Goal: Task Accomplishment & Management: Manage account settings

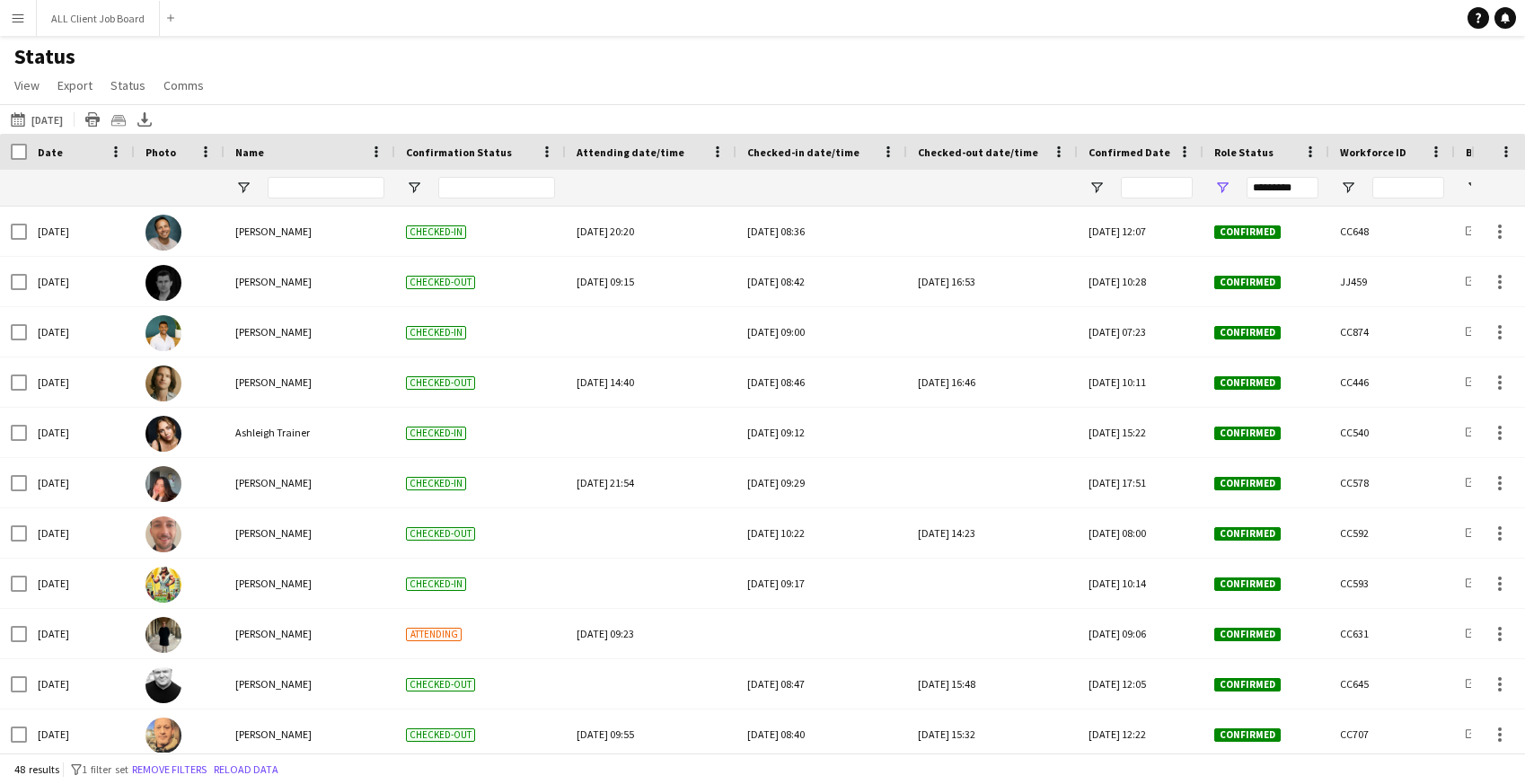
scroll to position [282, 0]
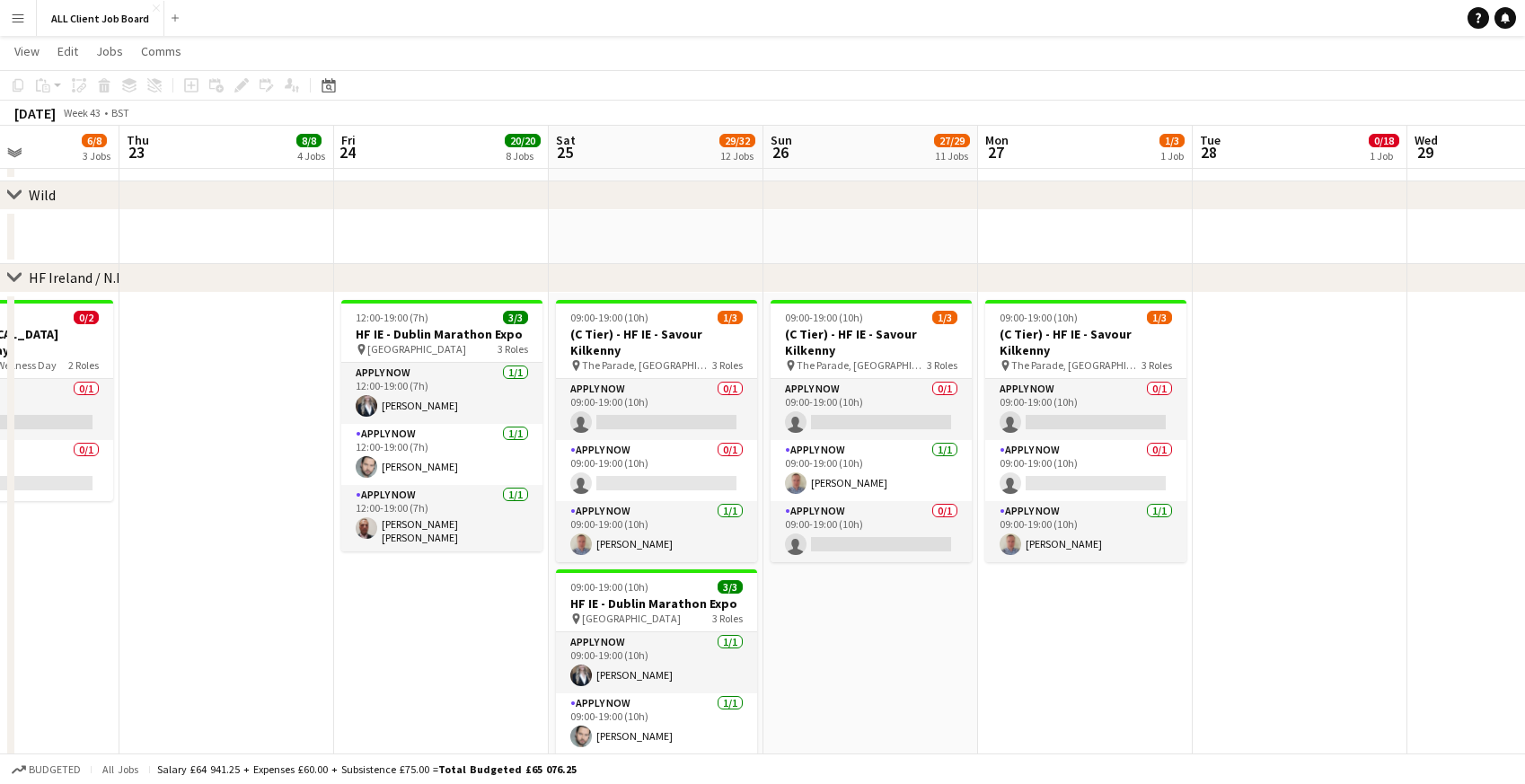
scroll to position [3960, 0]
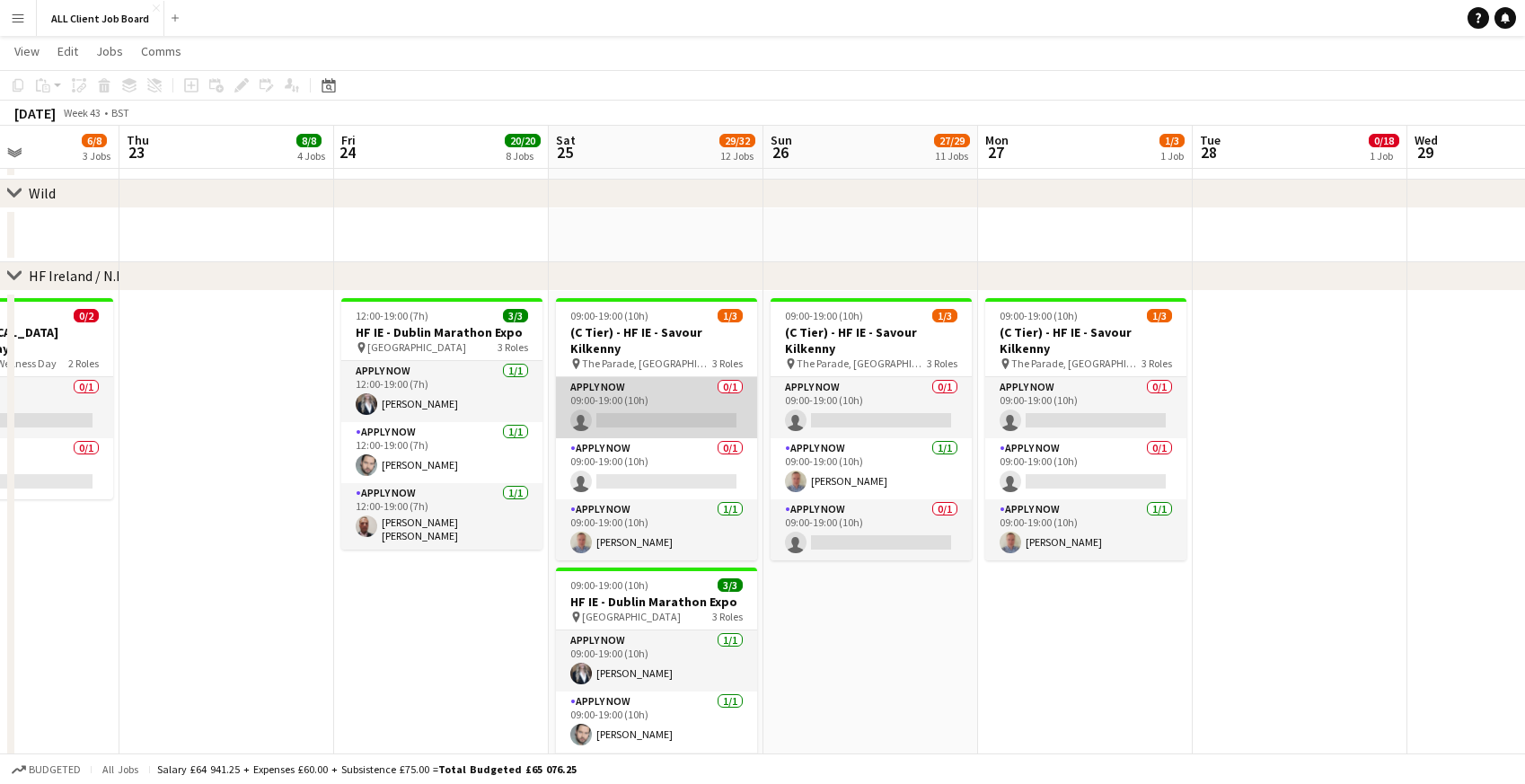
click at [613, 402] on app-card-role "APPLY NOW 0/1 09:00-19:00 (10h) single-neutral-actions" at bounding box center [657, 408] width 201 height 61
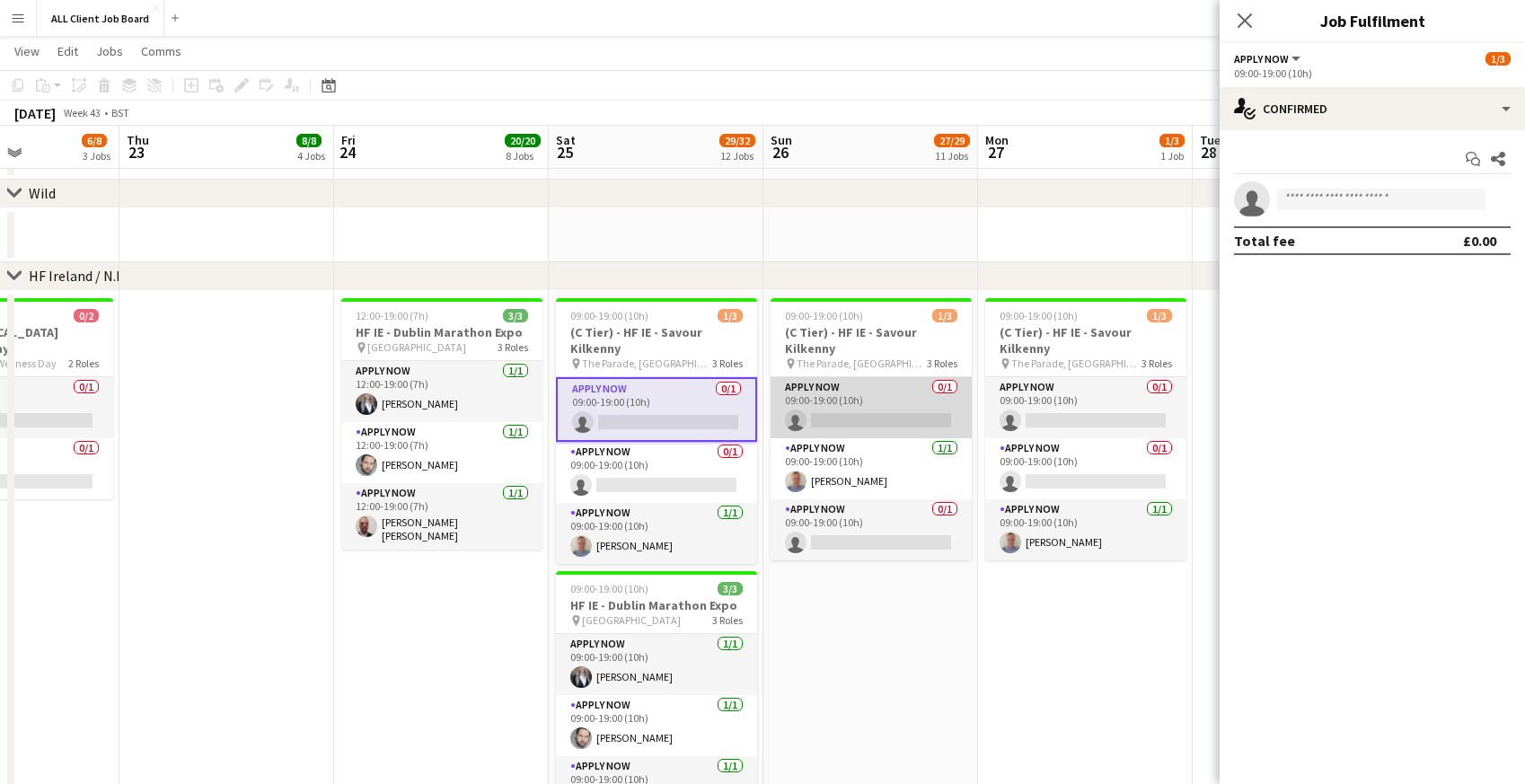
click at [861, 419] on app-card-role "APPLY NOW 0/1 09:00-19:00 (10h) single-neutral-actions" at bounding box center [871, 408] width 201 height 61
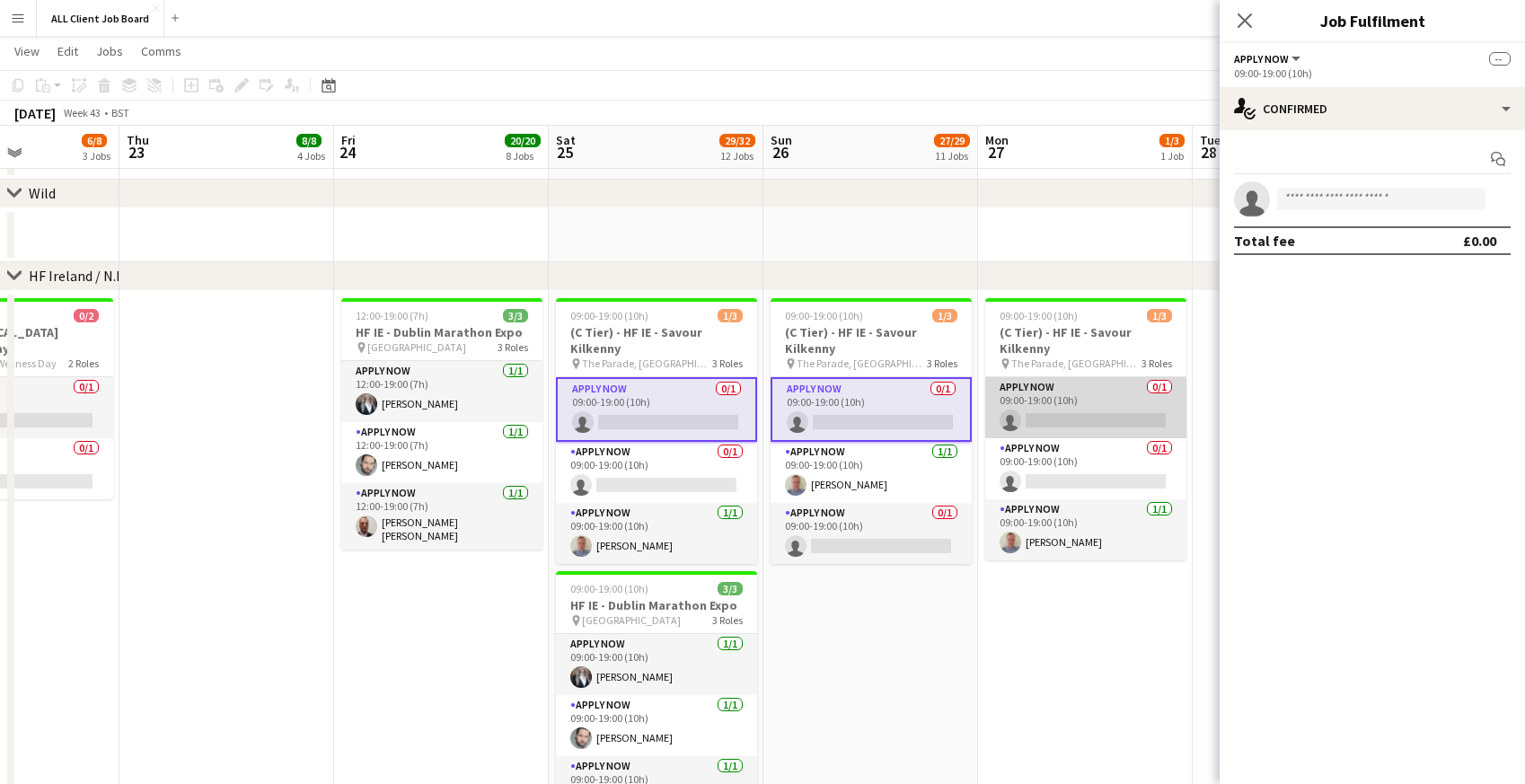
click at [1036, 414] on app-card-role "APPLY NOW 0/1 09:00-19:00 (10h) single-neutral-actions" at bounding box center [1085, 408] width 201 height 61
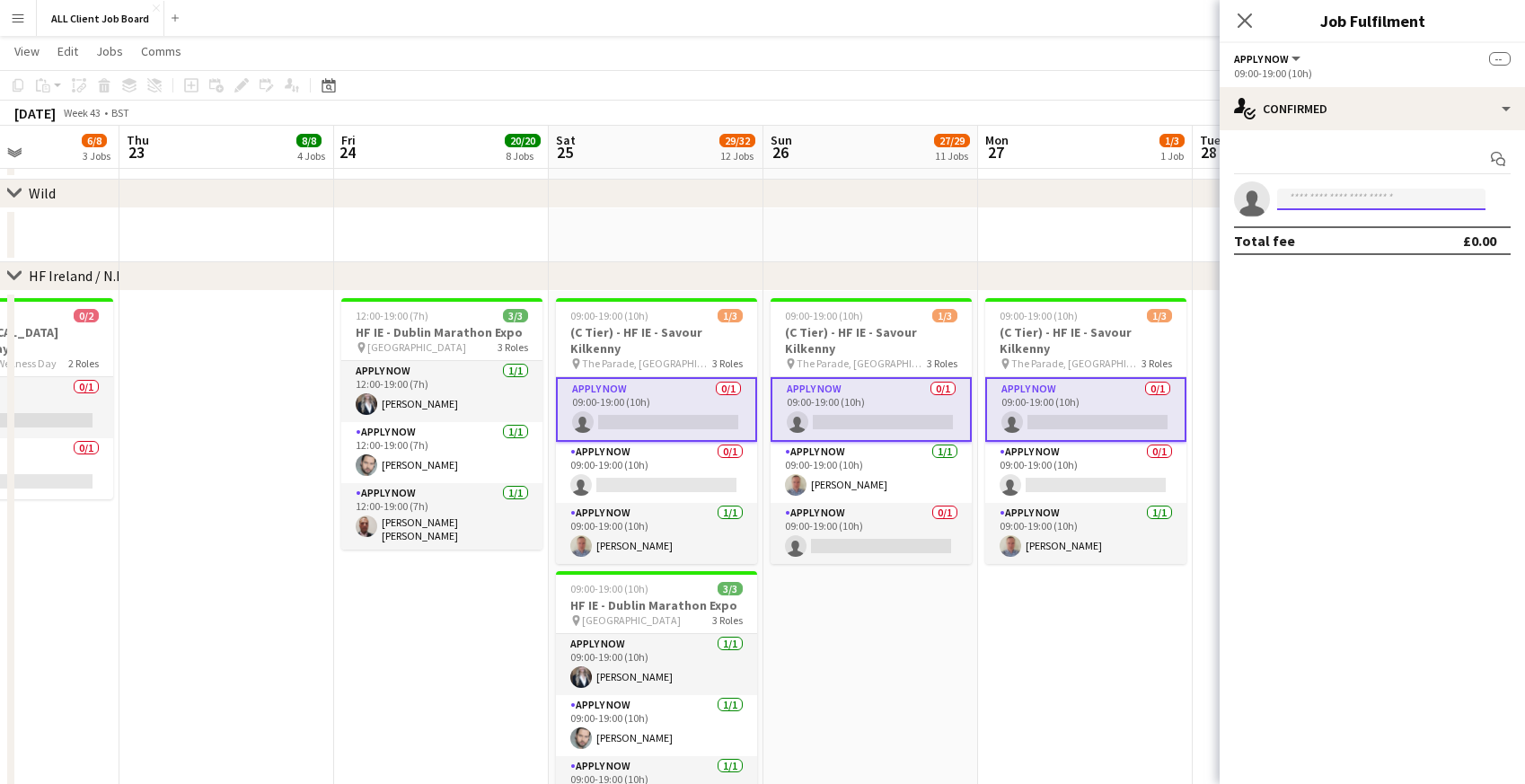
click at [1318, 202] on input at bounding box center [1381, 199] width 208 height 22
type input "****"
click at [1326, 247] on span "[PHONE_NUMBER]" at bounding box center [1381, 254] width 180 height 15
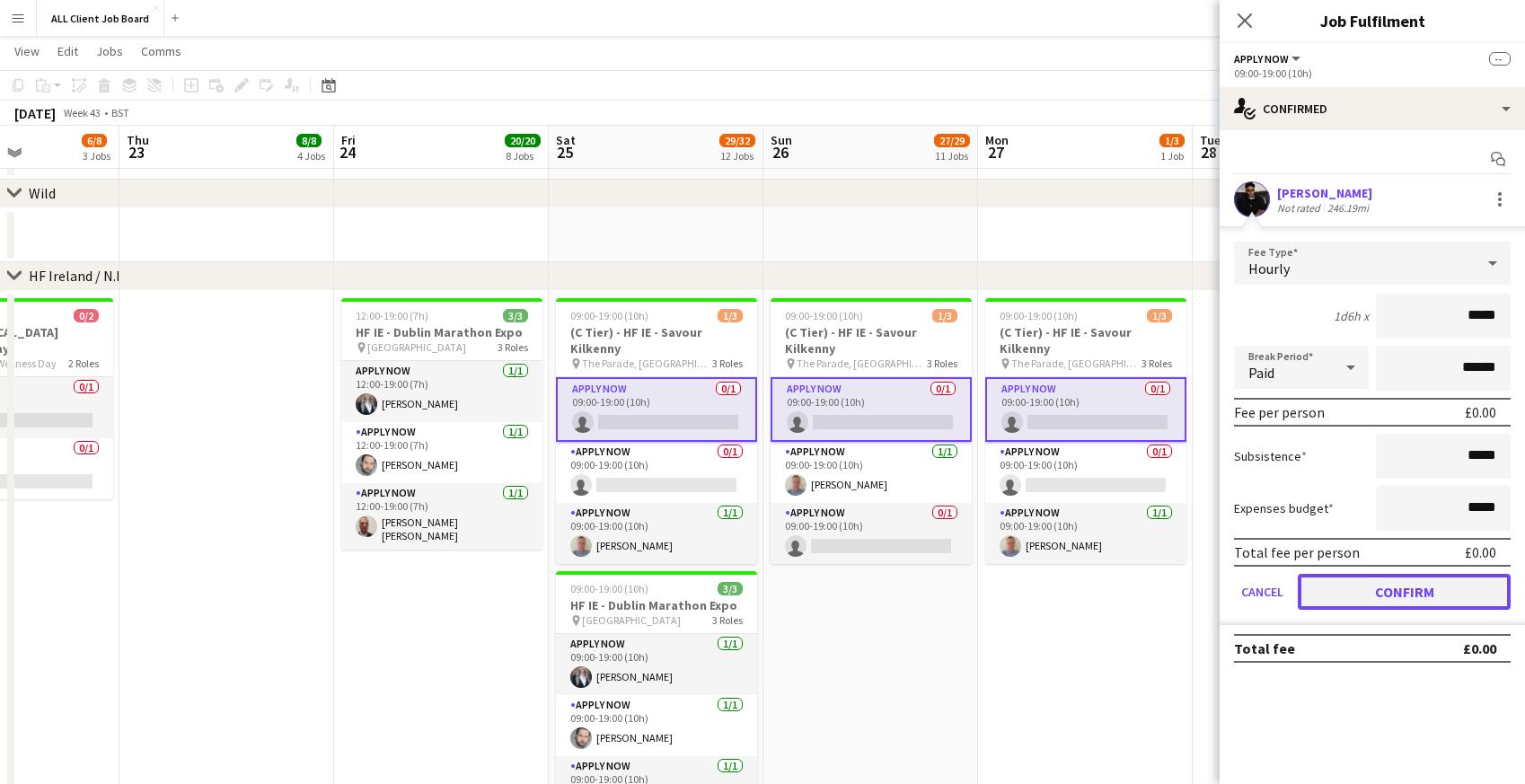
click at [1327, 598] on button "Confirm" at bounding box center [1404, 591] width 212 height 36
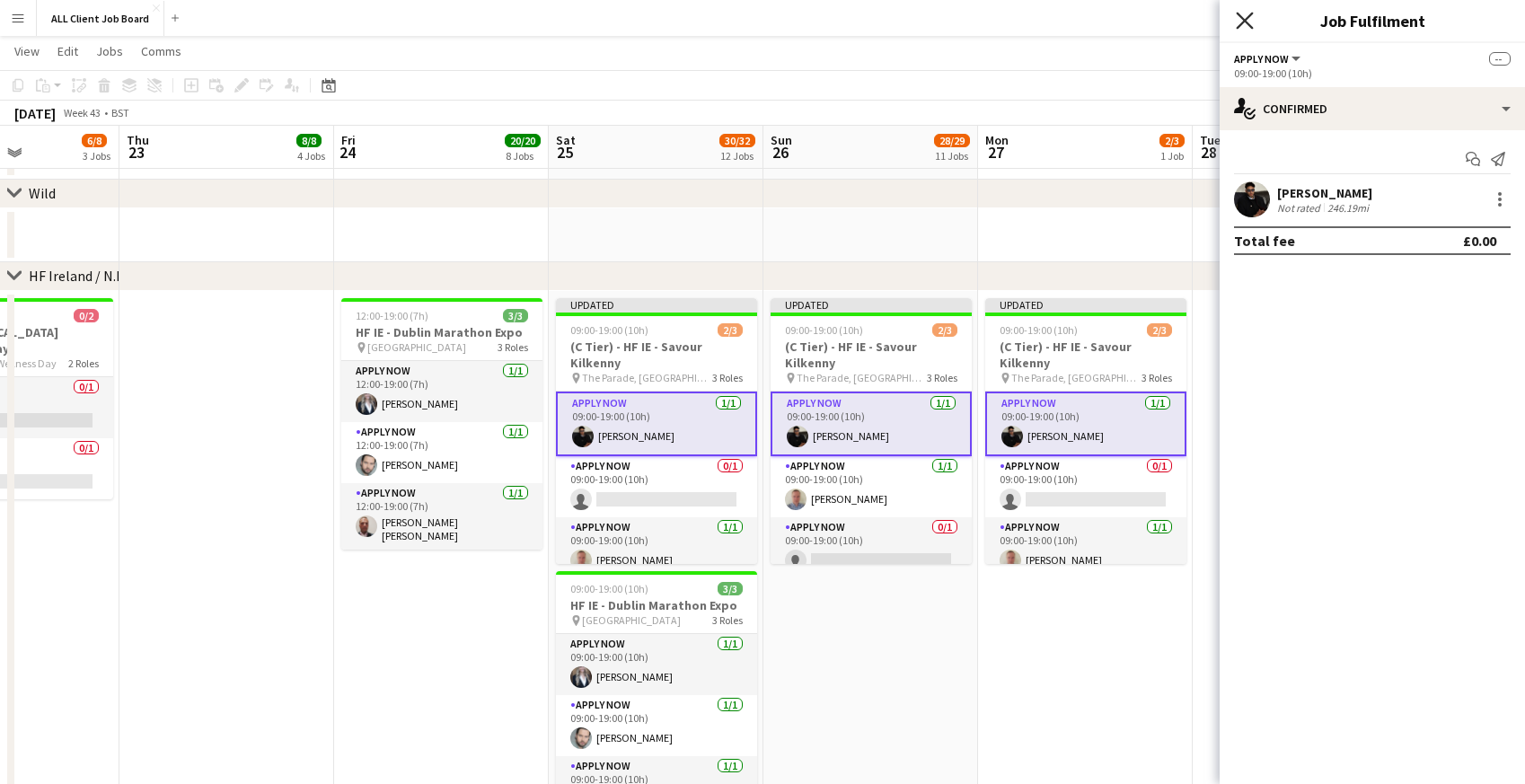
click at [1250, 16] on icon "Close pop-in" at bounding box center [1244, 20] width 17 height 17
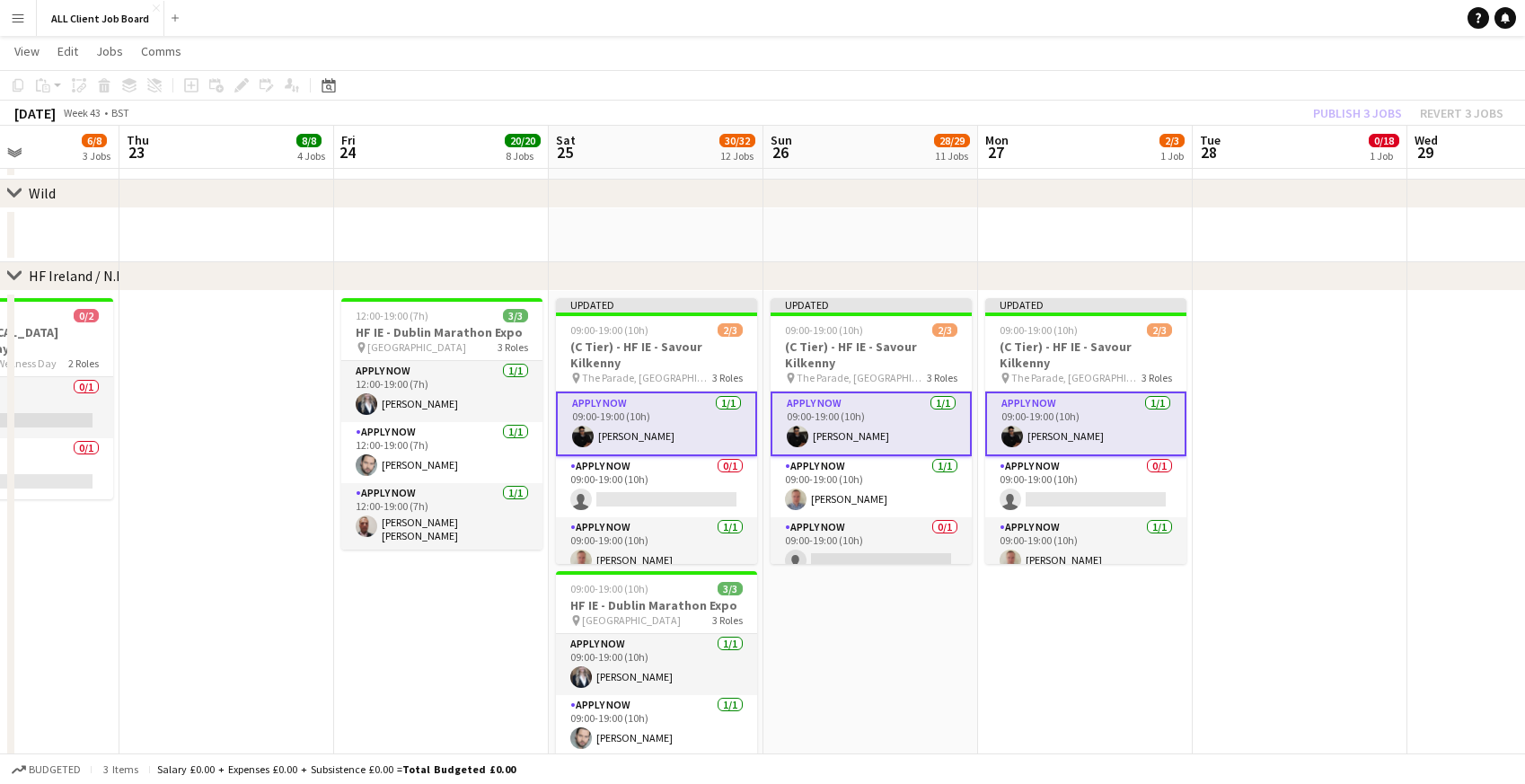
click at [1281, 91] on app-toolbar "Copy Paste Paste Command V Paste with crew Command Shift V Paste linked Job [GE…" at bounding box center [762, 85] width 1525 height 31
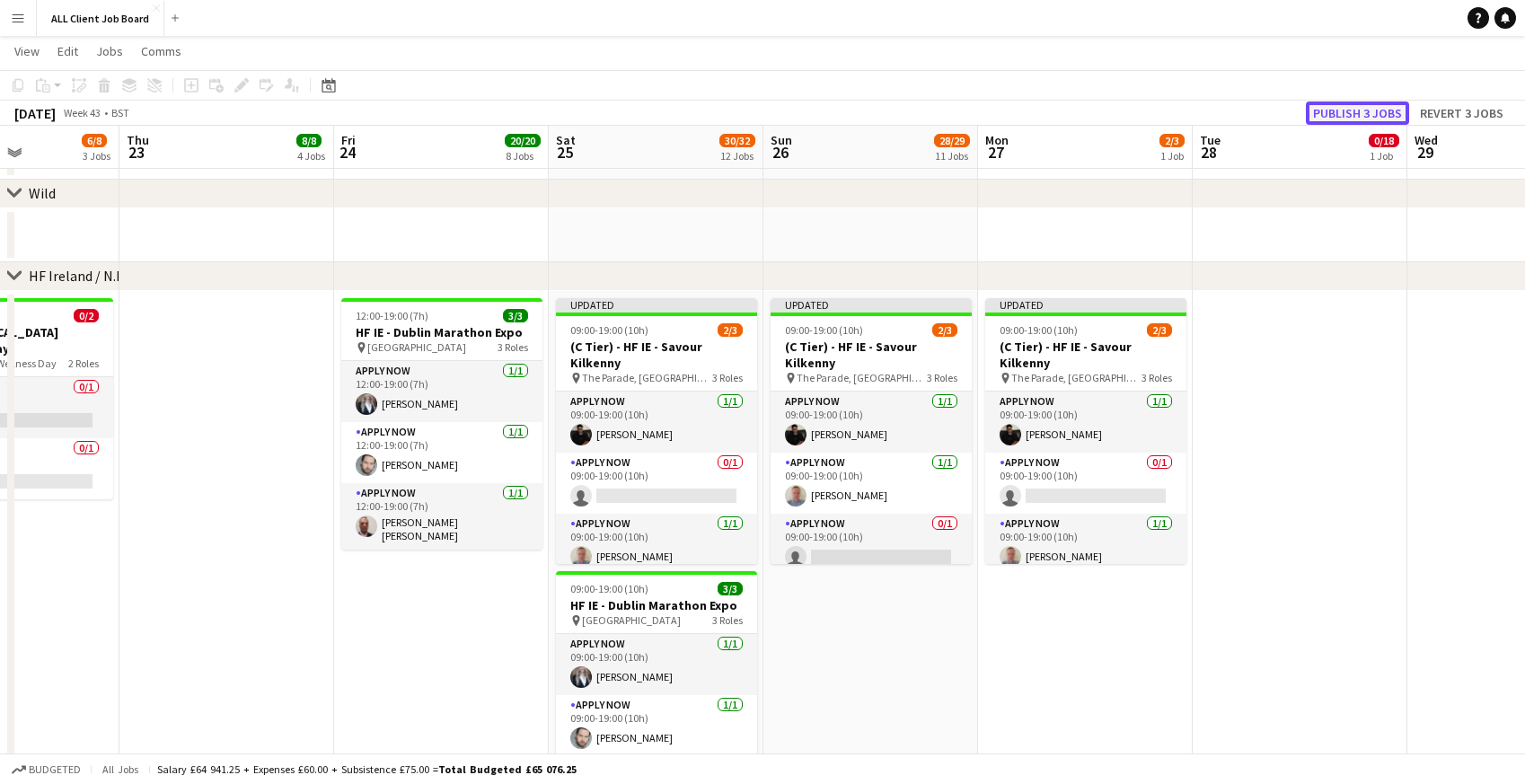
click at [1361, 112] on button "Publish 3 jobs" at bounding box center [1357, 114] width 104 height 24
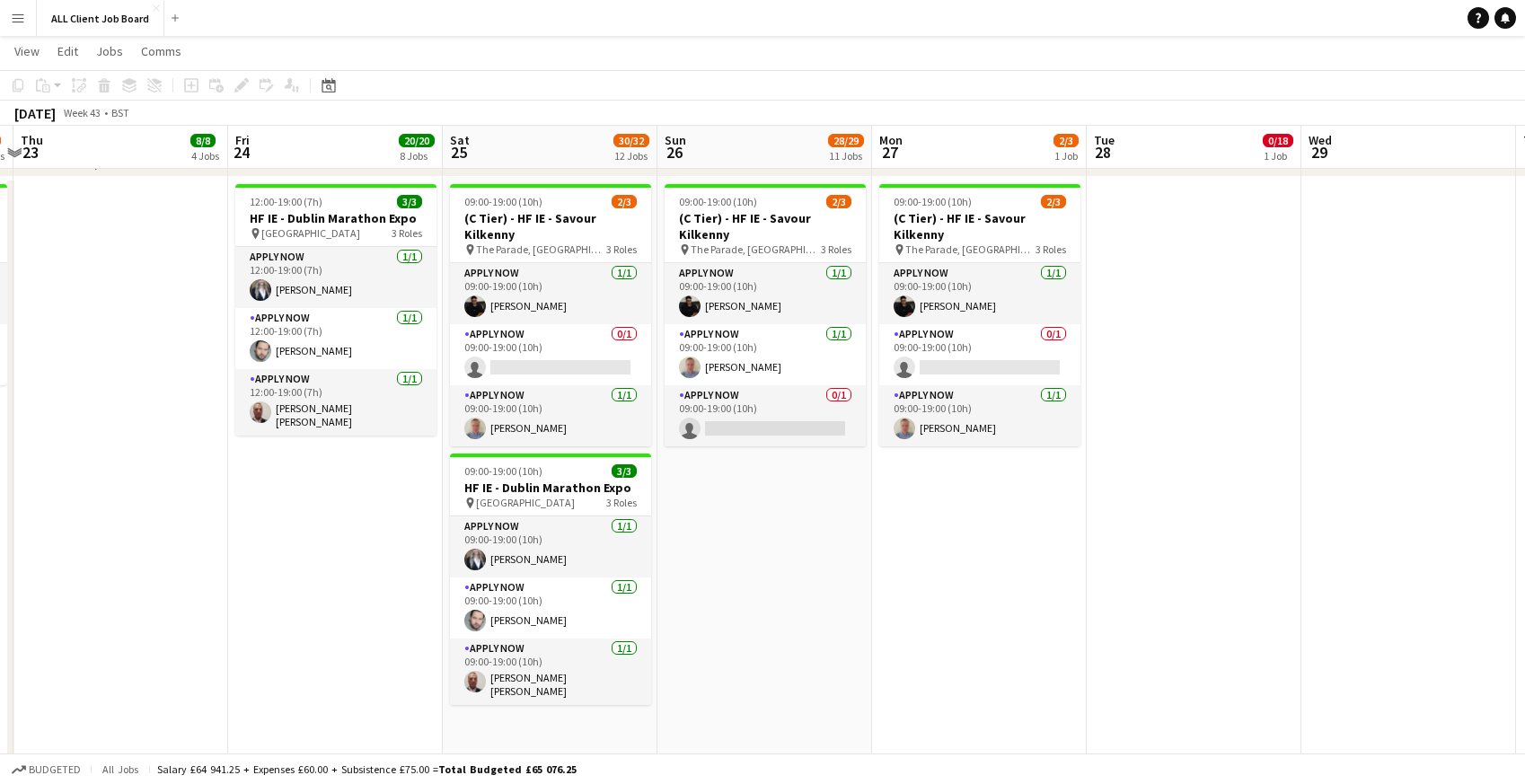
scroll to position [0, 635]
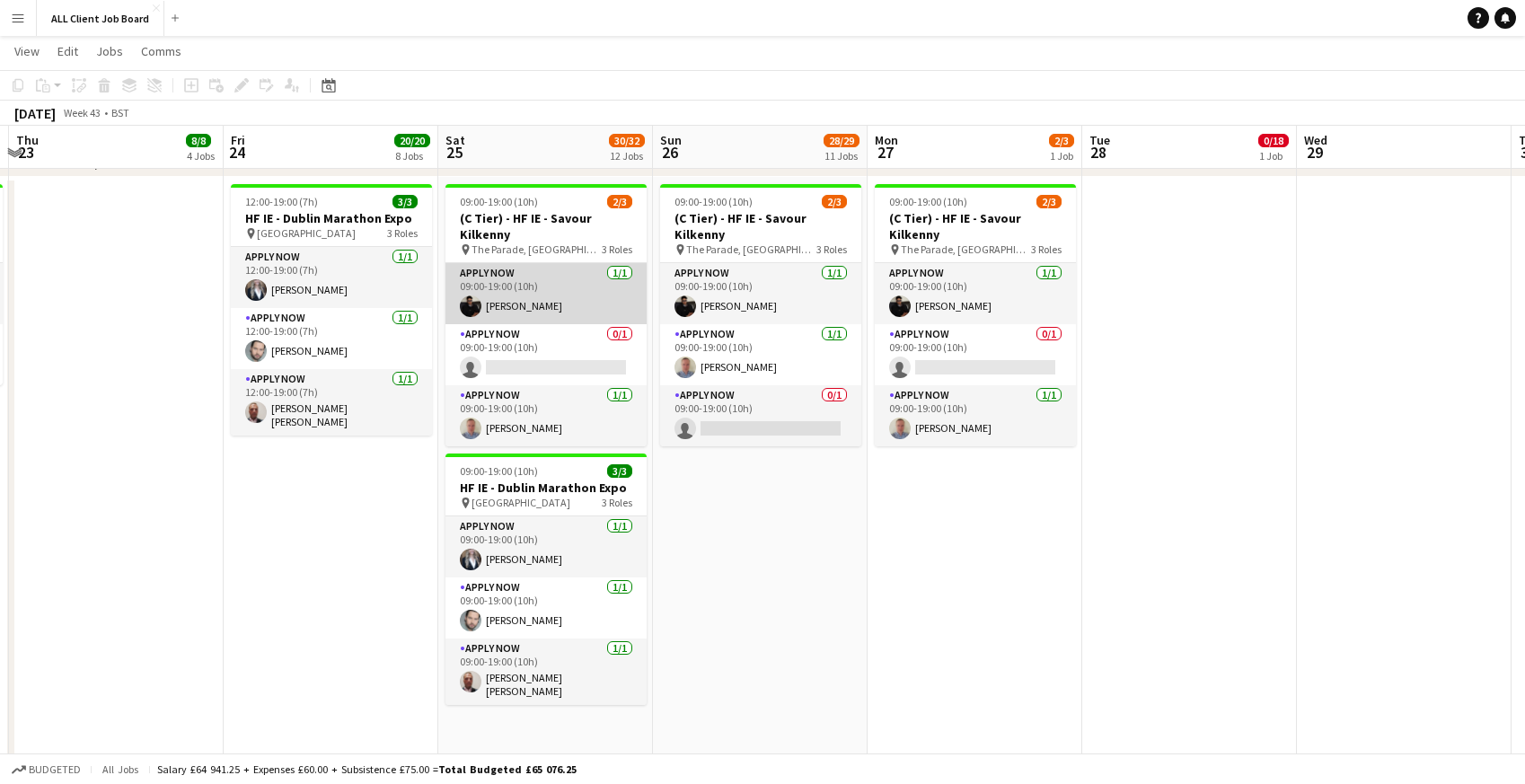
click at [541, 318] on app-card-role "APPLY NOW [DATE] 09:00-19:00 (10h) [PERSON_NAME]" at bounding box center [546, 293] width 201 height 61
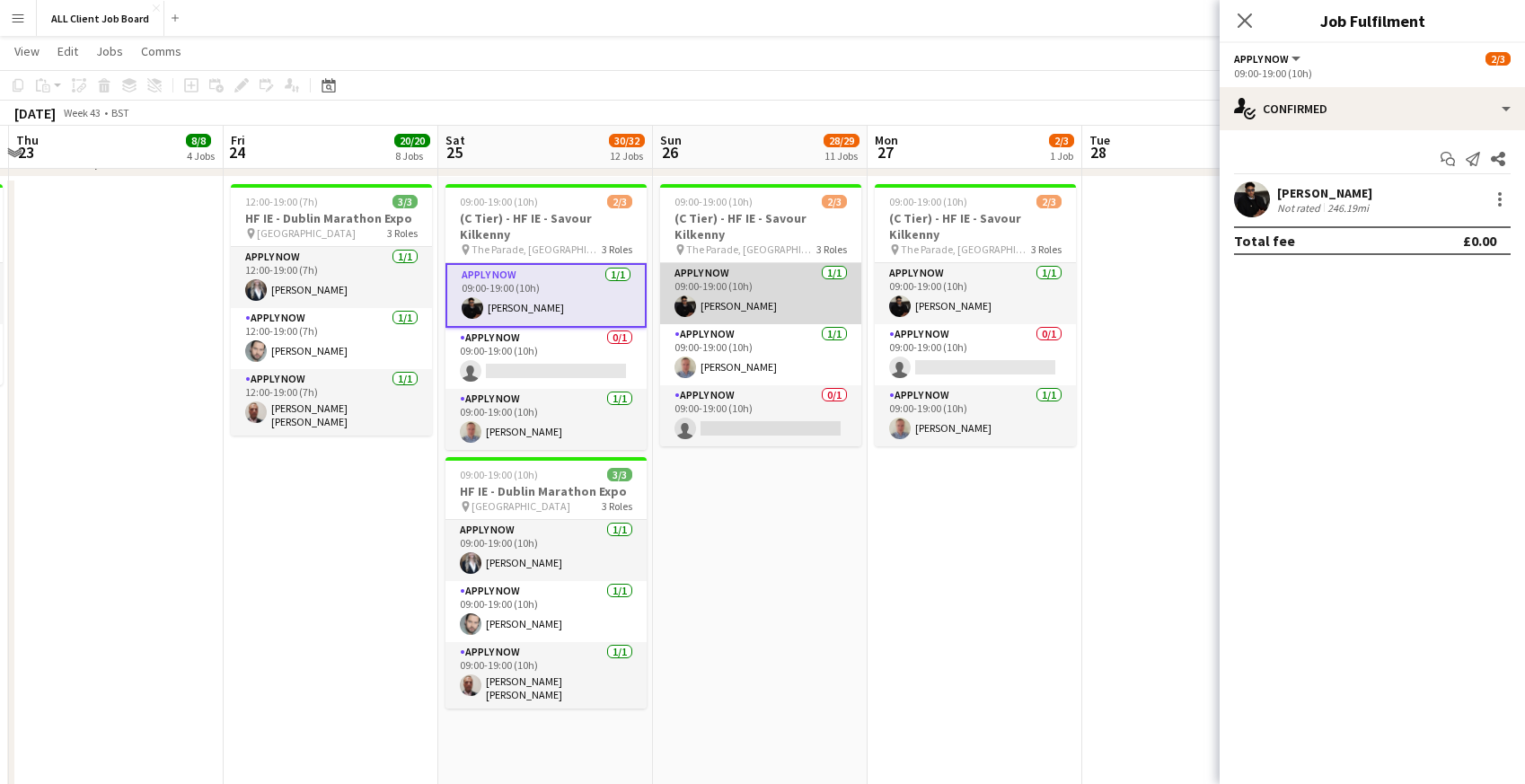
click at [739, 299] on app-card-role "APPLY NOW [DATE] 09:00-19:00 (10h) [PERSON_NAME]" at bounding box center [761, 293] width 201 height 61
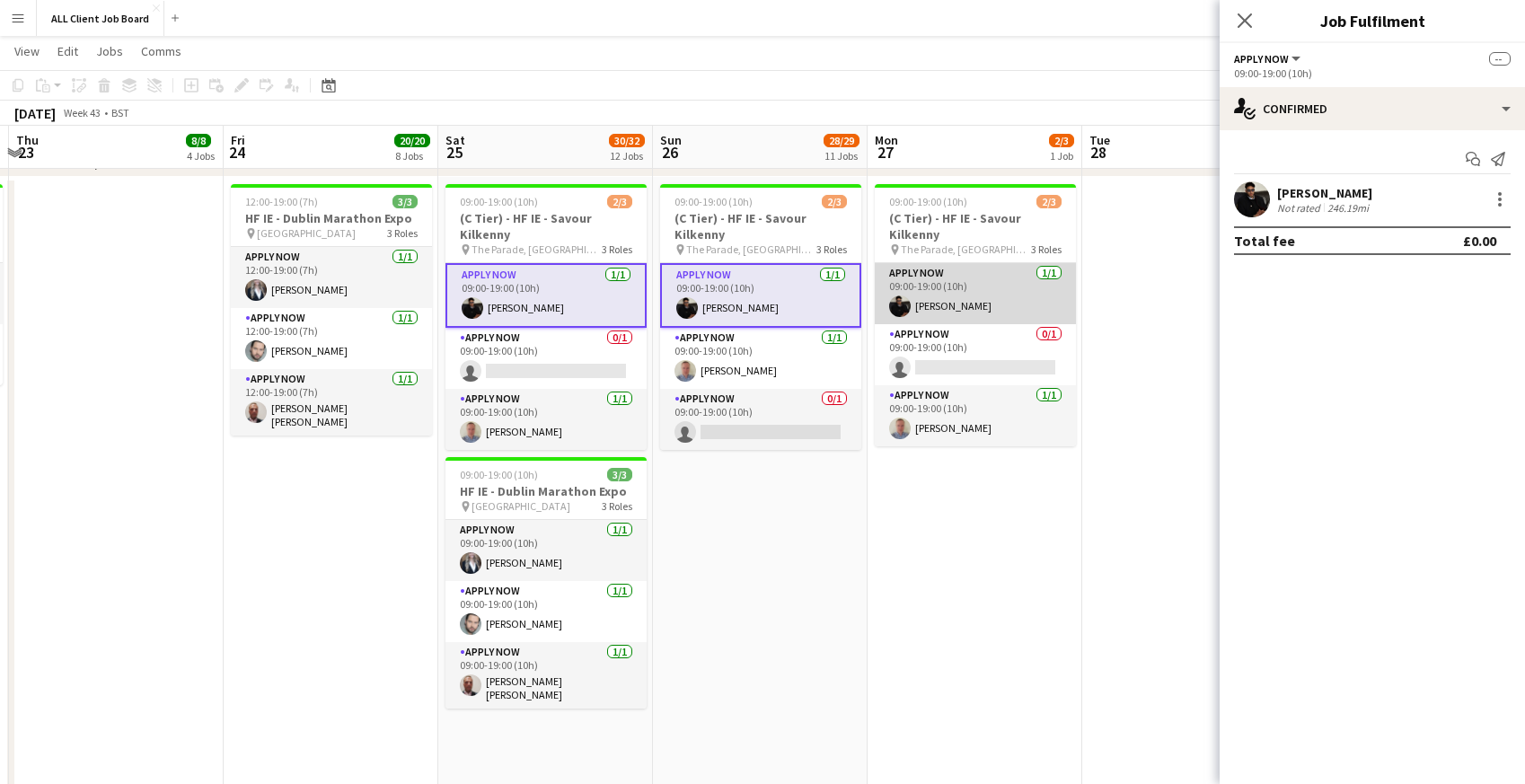
click at [950, 287] on app-card-role "APPLY NOW [DATE] 09:00-19:00 (10h) [PERSON_NAME]" at bounding box center [976, 293] width 201 height 61
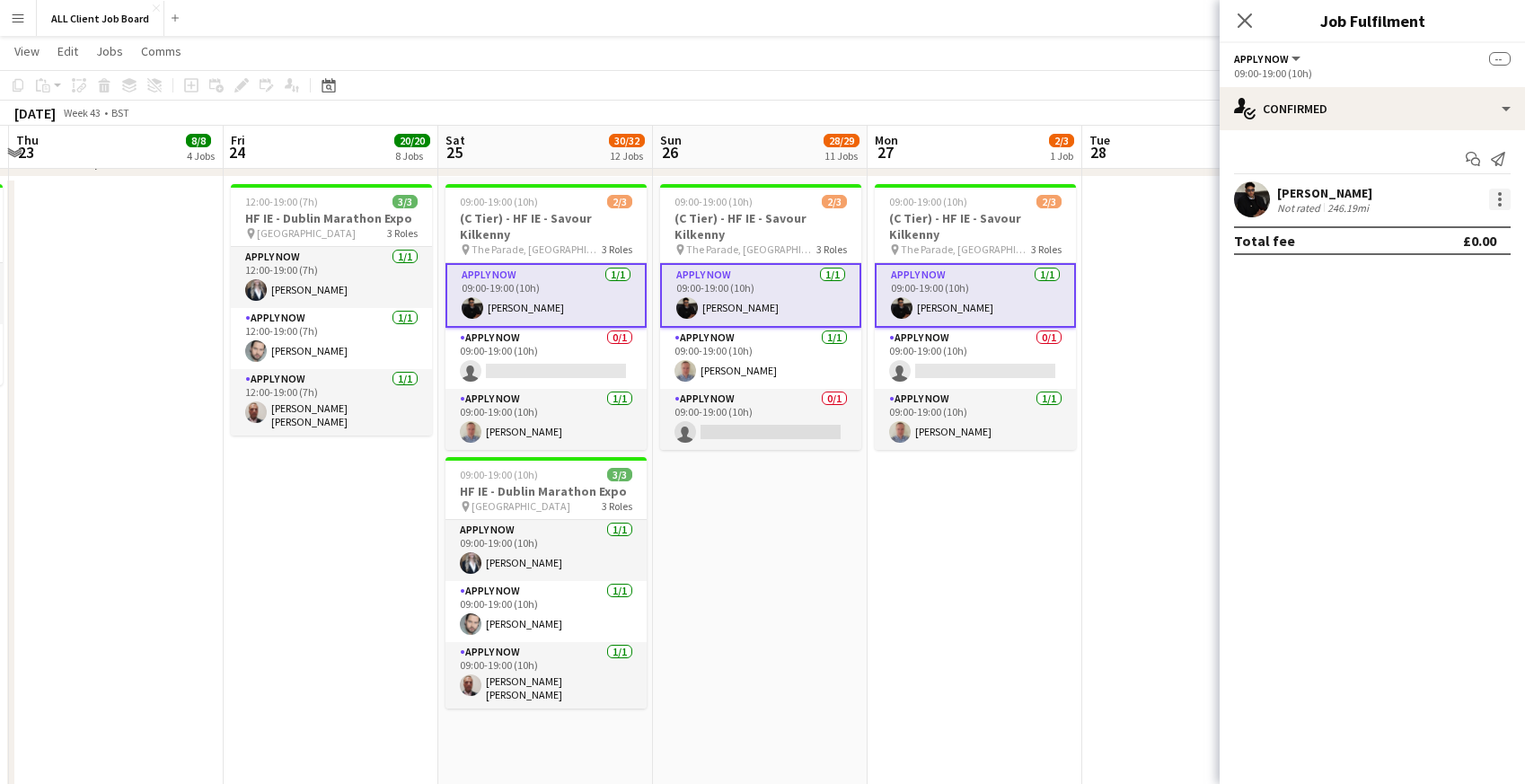
click at [1498, 202] on div at bounding box center [1500, 199] width 22 height 22
click at [1421, 361] on span "Remove" at bounding box center [1411, 360] width 54 height 15
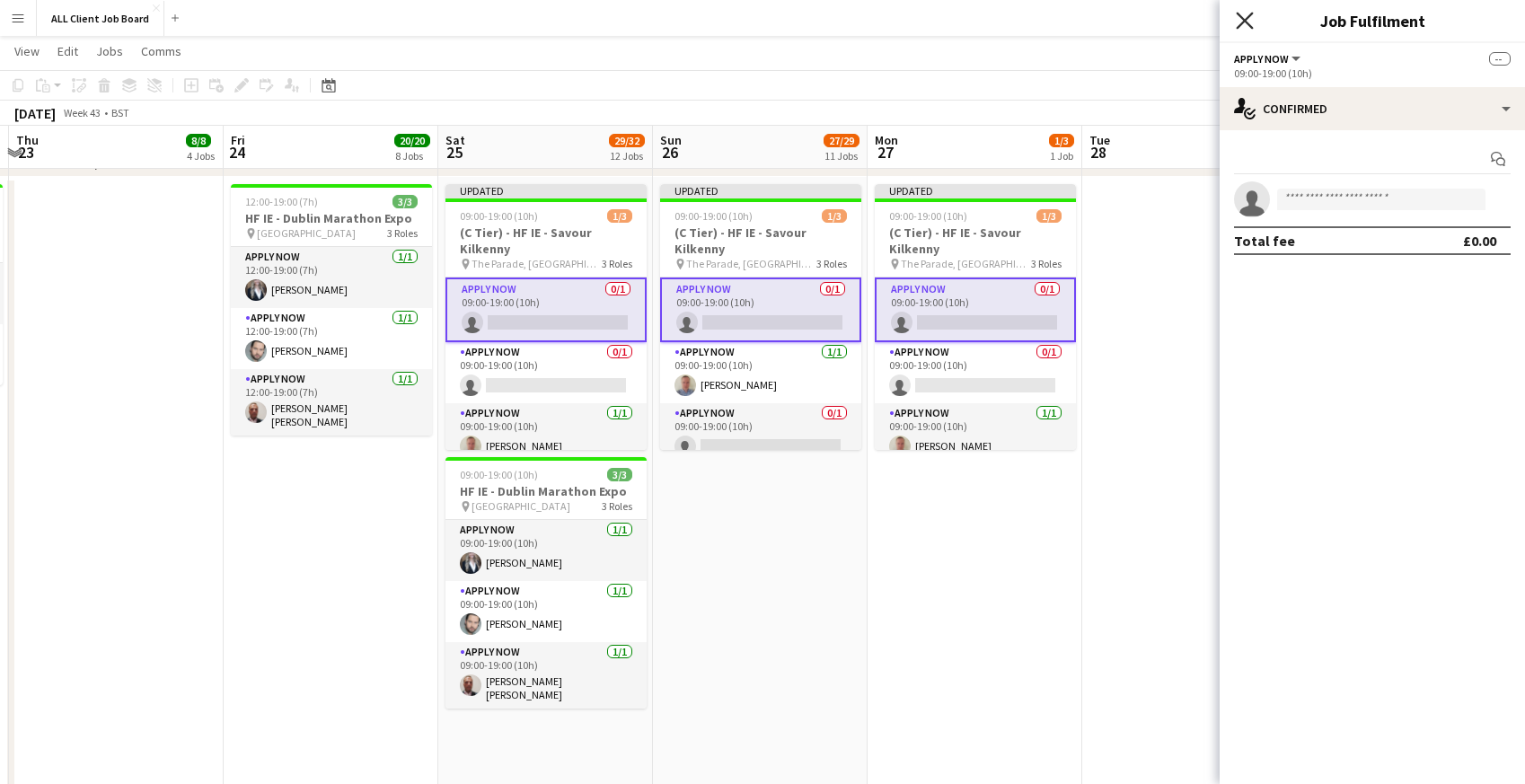
click at [1250, 23] on icon "Close pop-in" at bounding box center [1244, 20] width 17 height 17
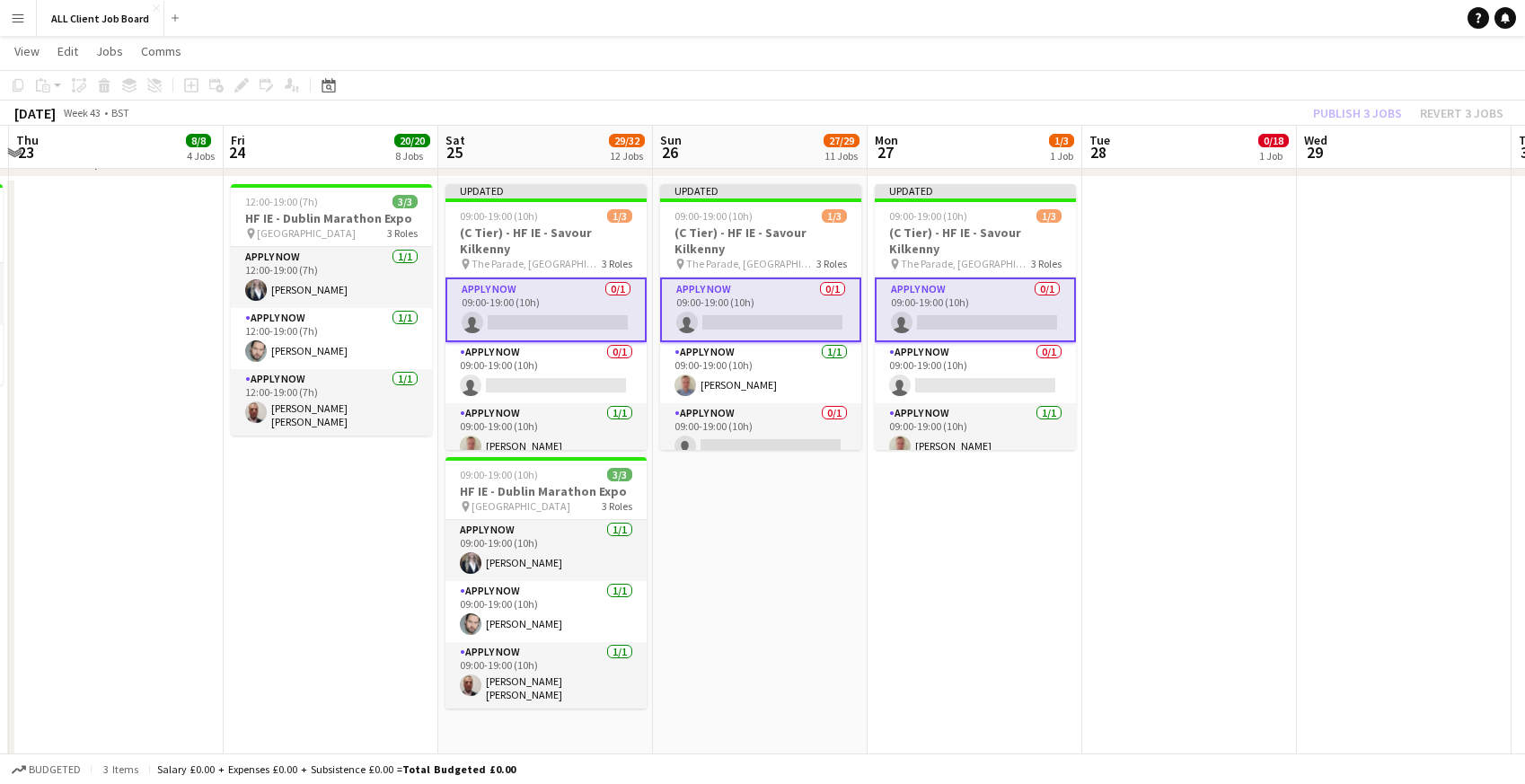
click at [1179, 25] on app-navbar "Menu Boards Boards Boards All jobs Status Workforce Workforce My Workforce Recr…" at bounding box center [762, 18] width 1525 height 36
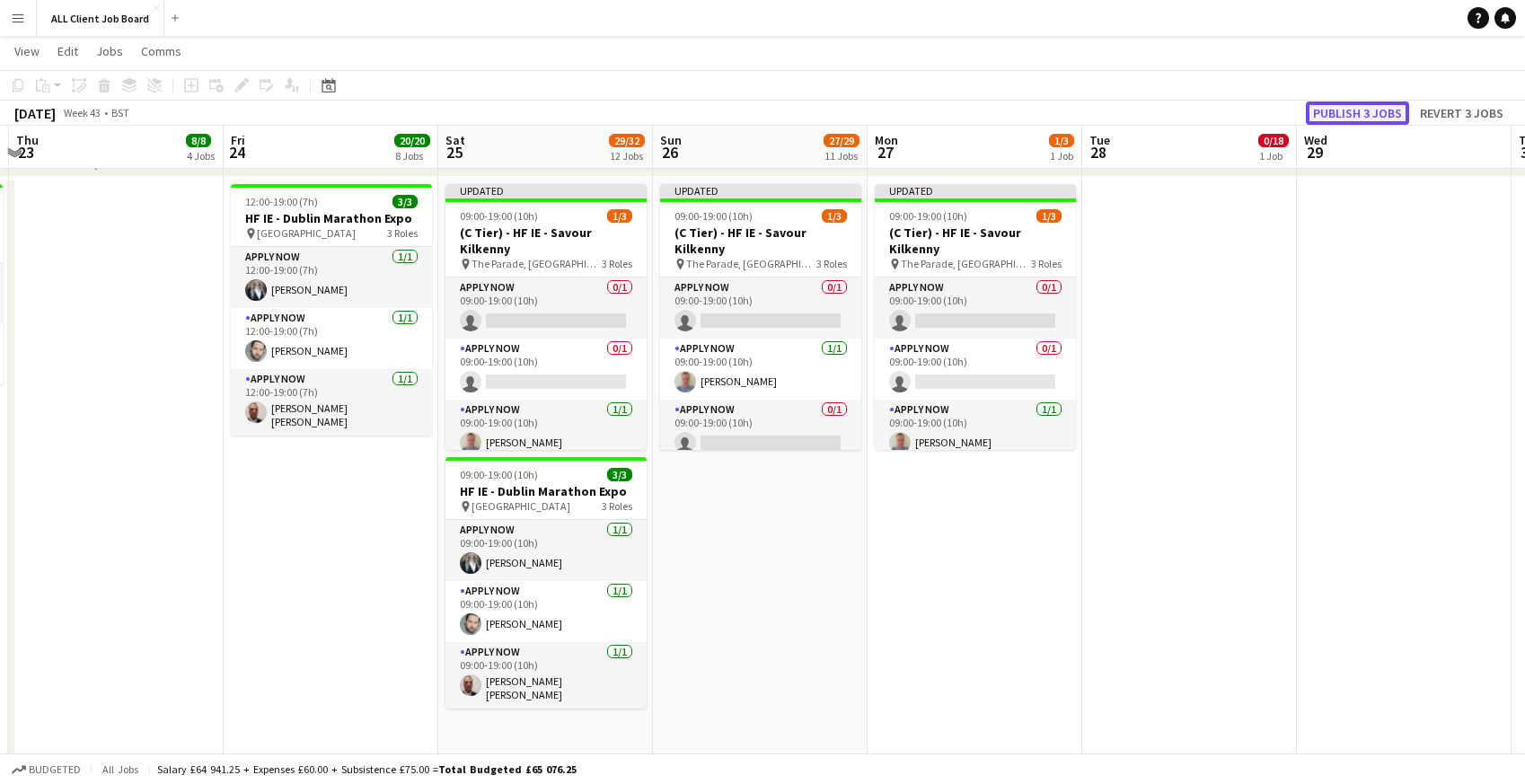
click at [1359, 111] on button "Publish 3 jobs" at bounding box center [1357, 114] width 104 height 24
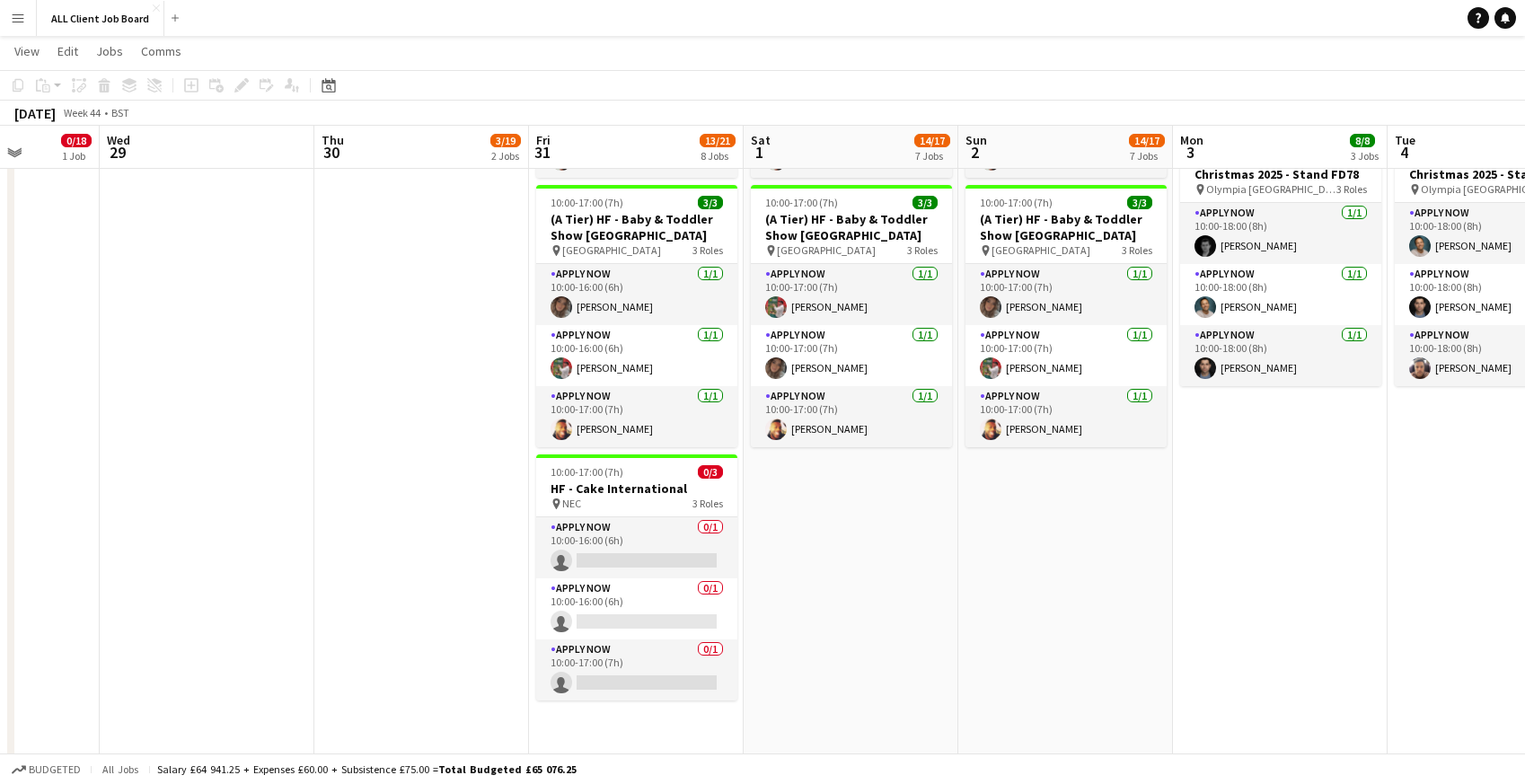
scroll to position [835, 0]
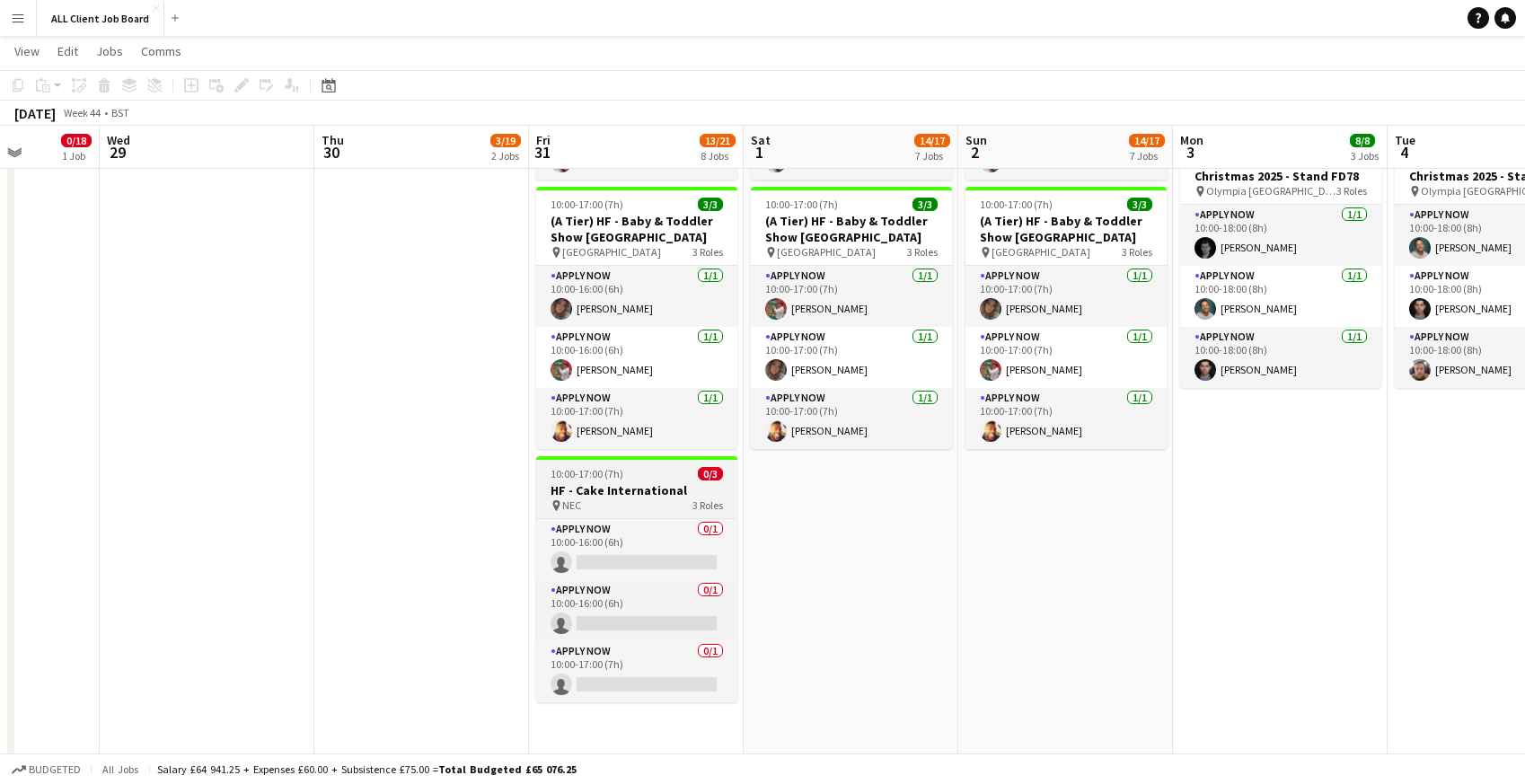
click at [579, 467] on span "10:00-17:00 (7h)" at bounding box center [587, 474] width 73 height 14
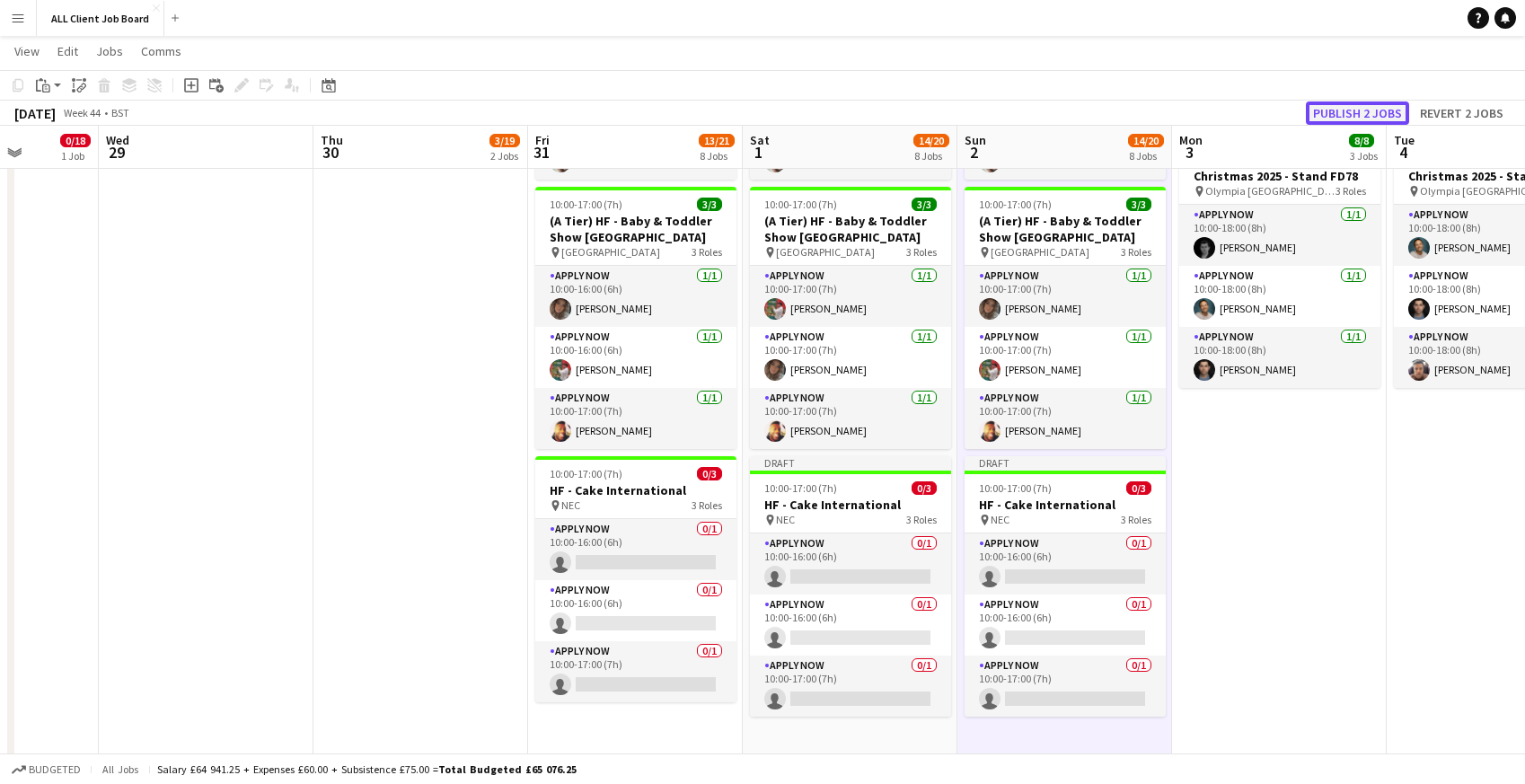
click at [1339, 107] on button "Publish 2 jobs" at bounding box center [1357, 114] width 104 height 24
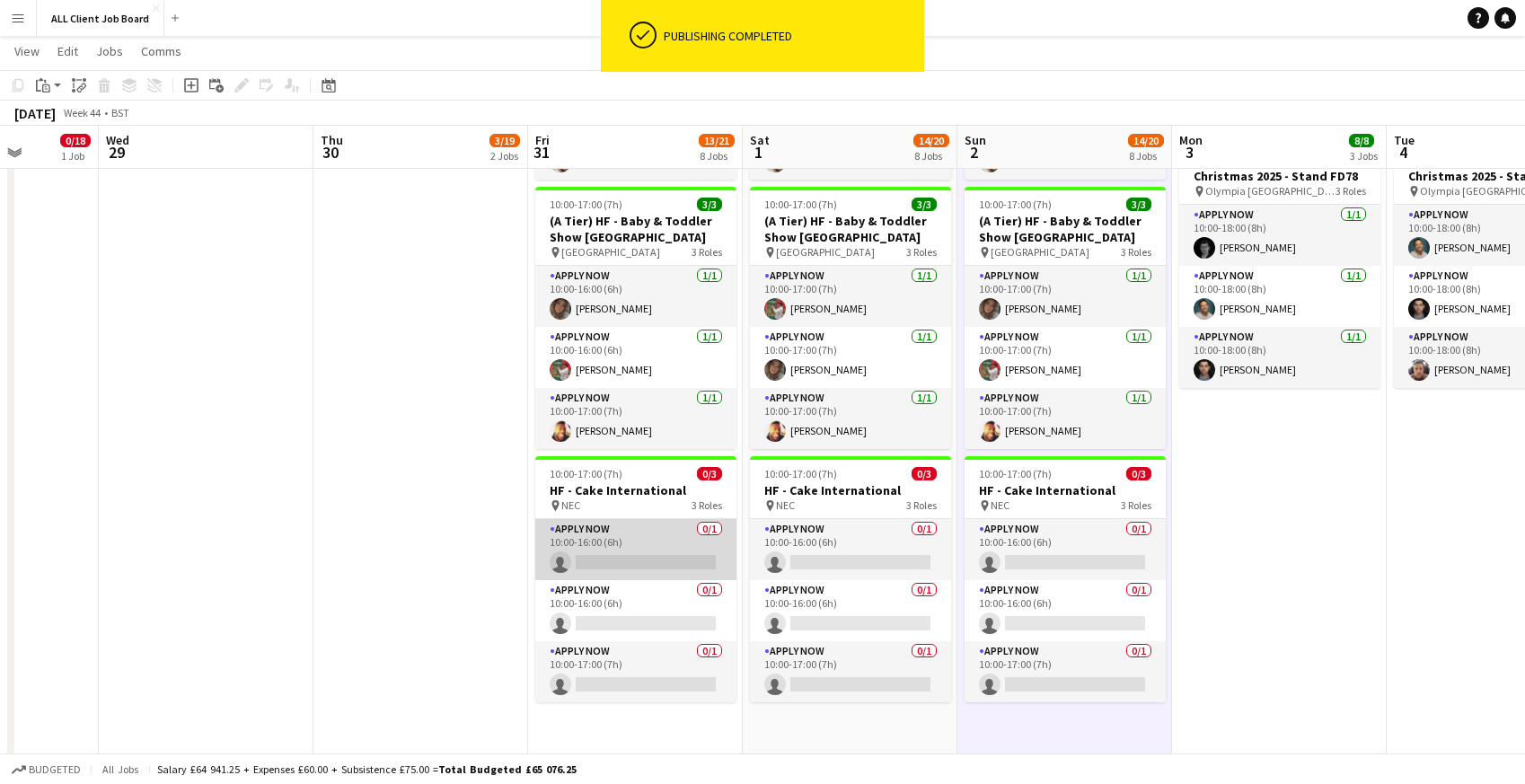
click at [589, 525] on app-card-role "APPLY NOW 0/1 10:00-16:00 (6h) single-neutral-actions" at bounding box center [636, 550] width 201 height 61
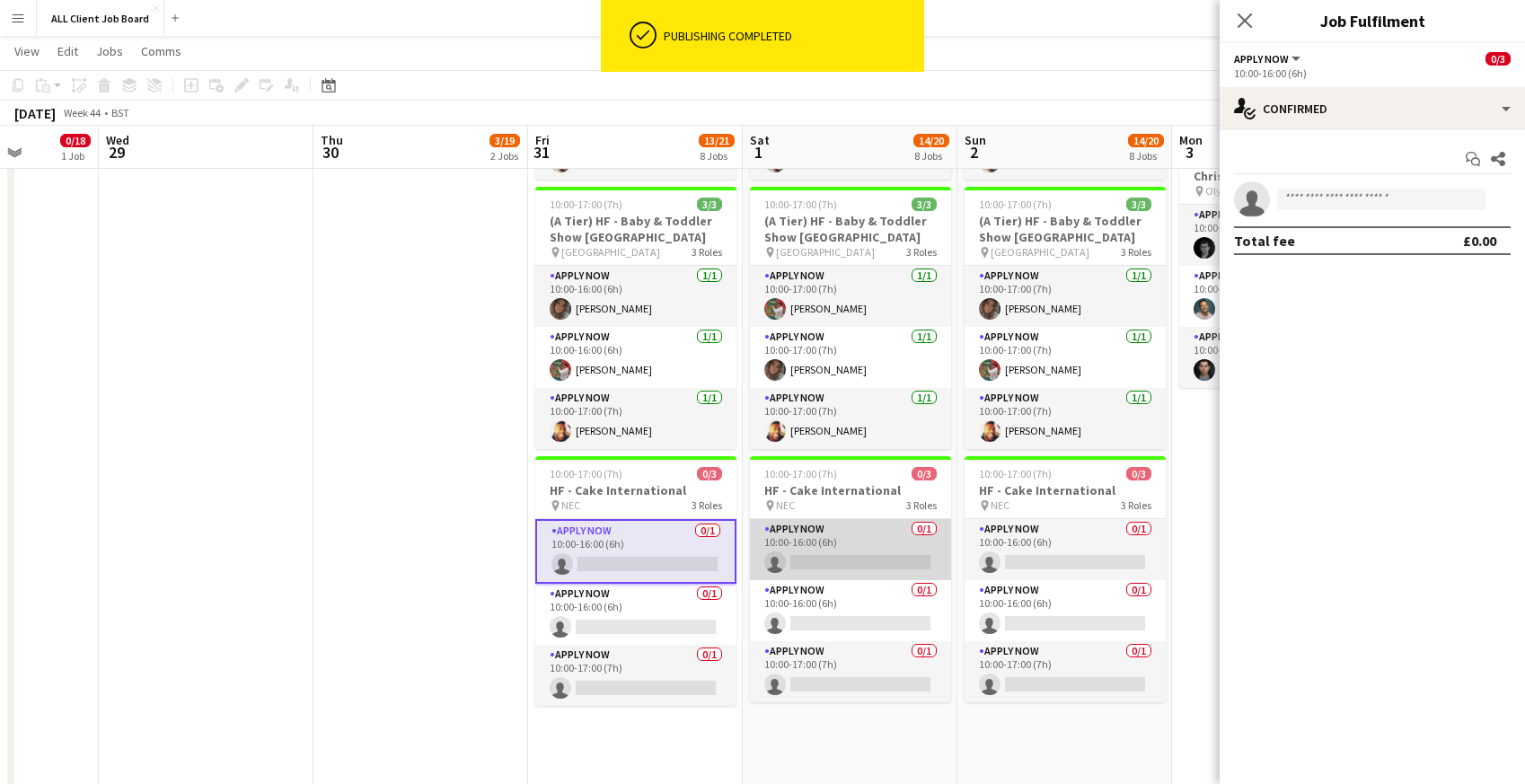
click at [786, 525] on app-card-role "APPLY NOW 0/1 10:00-16:00 (6h) single-neutral-actions" at bounding box center [850, 550] width 201 height 61
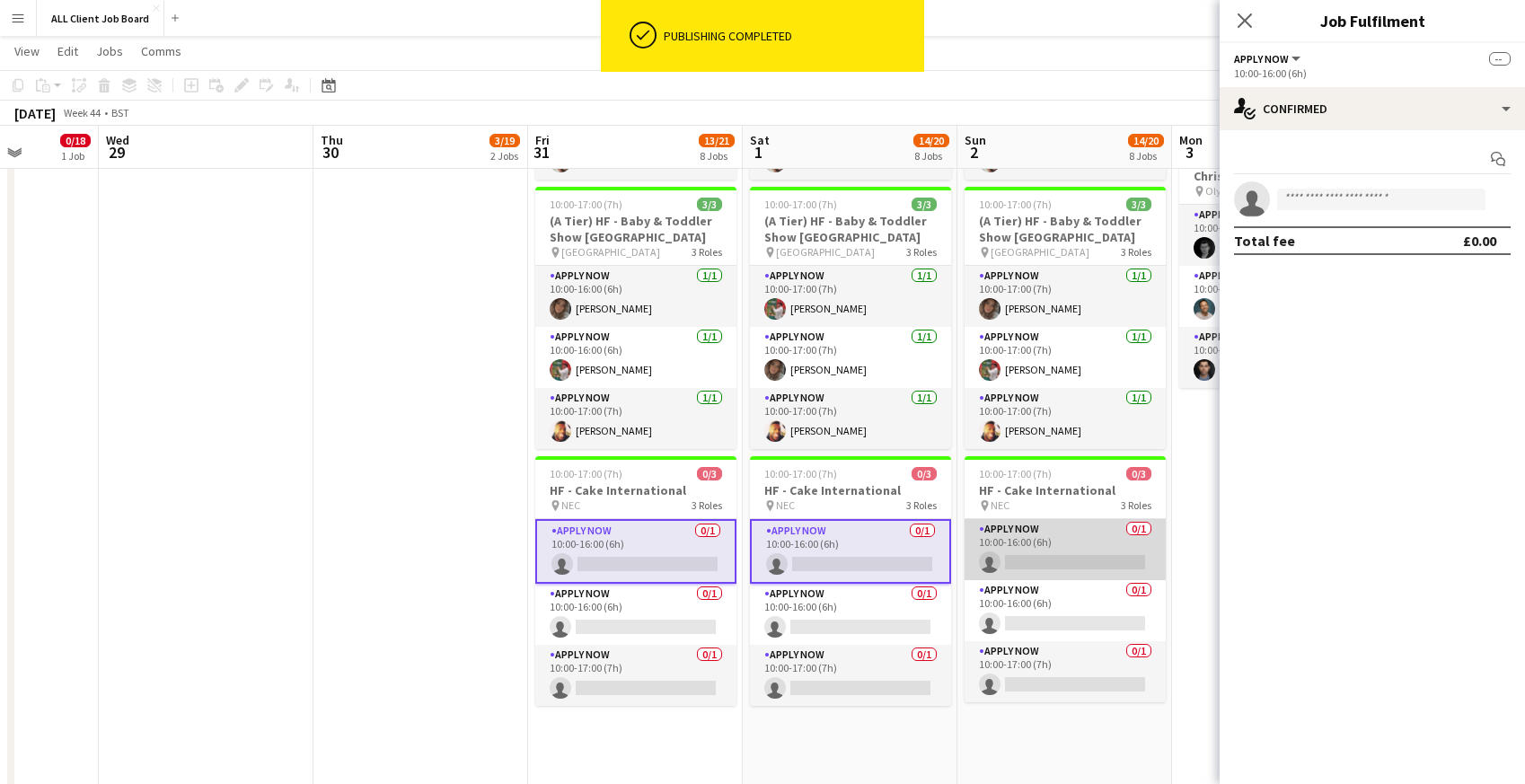
click at [1067, 521] on app-card-role "APPLY NOW 0/1 10:00-16:00 (6h) single-neutral-actions" at bounding box center [1066, 550] width 201 height 61
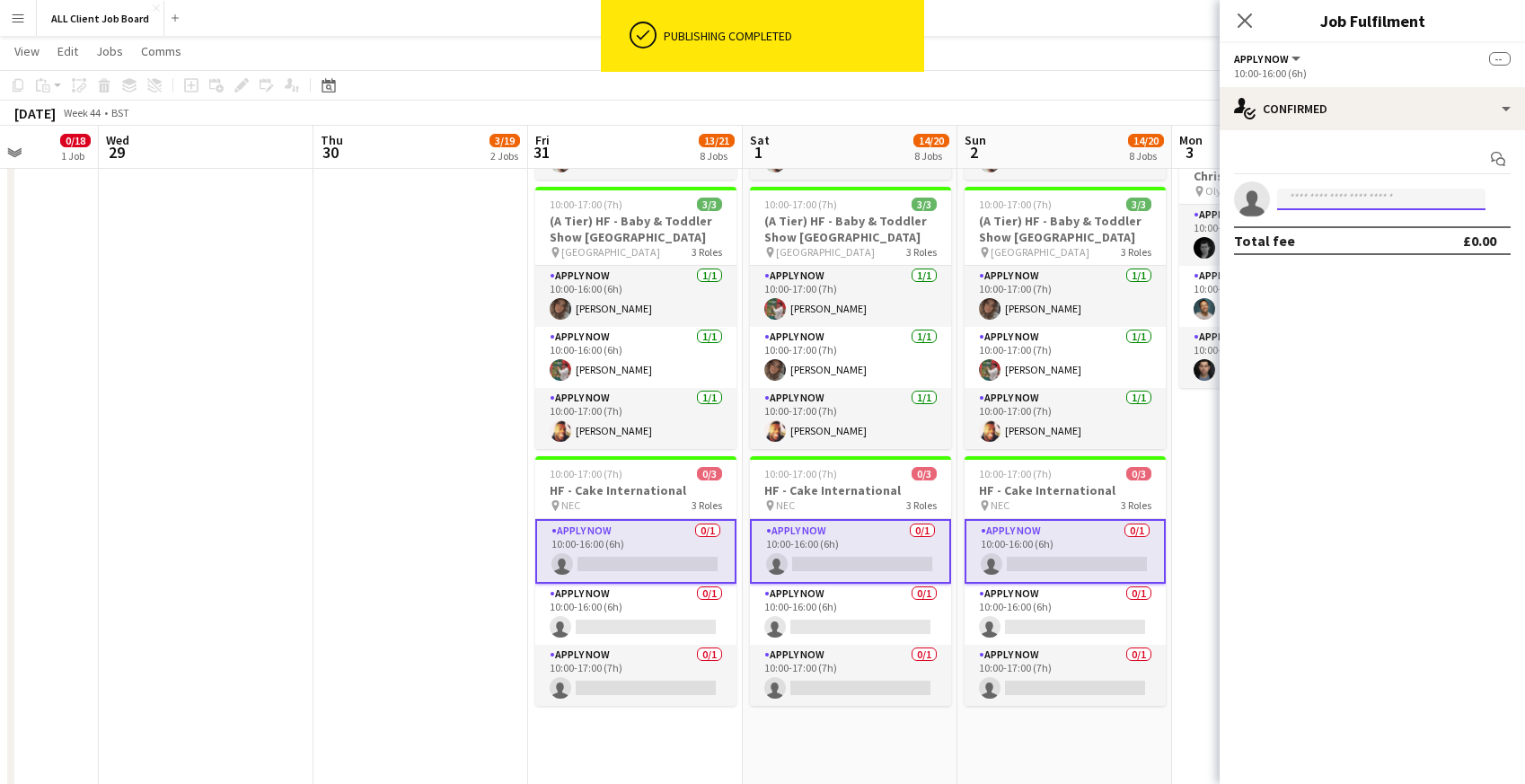
click at [1316, 201] on input at bounding box center [1381, 199] width 208 height 22
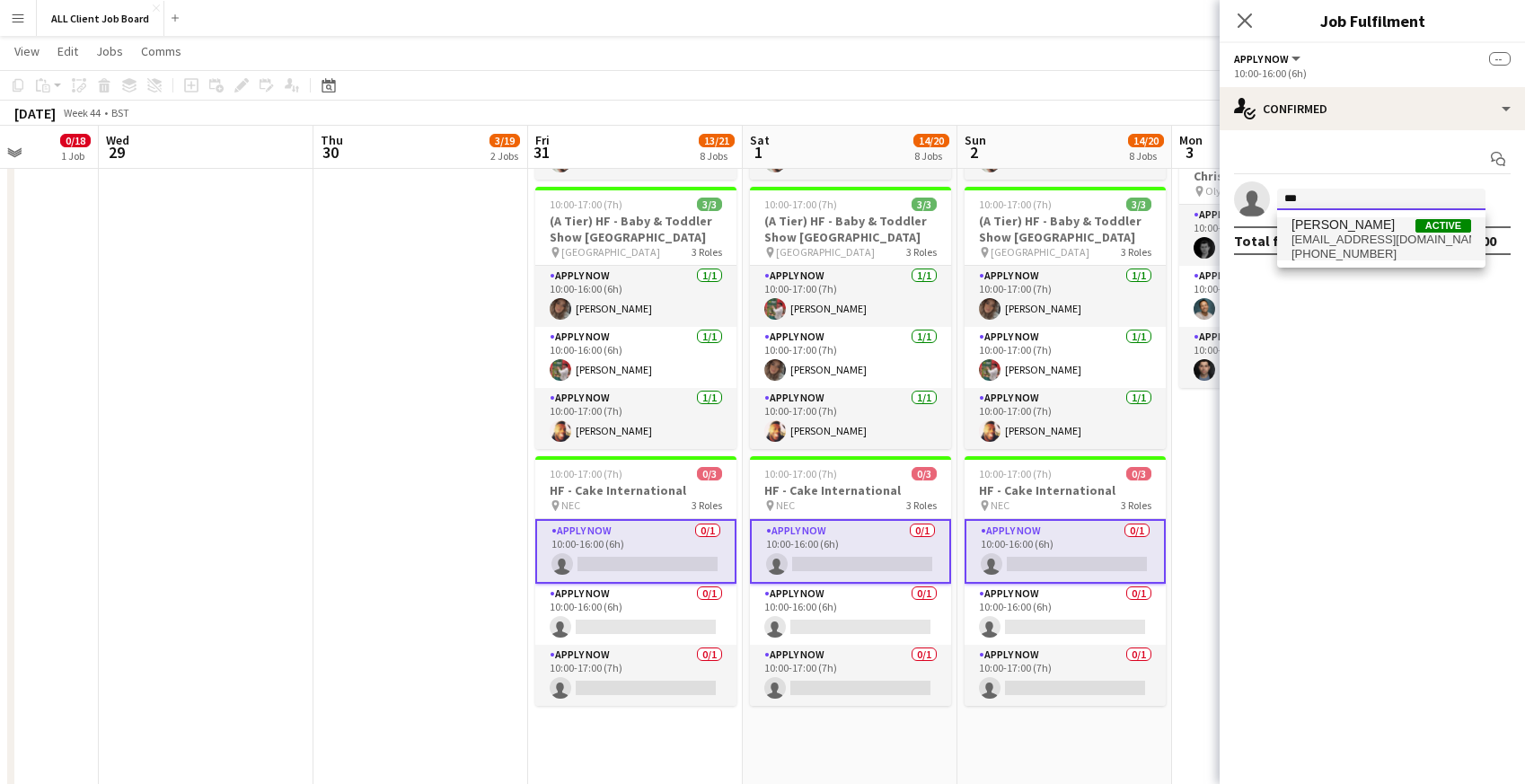
type input "***"
click at [1311, 231] on span "[PERSON_NAME]" at bounding box center [1342, 224] width 104 height 15
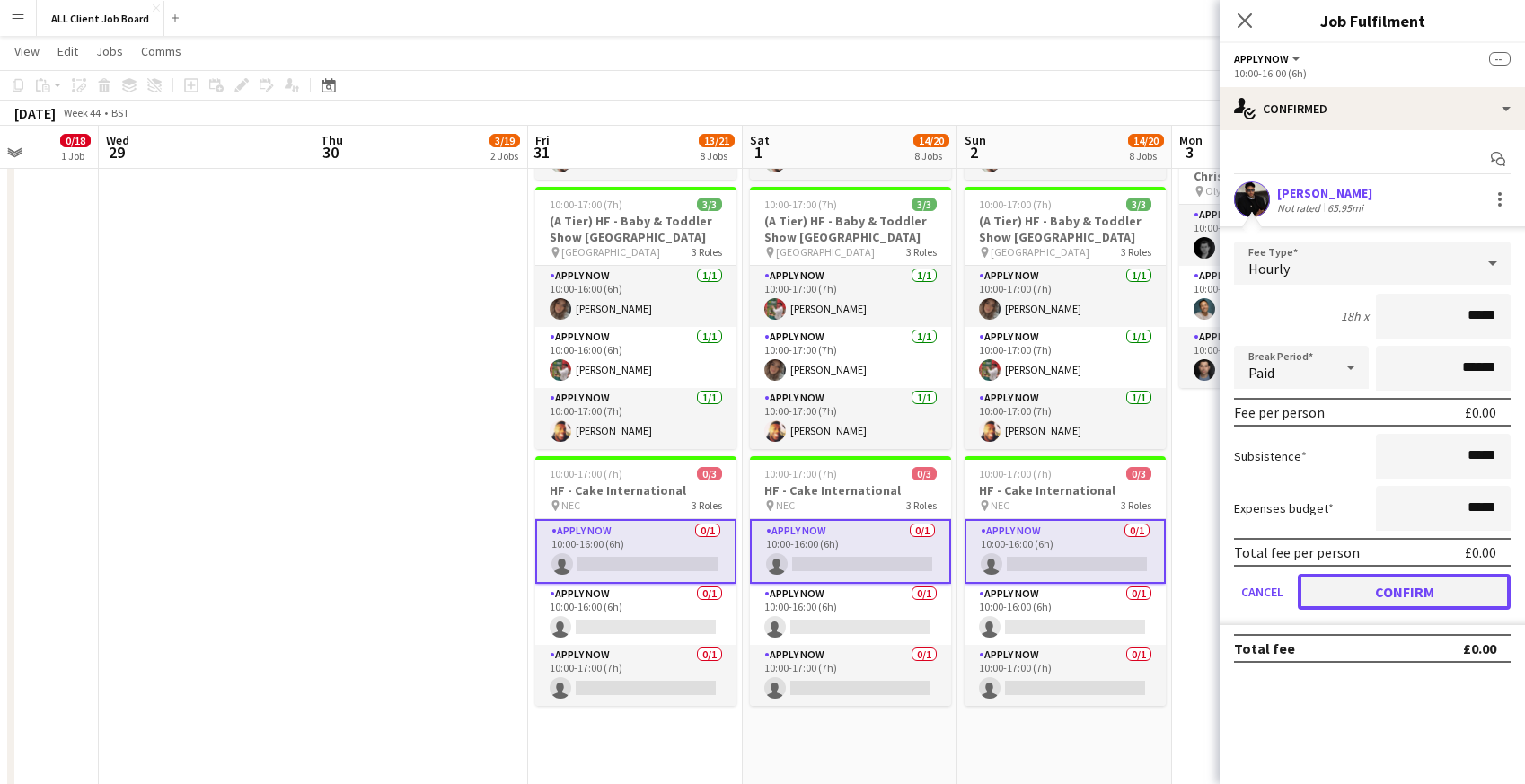
click at [1335, 591] on button "Confirm" at bounding box center [1404, 591] width 212 height 36
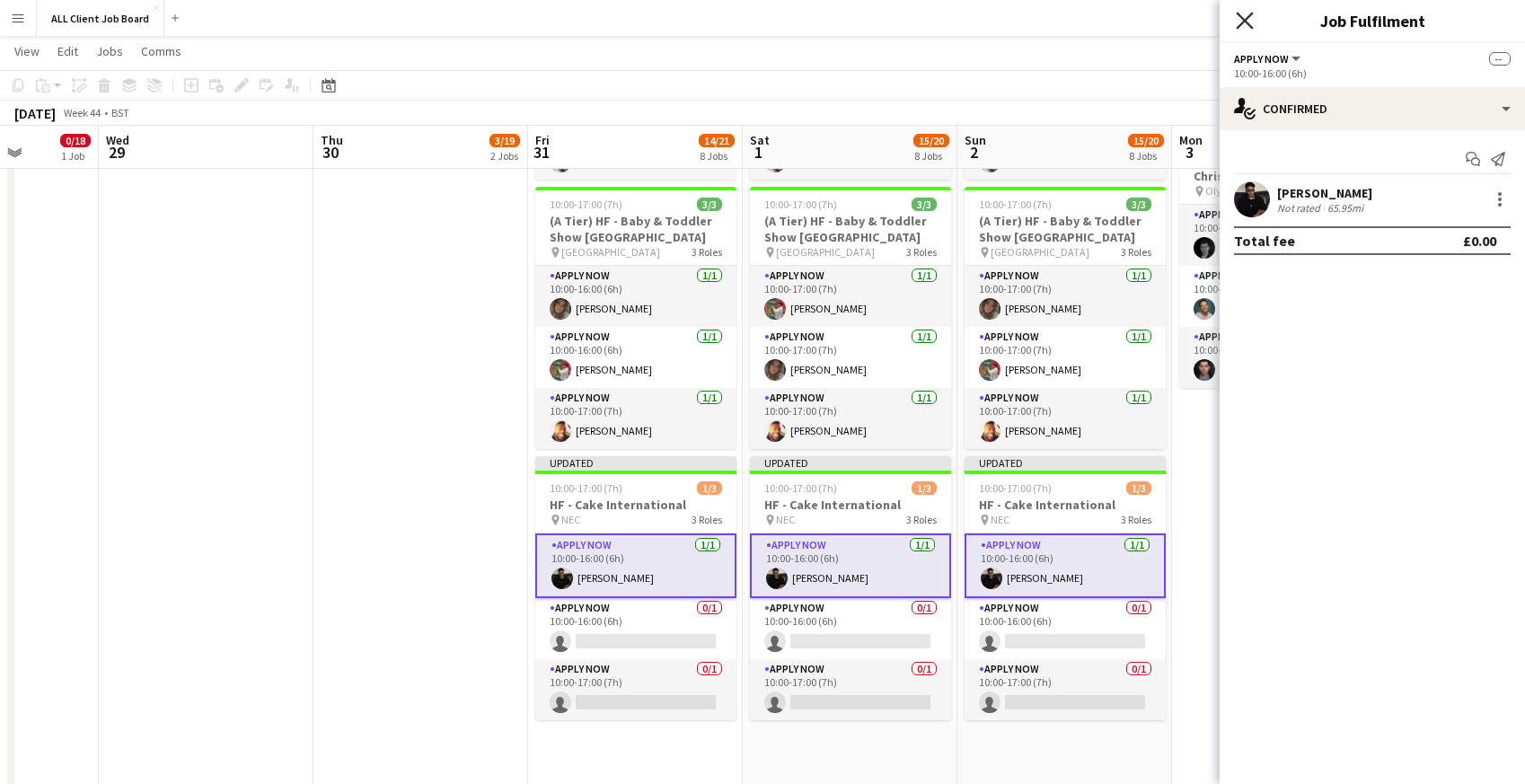
click at [1246, 16] on icon "Close pop-in" at bounding box center [1244, 20] width 17 height 17
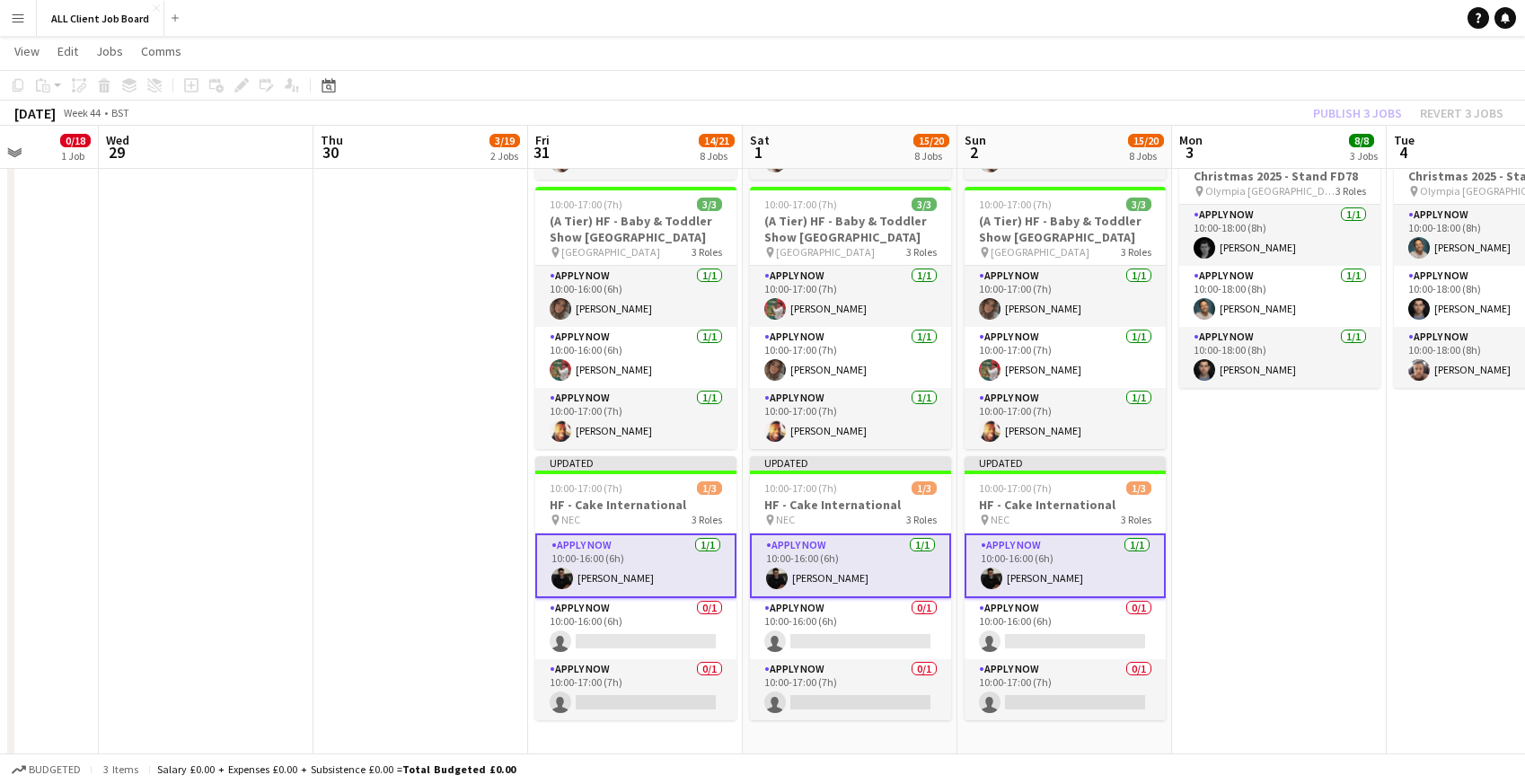
drag, startPoint x: 1204, startPoint y: 14, endPoint x: 1214, endPoint y: 17, distance: 10.4
click at [1204, 14] on app-navbar "Menu Boards Boards Boards All jobs Status Workforce Workforce My Workforce Recr…" at bounding box center [762, 18] width 1525 height 36
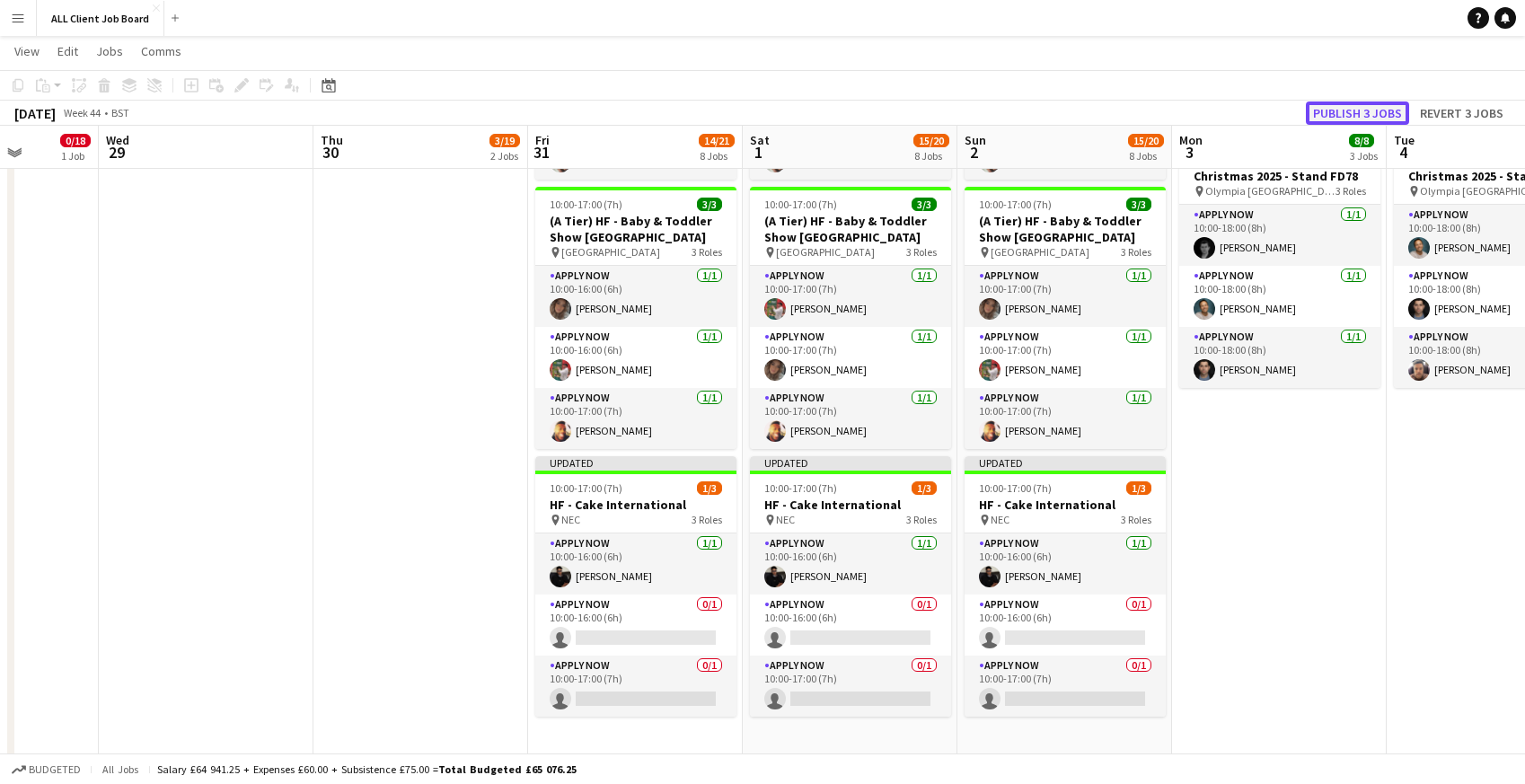
click at [1340, 114] on button "Publish 3 jobs" at bounding box center [1357, 114] width 104 height 24
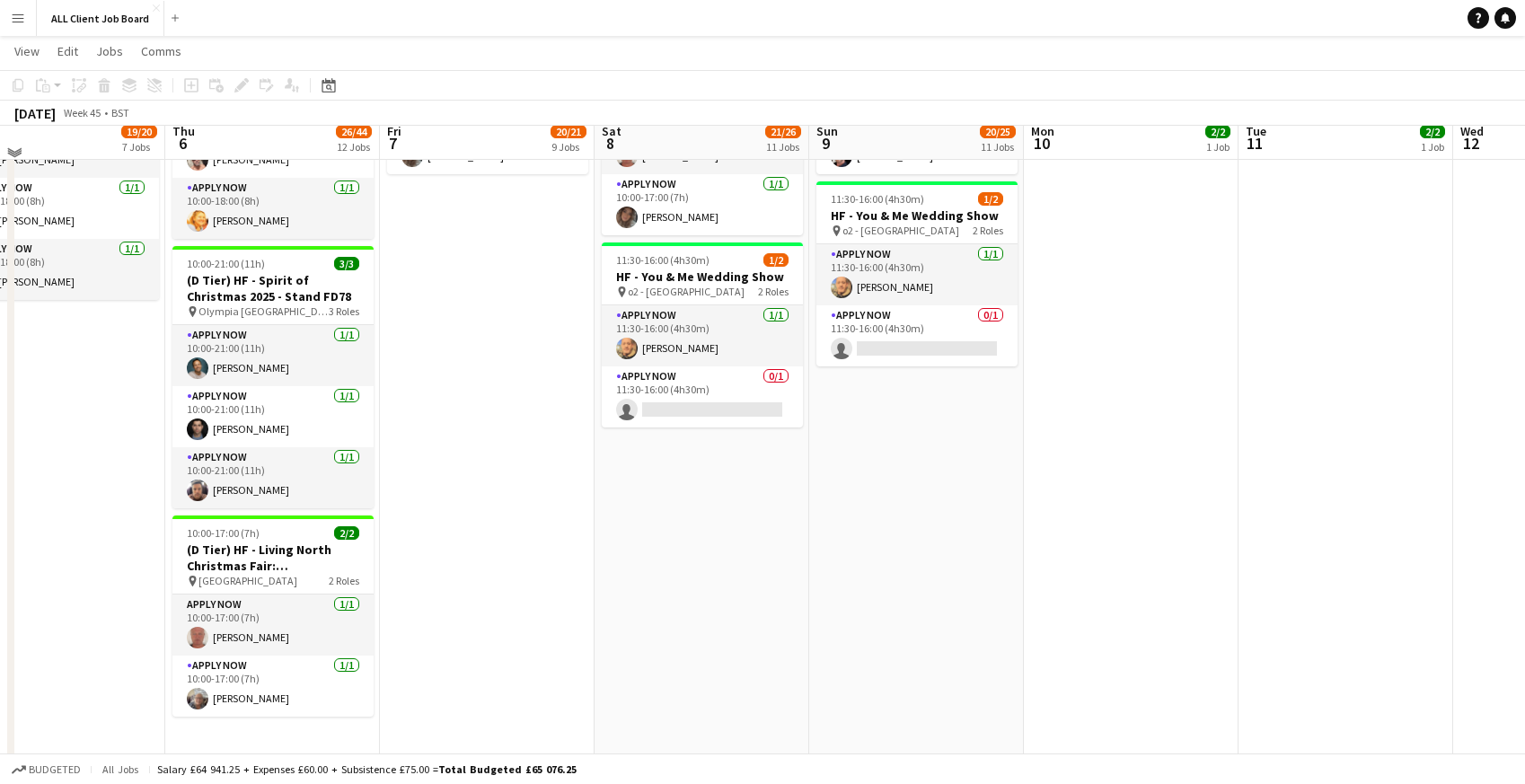
scroll to position [1726, 0]
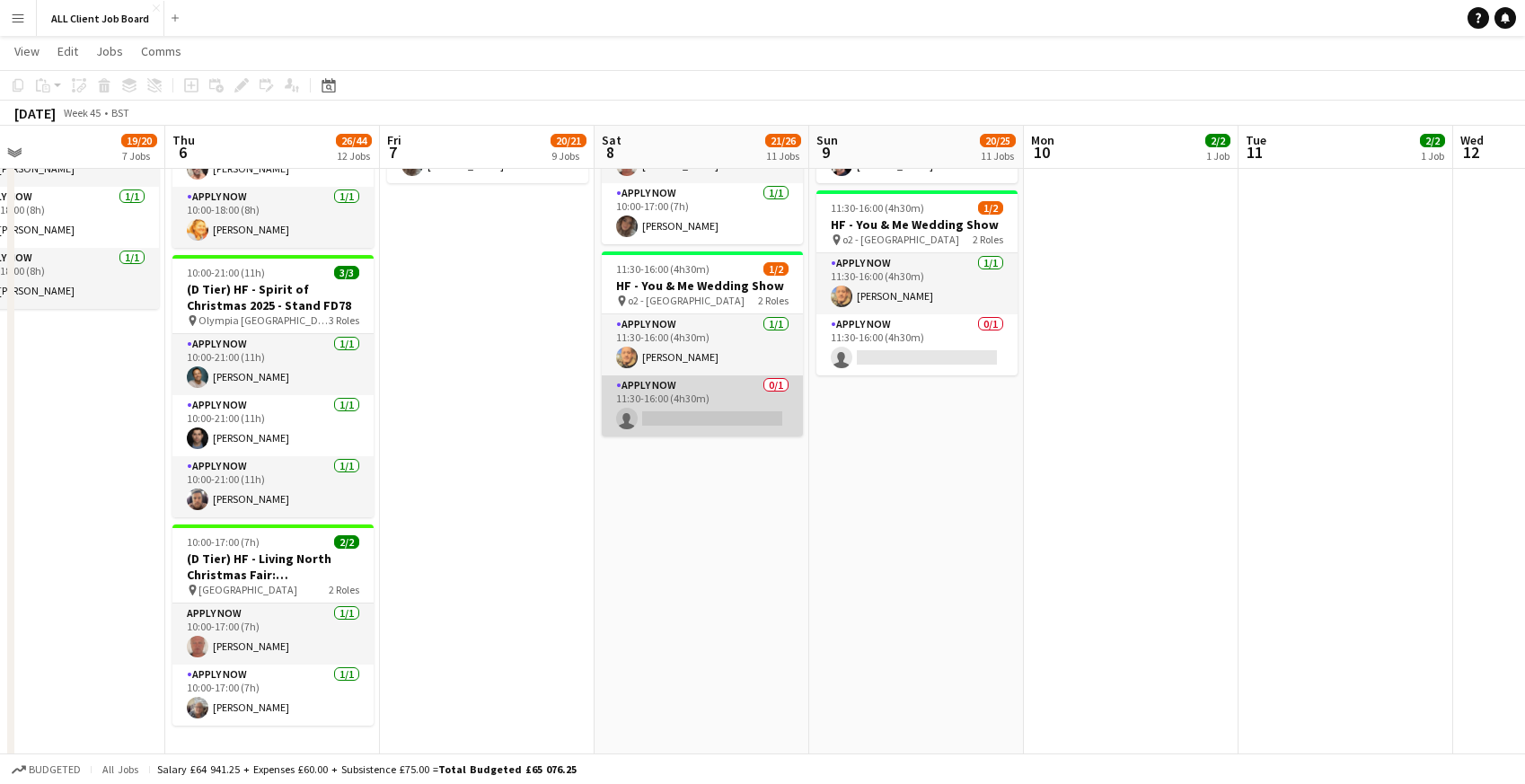
click at [679, 401] on app-card-role "APPLY NOW 0/1 11:30-16:00 (4h30m) single-neutral-actions" at bounding box center [702, 406] width 201 height 61
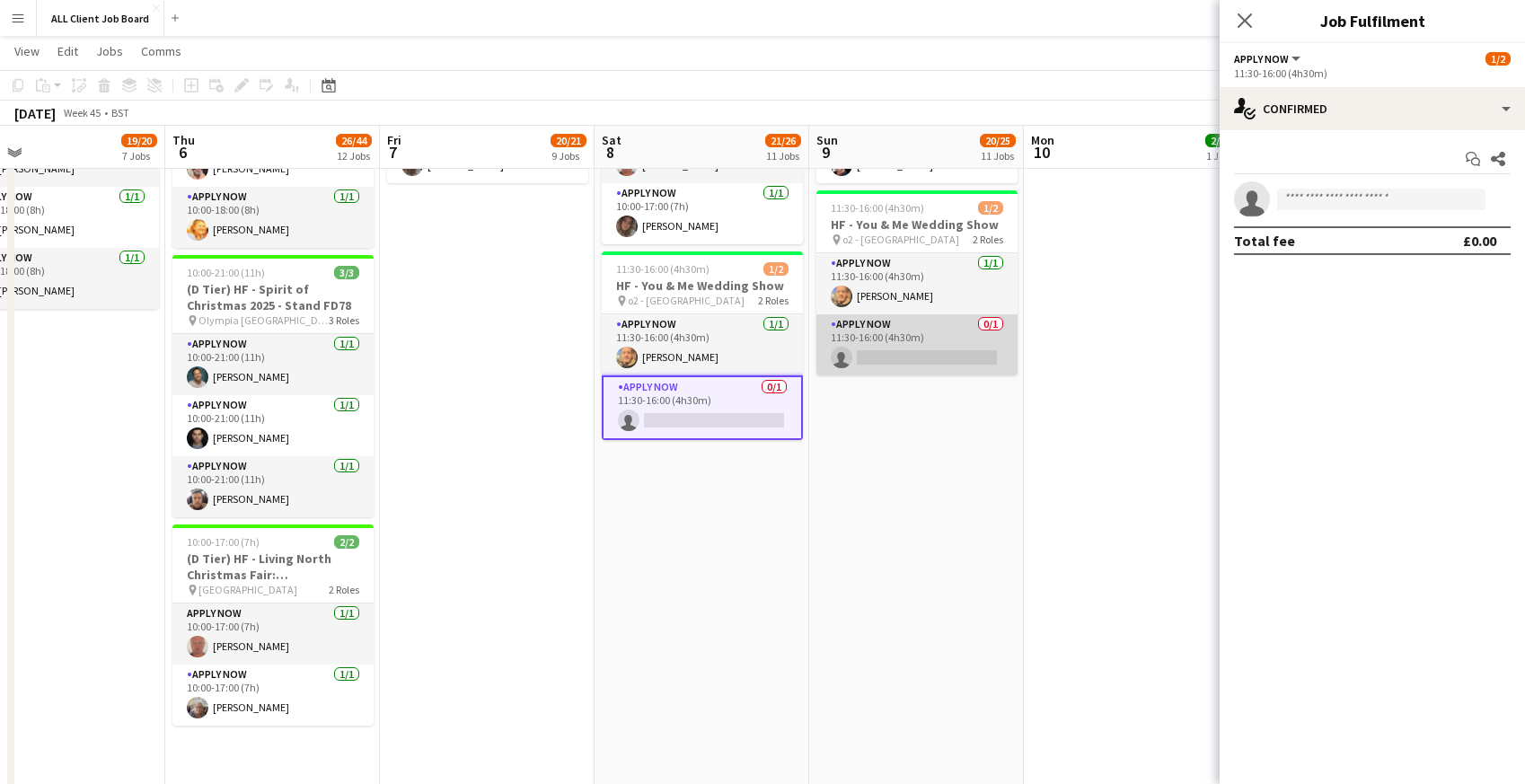
click at [948, 328] on app-card-role "APPLY NOW 0/1 11:30-16:00 (4h30m) single-neutral-actions" at bounding box center [918, 345] width 201 height 61
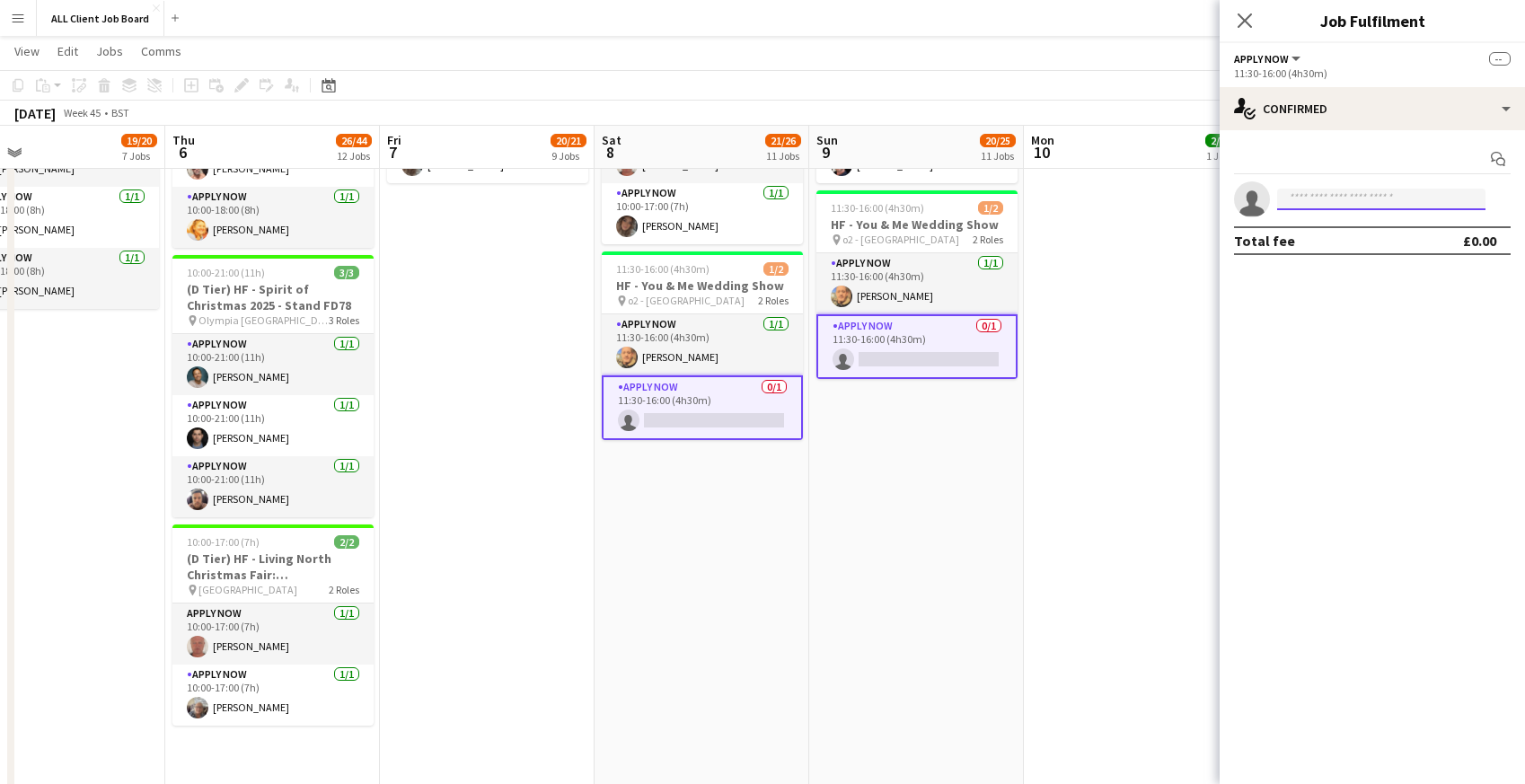
click at [1306, 205] on input at bounding box center [1381, 199] width 208 height 22
type input "****"
click at [1298, 239] on span "[EMAIL_ADDRESS][DOMAIN_NAME]" at bounding box center [1381, 239] width 180 height 15
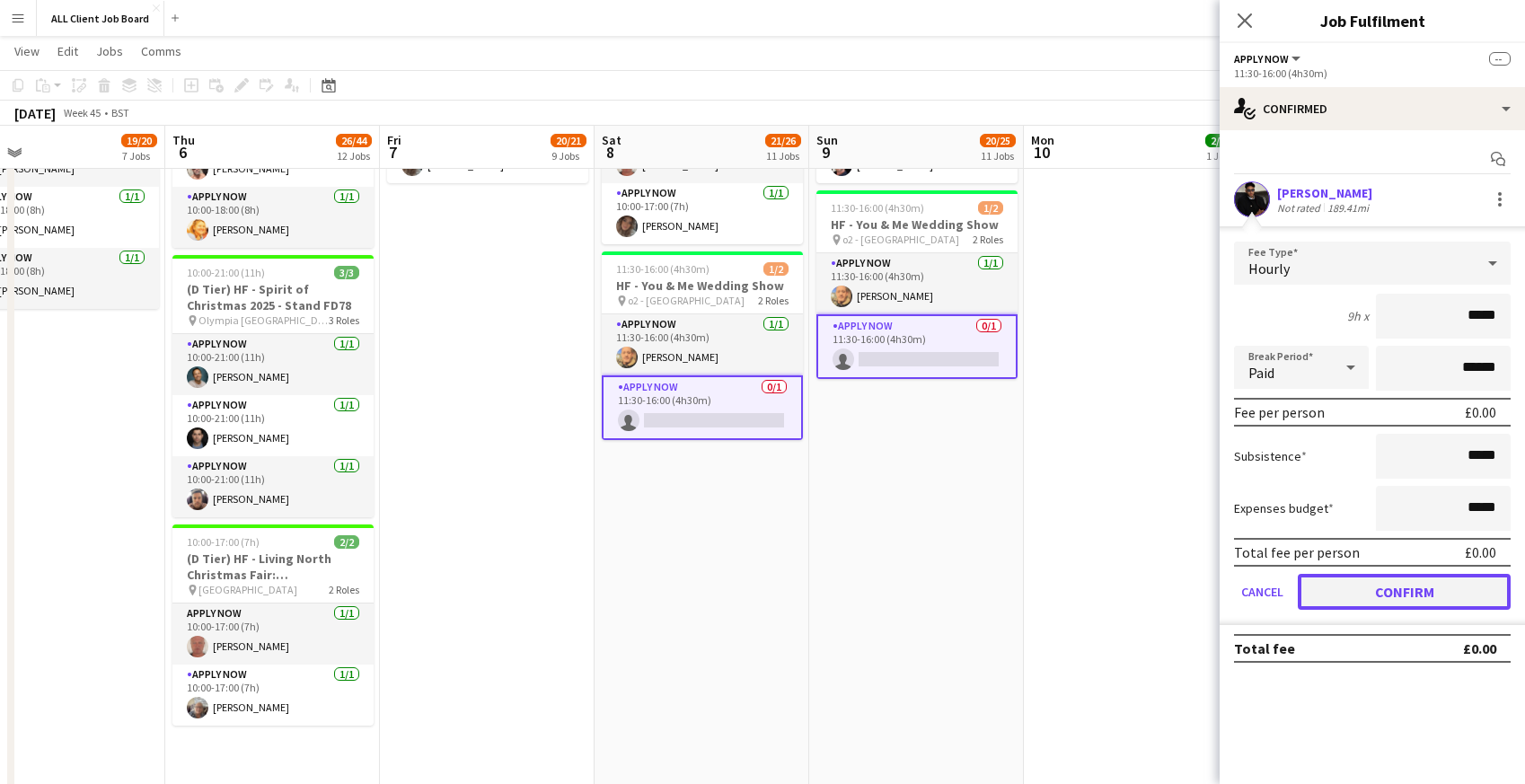
click at [1330, 597] on button "Confirm" at bounding box center [1404, 591] width 212 height 36
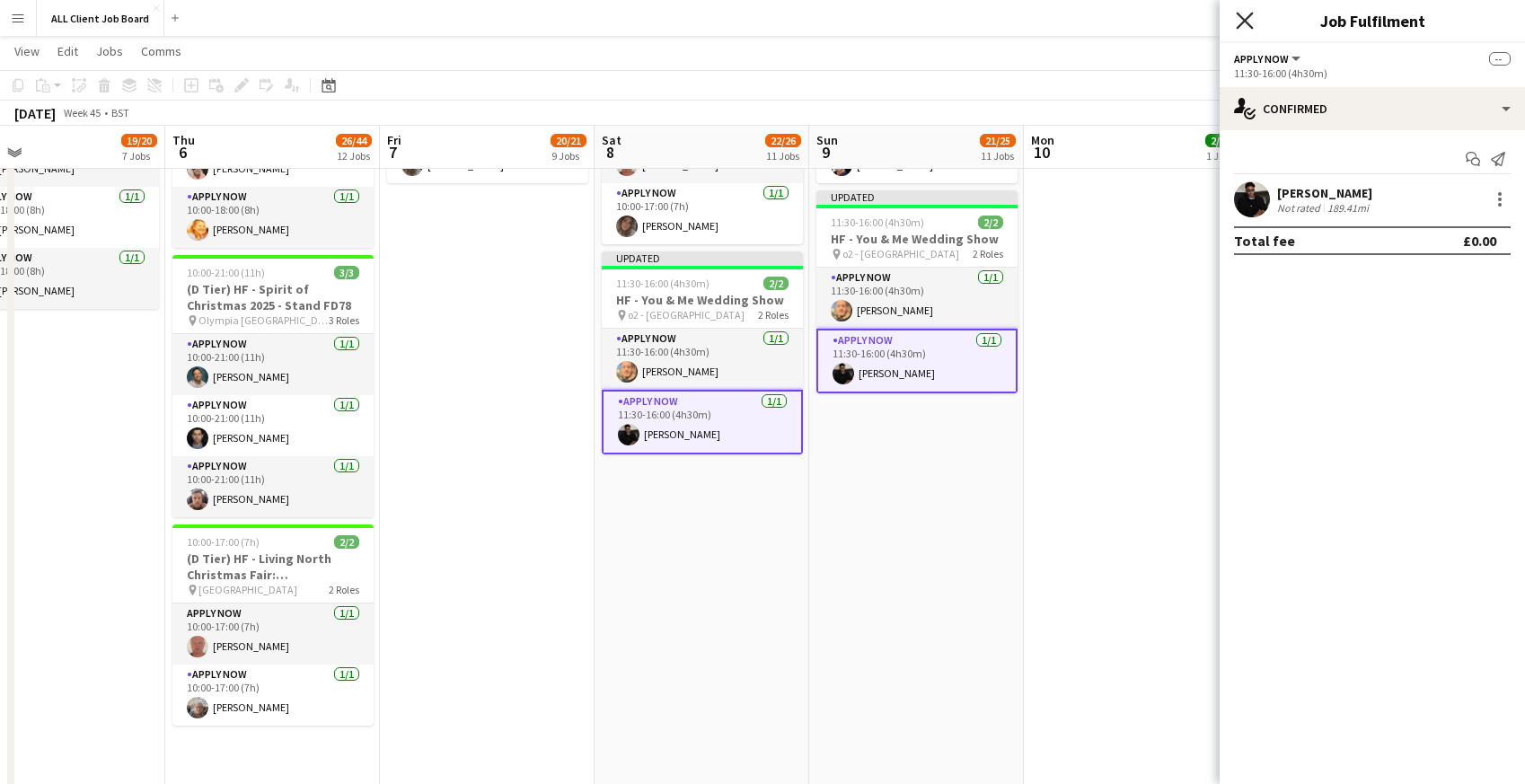
click at [1242, 21] on icon "Close pop-in" at bounding box center [1244, 20] width 17 height 17
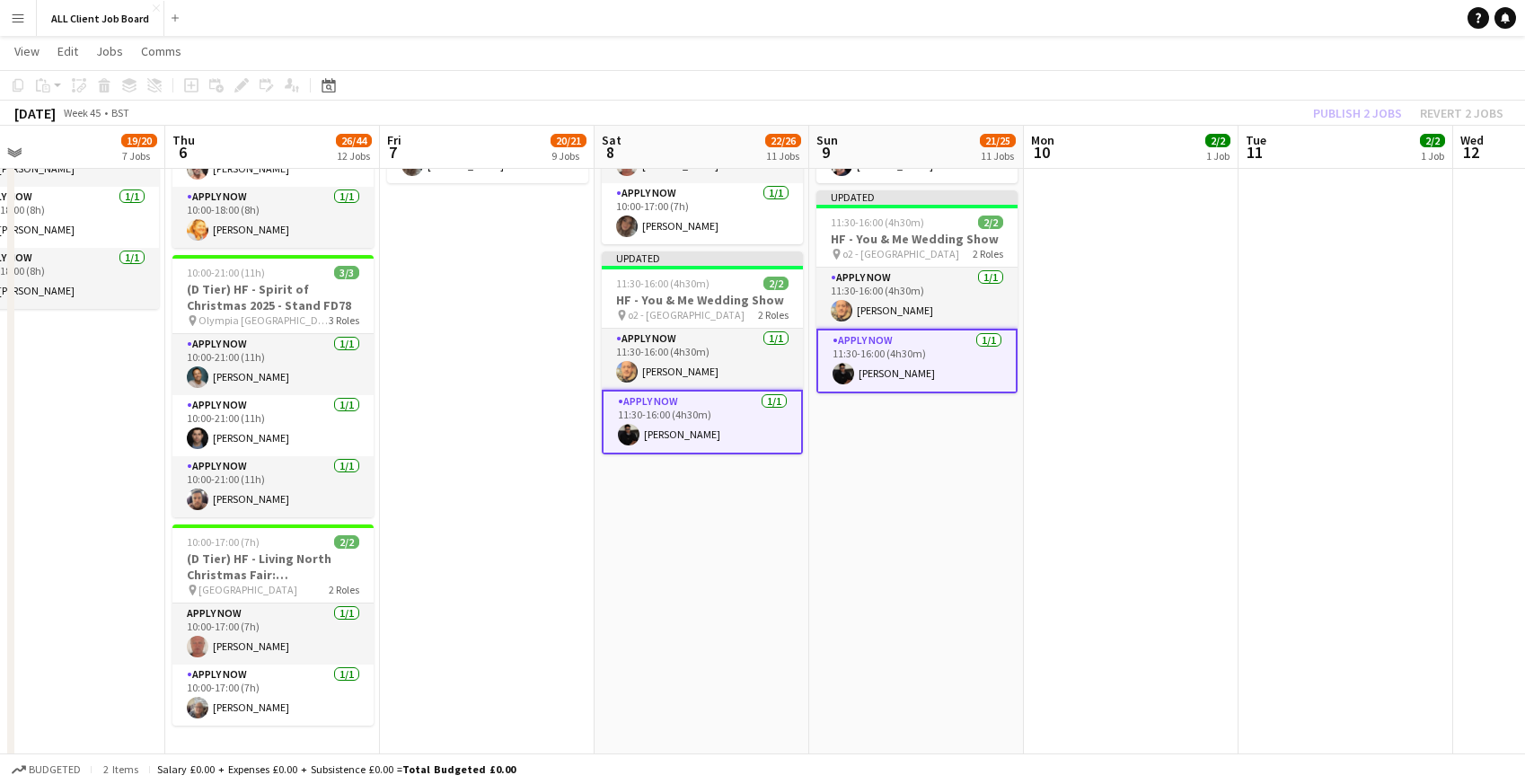
click at [1153, 25] on app-navbar "Menu Boards Boards Boards All jobs Status Workforce Workforce My Workforce Recr…" at bounding box center [762, 18] width 1525 height 36
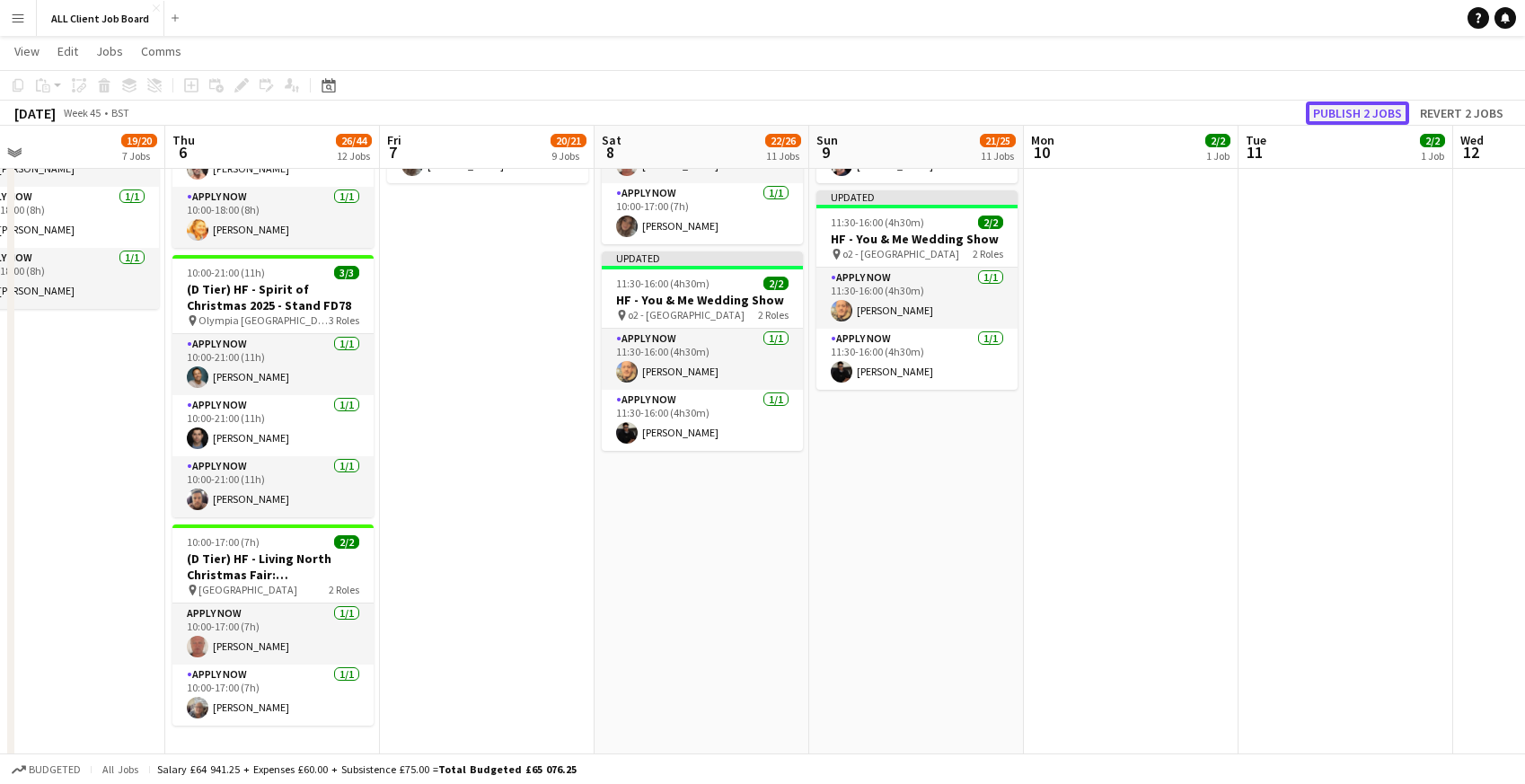
click at [1347, 113] on button "Publish 2 jobs" at bounding box center [1357, 114] width 104 height 24
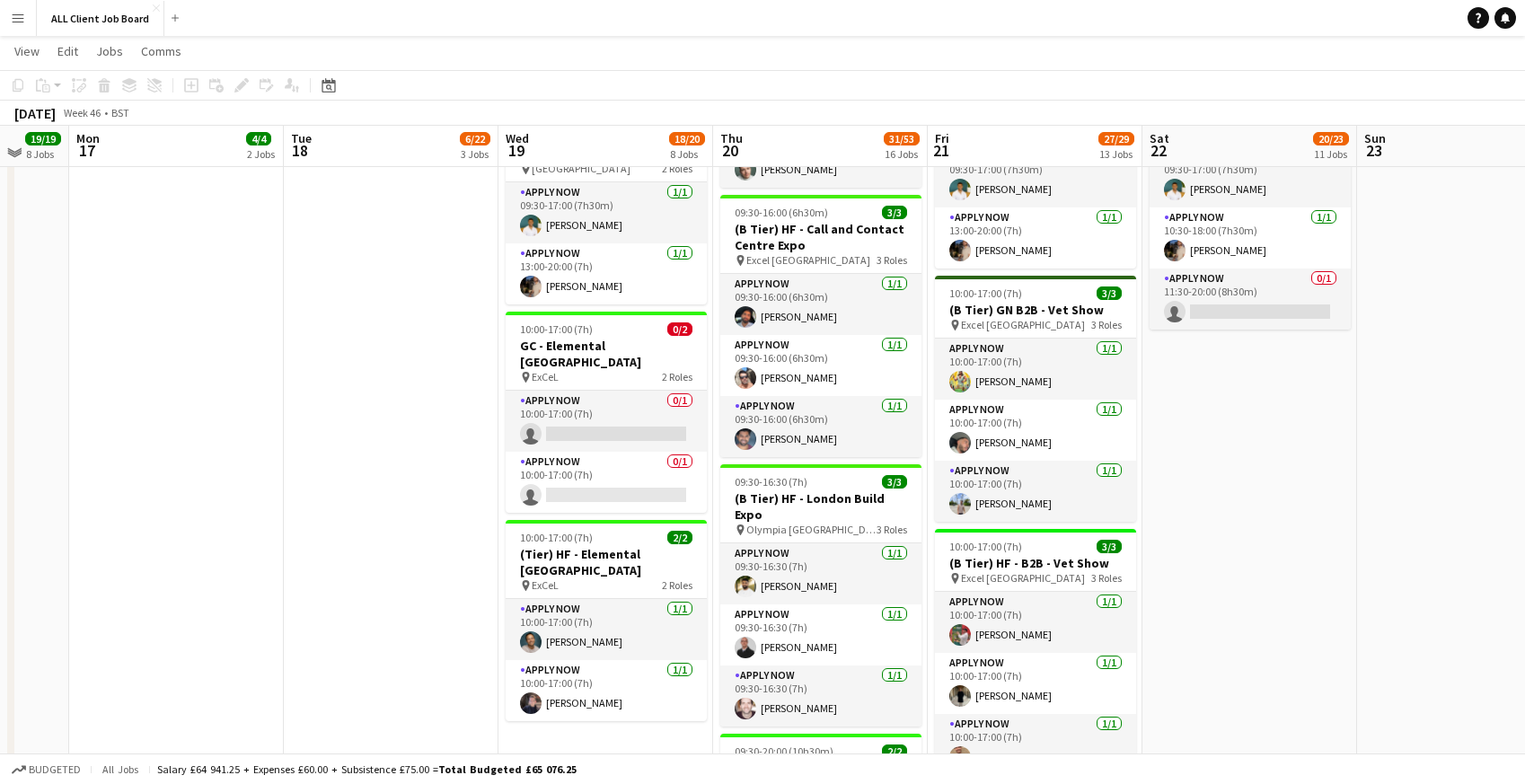
scroll to position [1659, 0]
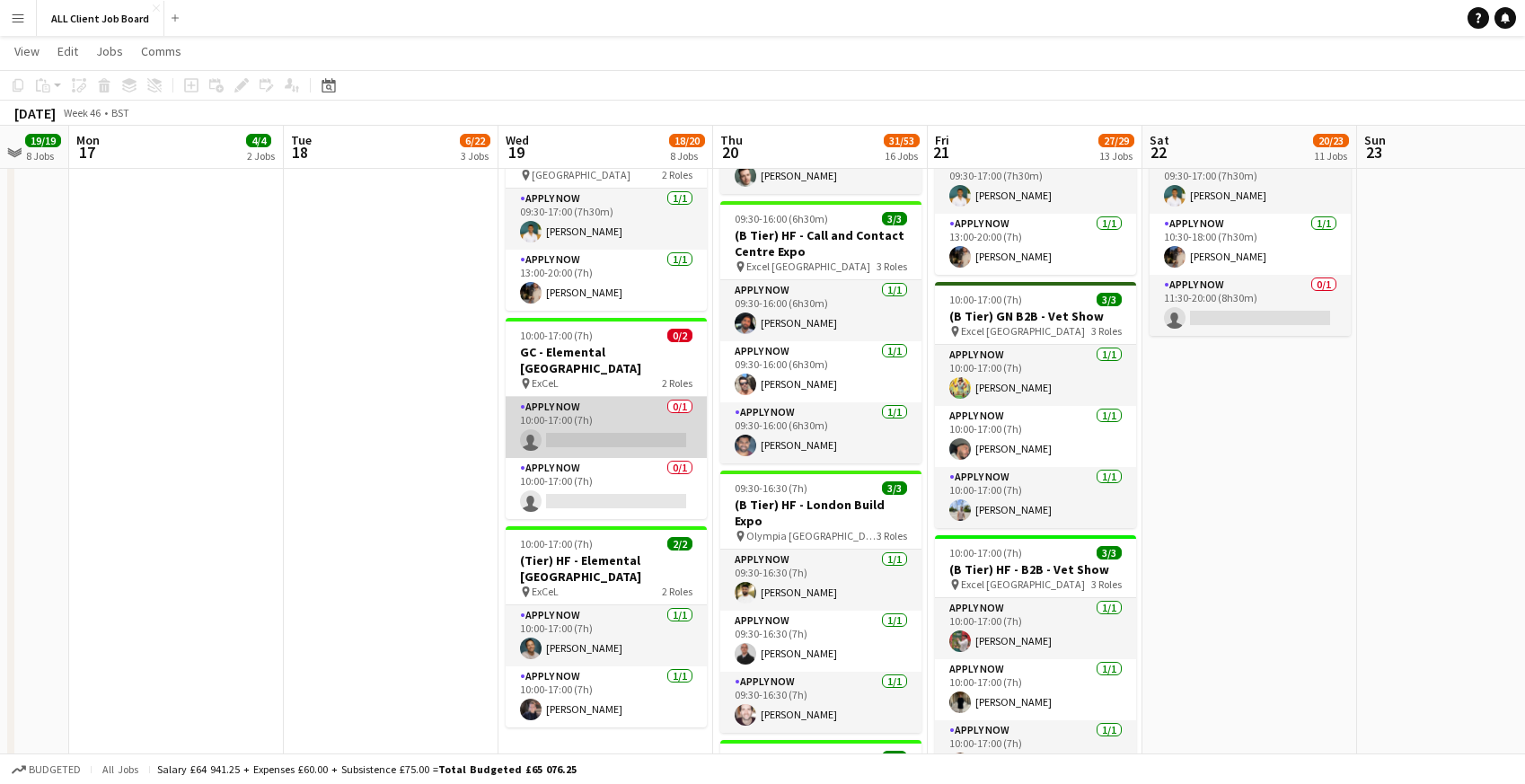
click at [560, 406] on app-card-role "APPLY NOW 0/1 10:00-17:00 (7h) single-neutral-actions" at bounding box center [606, 428] width 201 height 61
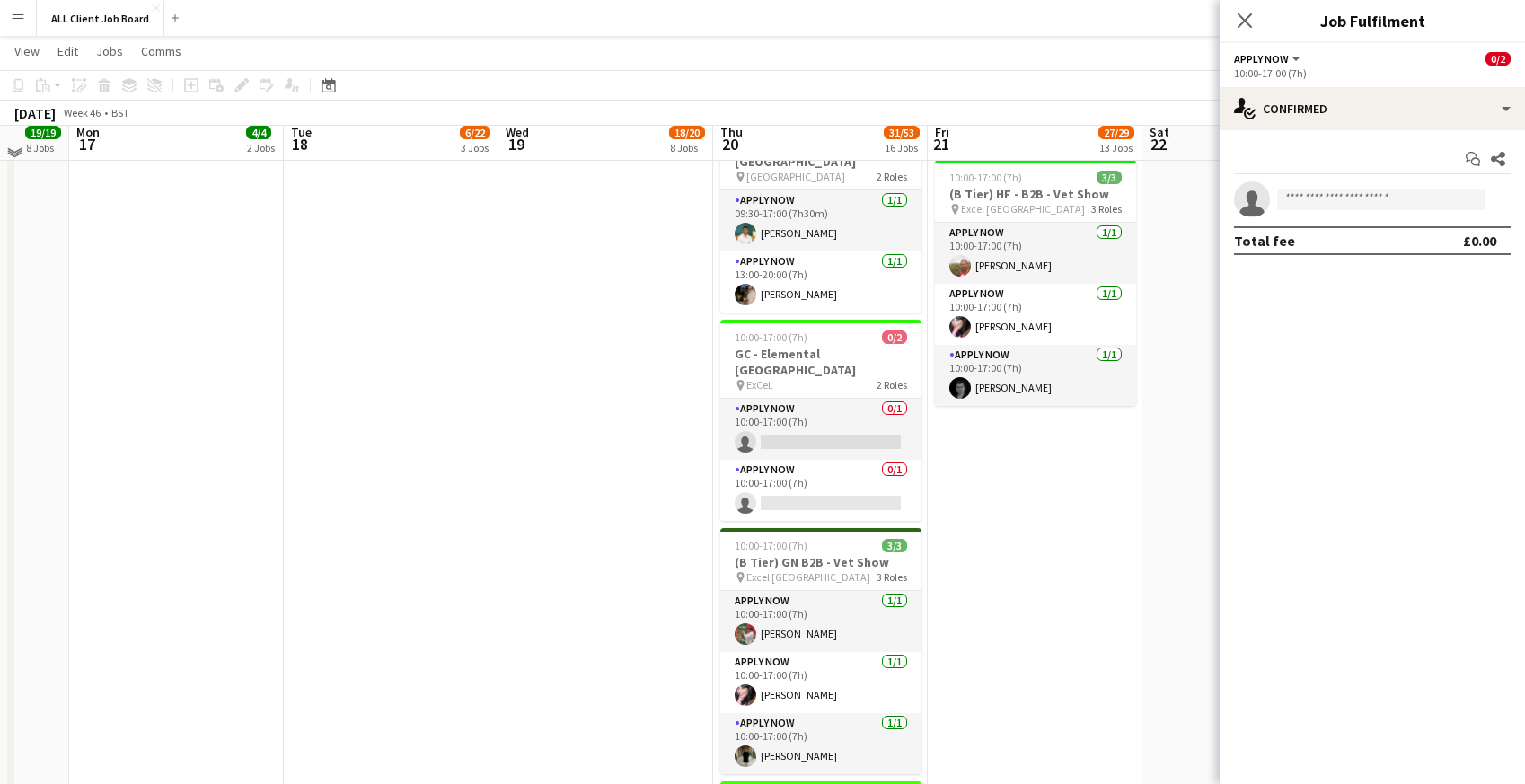
scroll to position [2300, 0]
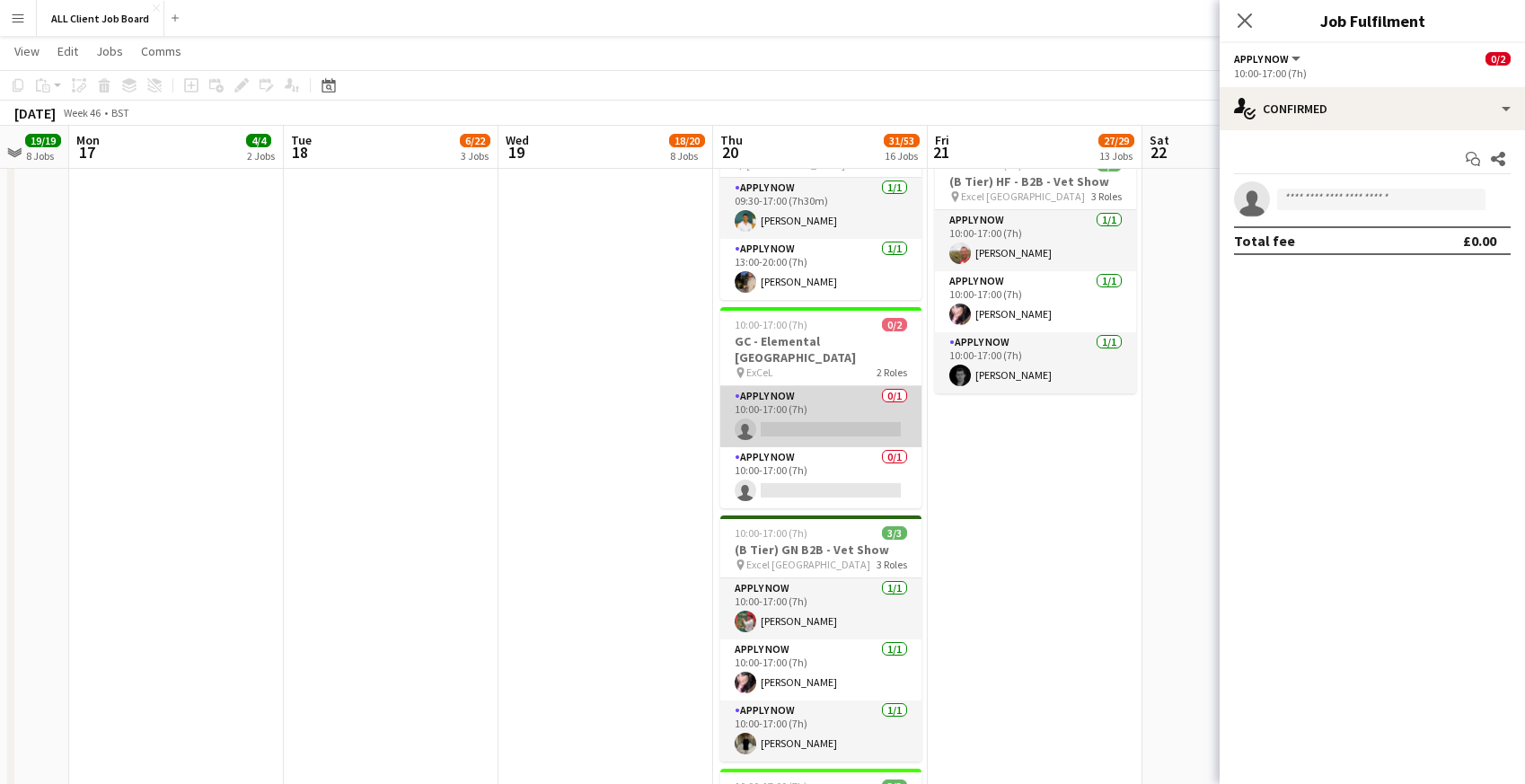
click at [771, 386] on app-card-role "APPLY NOW 0/1 10:00-17:00 (7h) single-neutral-actions" at bounding box center [821, 417] width 201 height 61
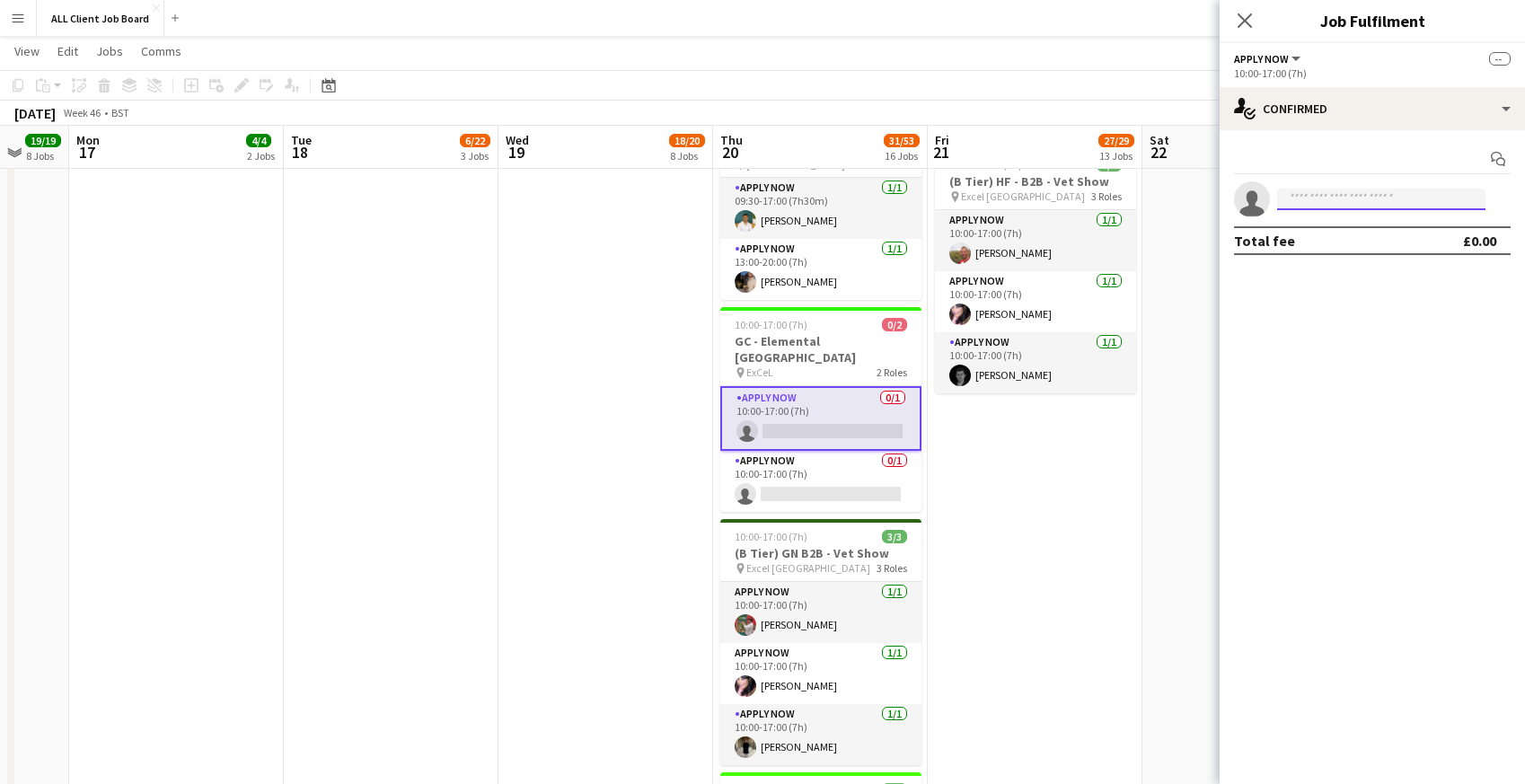
click at [1362, 202] on input at bounding box center [1381, 199] width 208 height 22
type input "****"
click at [1370, 241] on span "[EMAIL_ADDRESS][DOMAIN_NAME]" at bounding box center [1381, 239] width 180 height 15
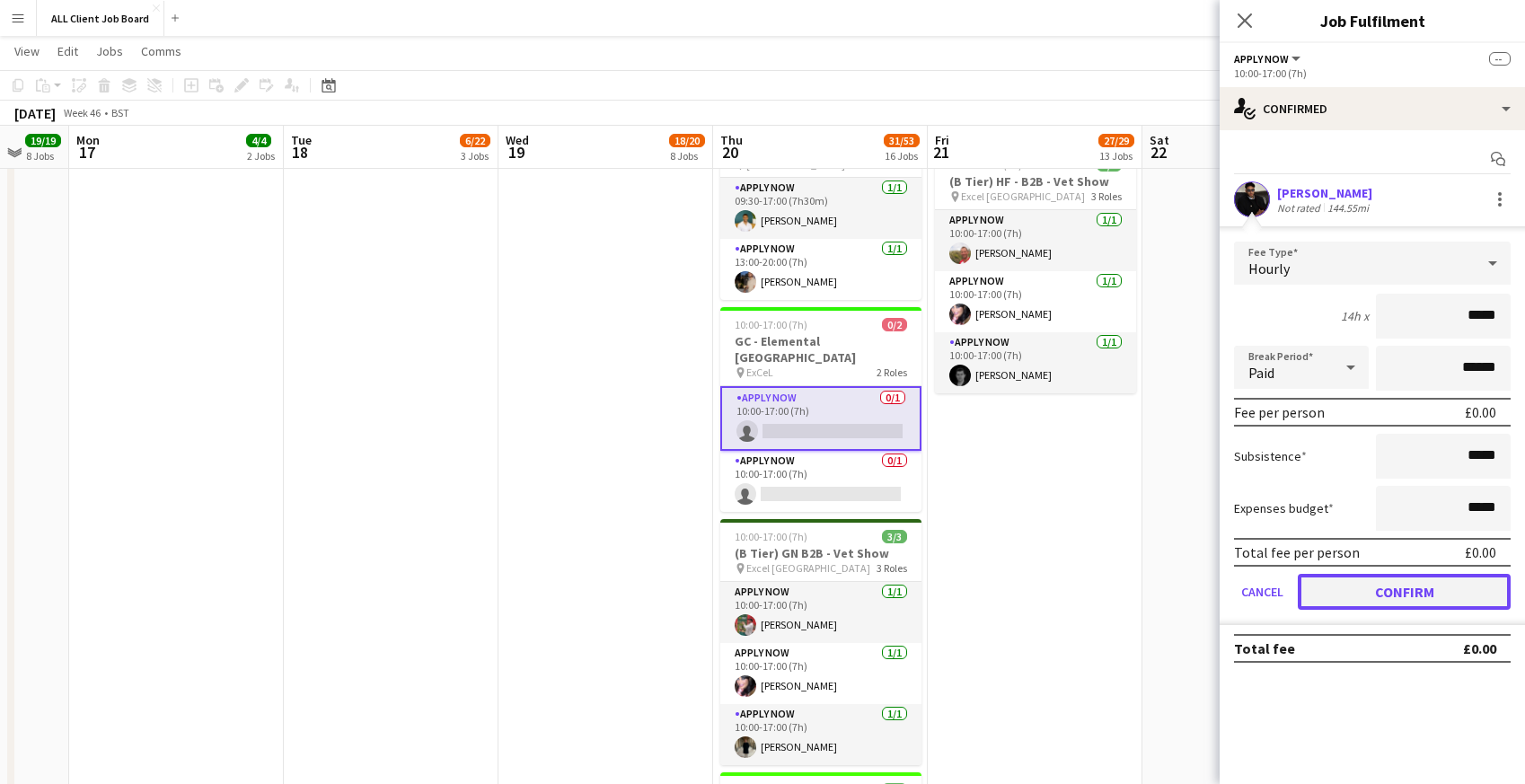
click at [1359, 579] on button "Confirm" at bounding box center [1404, 591] width 212 height 36
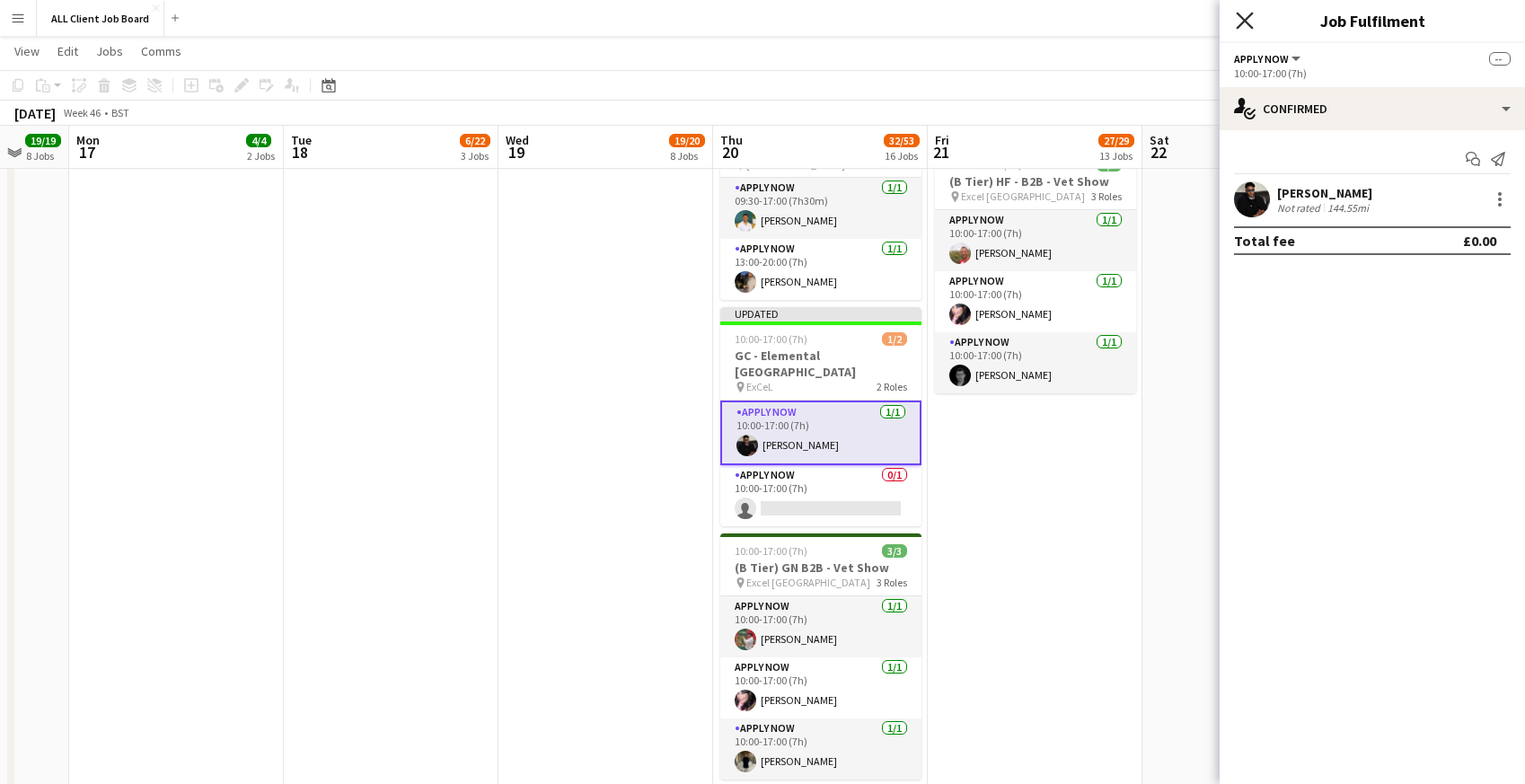
click at [1251, 22] on icon "Close pop-in" at bounding box center [1244, 20] width 17 height 17
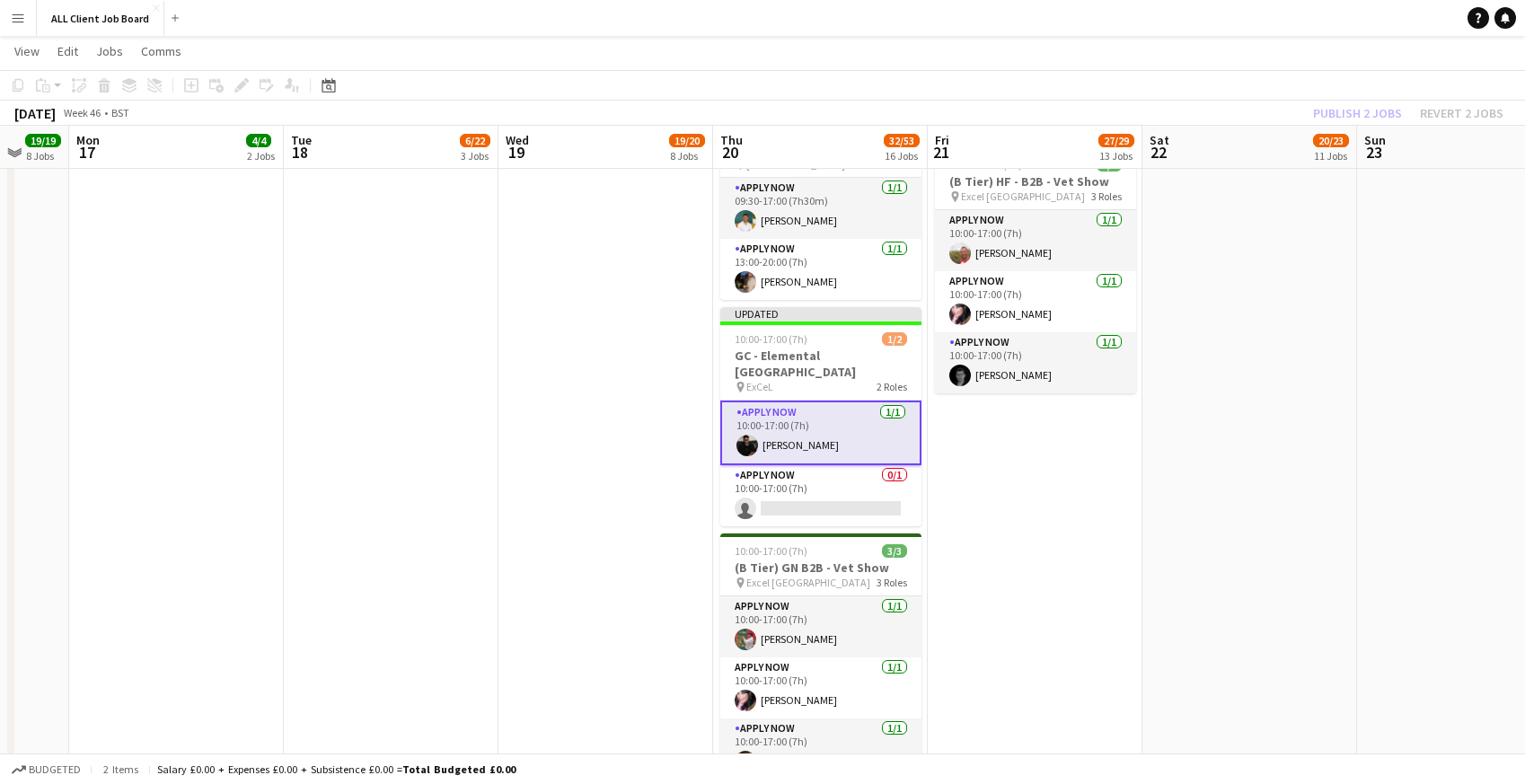
click at [1222, 15] on app-navbar "Menu Boards Boards Boards All jobs Status Workforce Workforce My Workforce Recr…" at bounding box center [762, 18] width 1525 height 36
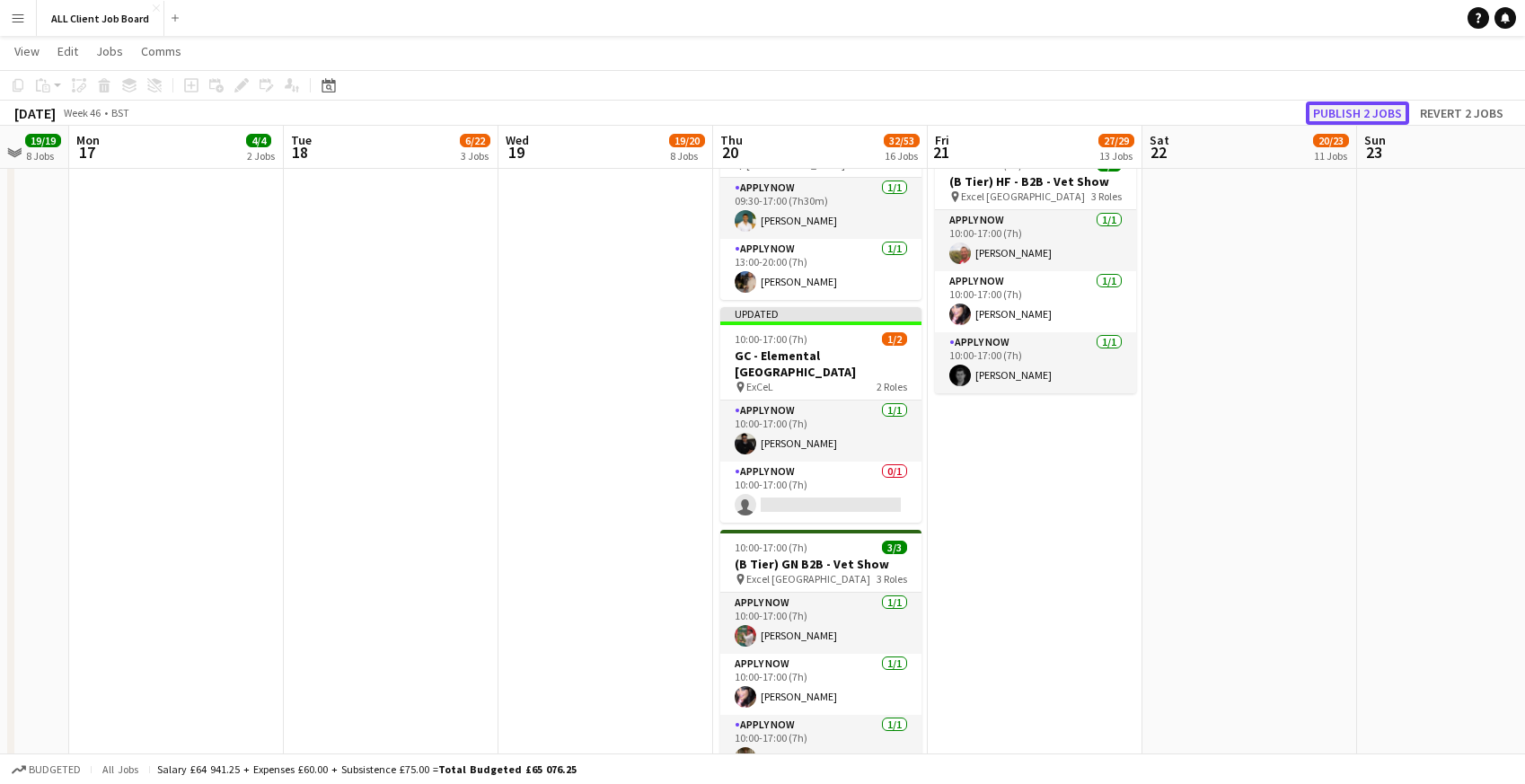
click at [1350, 111] on button "Publish 2 jobs" at bounding box center [1357, 114] width 104 height 24
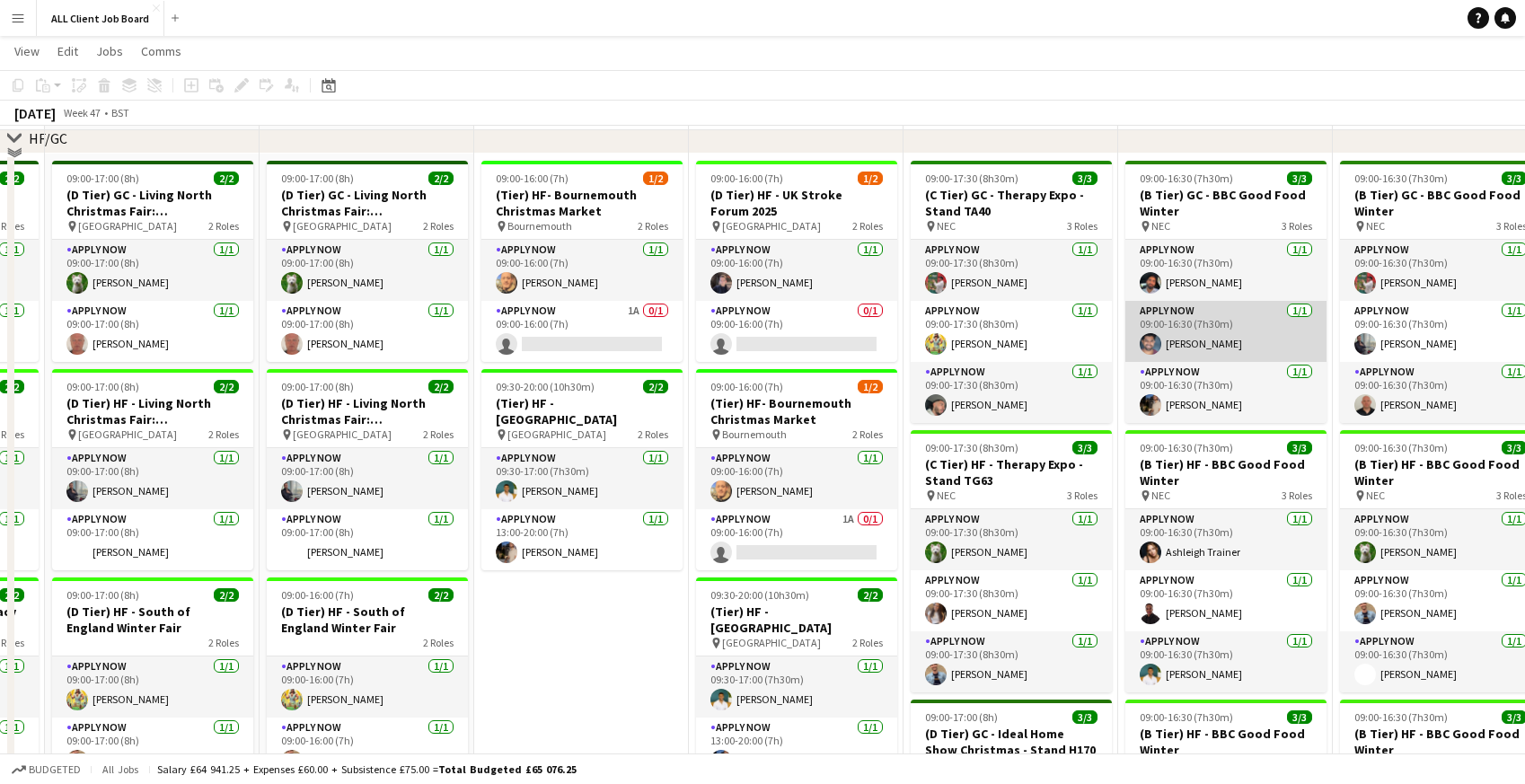
scroll to position [324, 0]
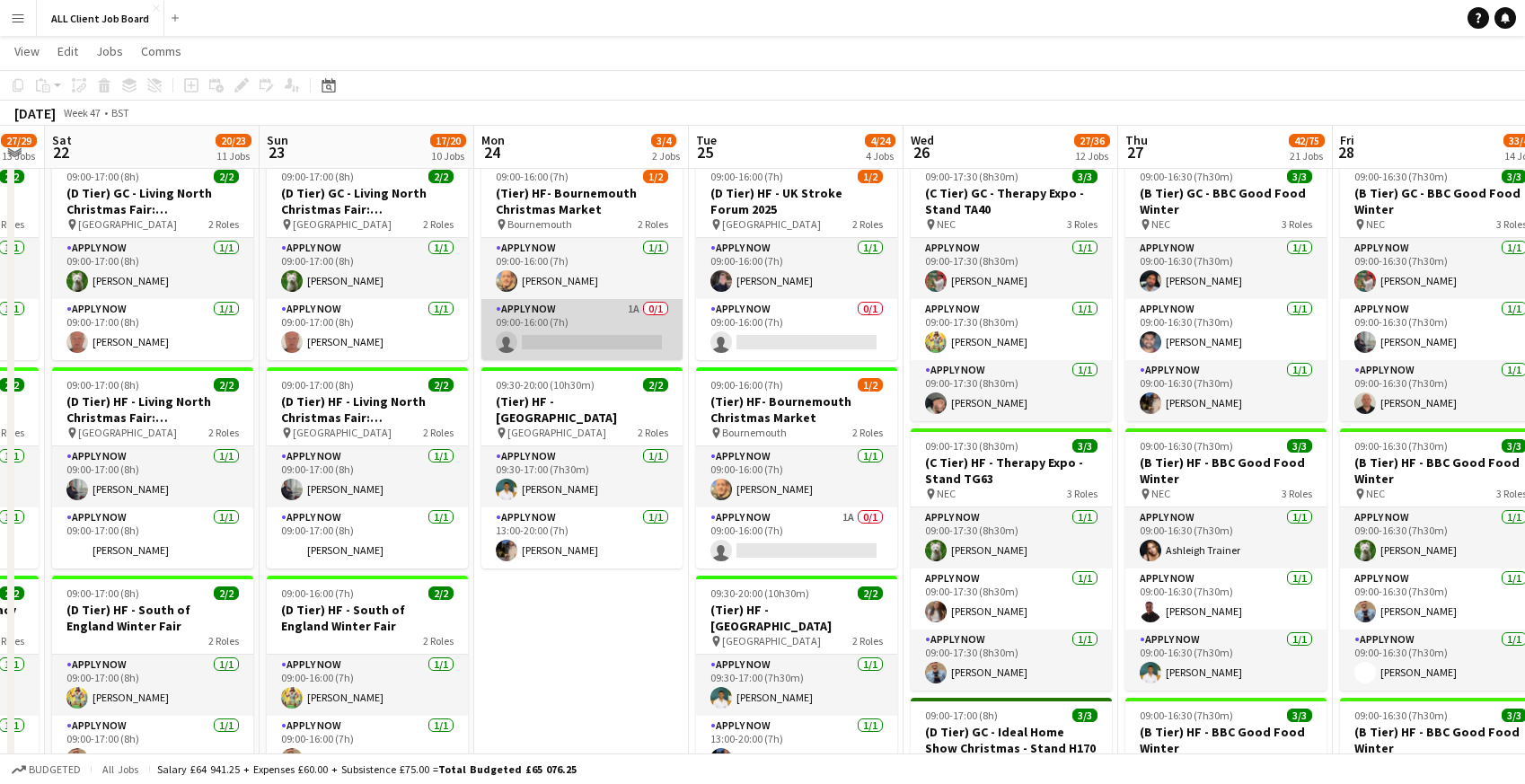
click at [563, 322] on app-card-role "APPLY NOW 1A 0/1 09:00-16:00 (7h) single-neutral-actions" at bounding box center [582, 330] width 201 height 61
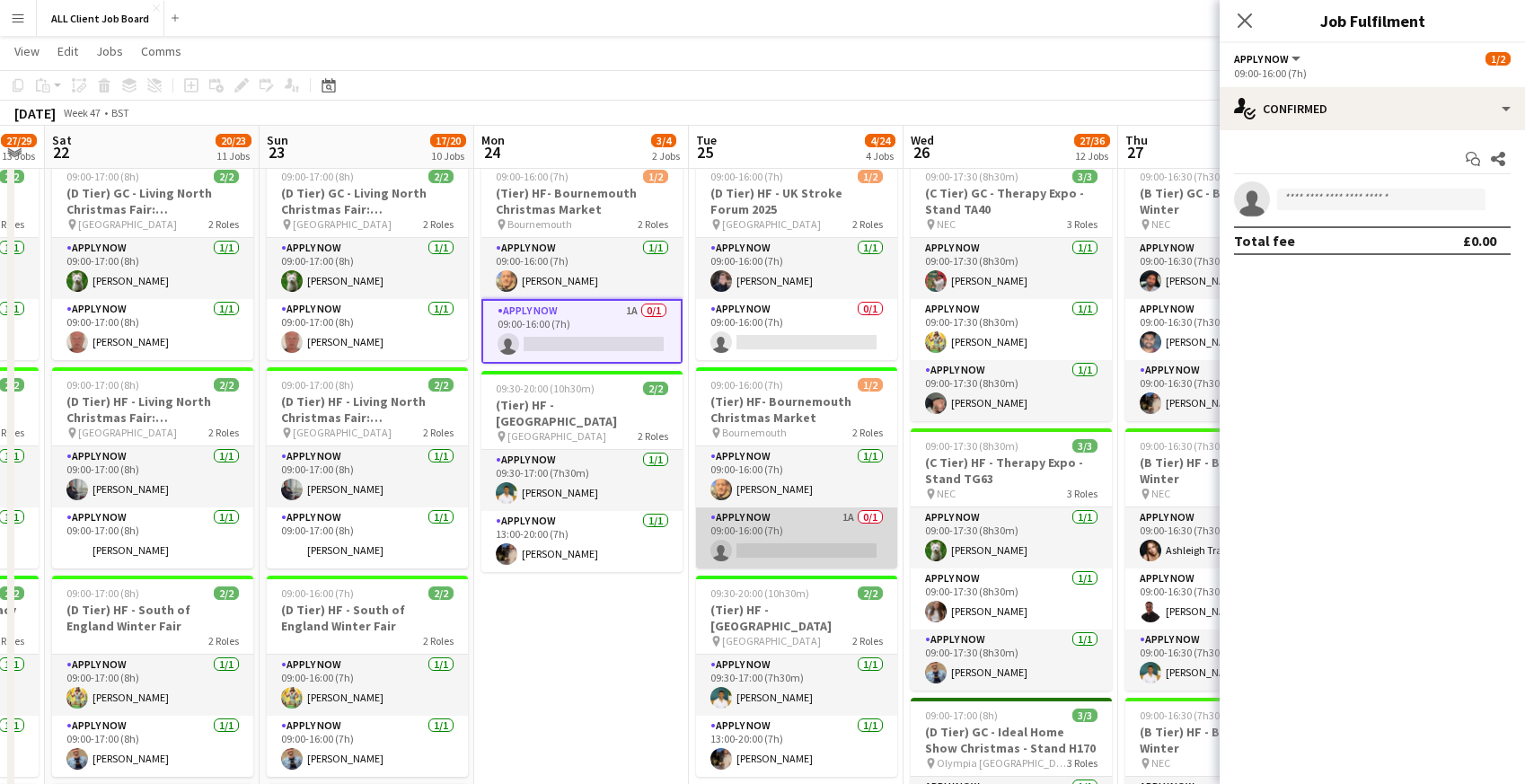
click at [803, 526] on app-card-role "APPLY NOW 1A 0/1 09:00-16:00 (7h) single-neutral-actions" at bounding box center [797, 538] width 201 height 61
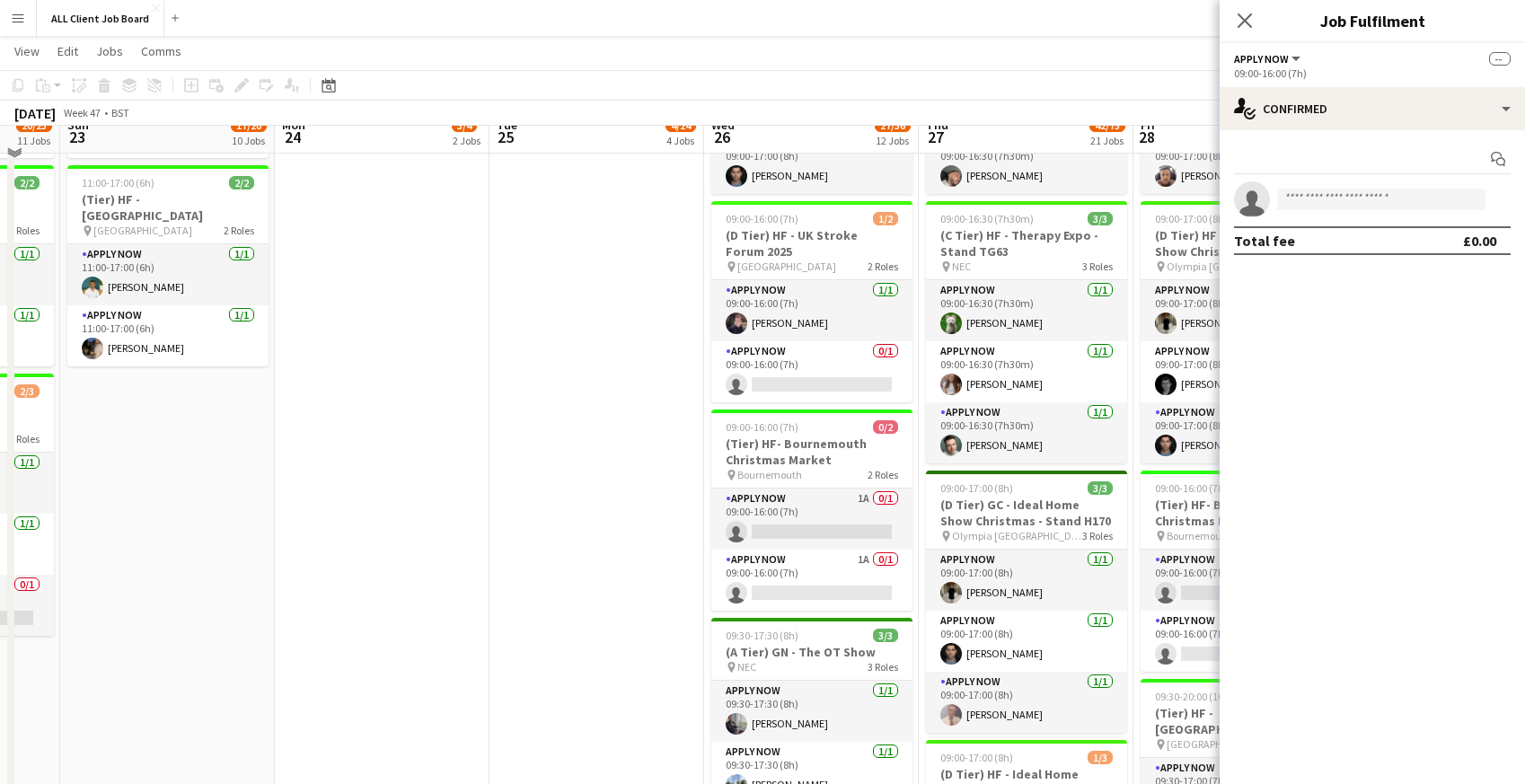
scroll to position [1361, 0]
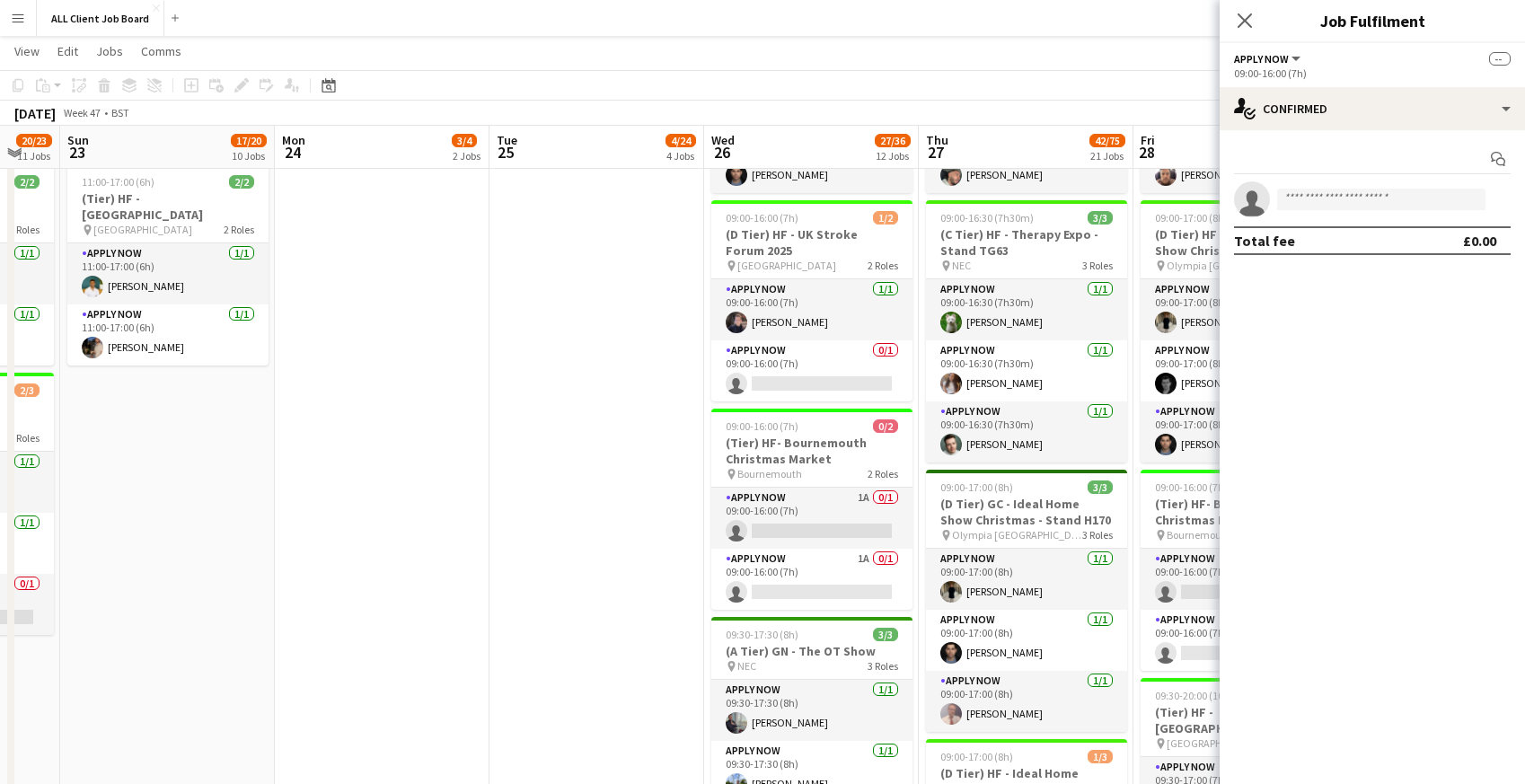
click at [803, 526] on app-card-role "APPLY NOW 1A 0/1 09:00-16:00 (7h) single-neutral-actions" at bounding box center [812, 518] width 201 height 61
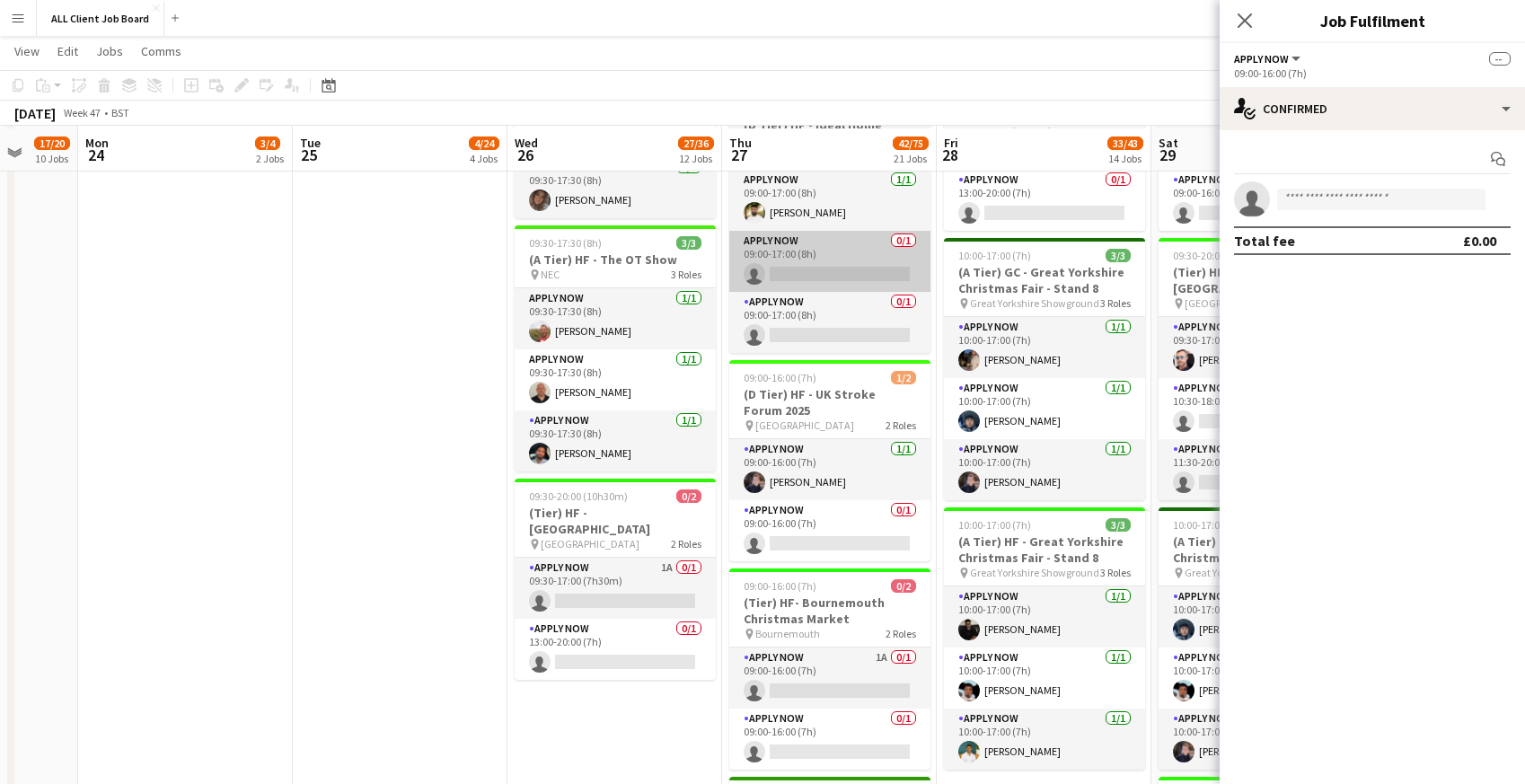
scroll to position [2011, 0]
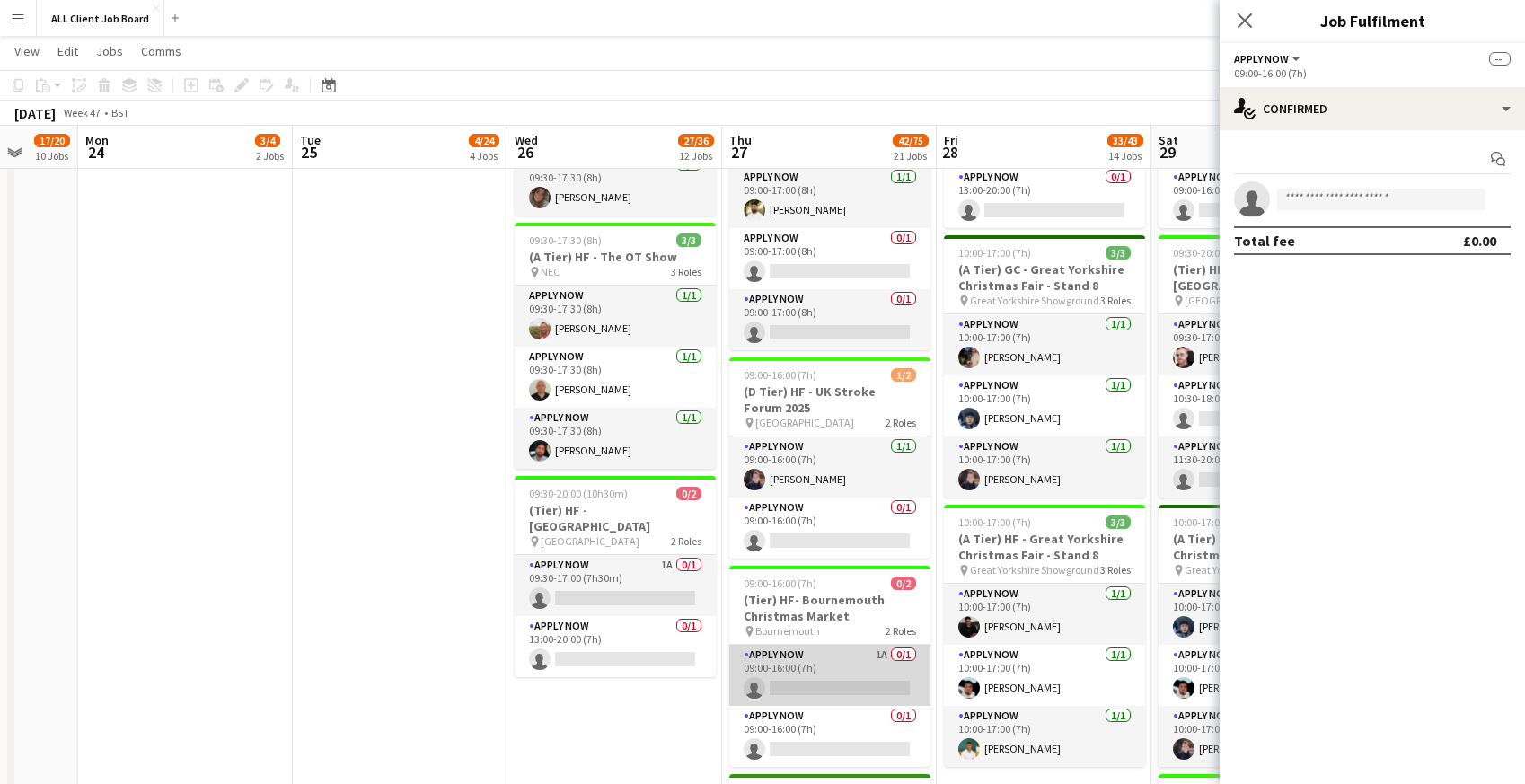
click at [797, 666] on app-card-role "APPLY NOW 1A 0/1 09:00-16:00 (7h) single-neutral-actions" at bounding box center [830, 675] width 201 height 61
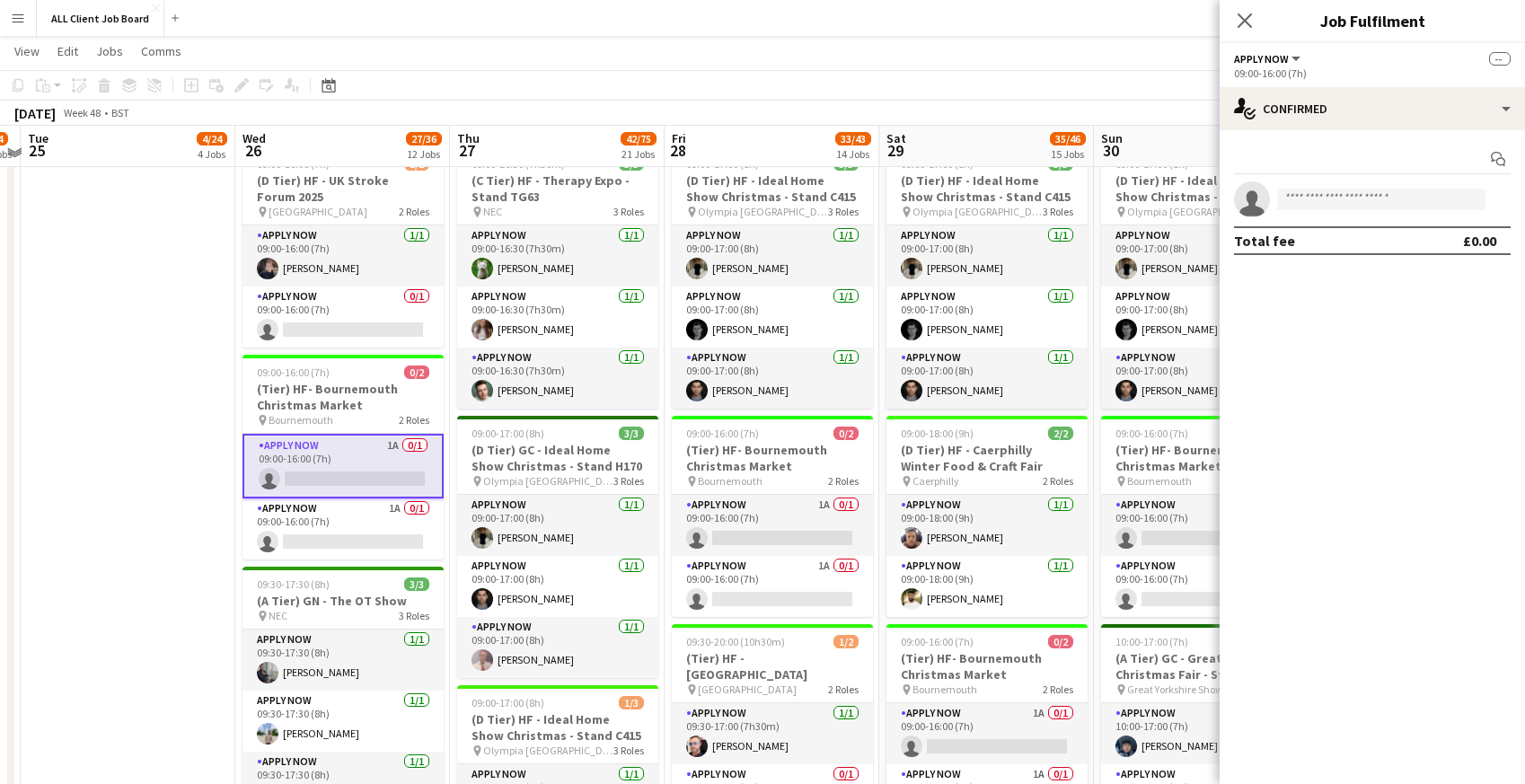
scroll to position [1406, 0]
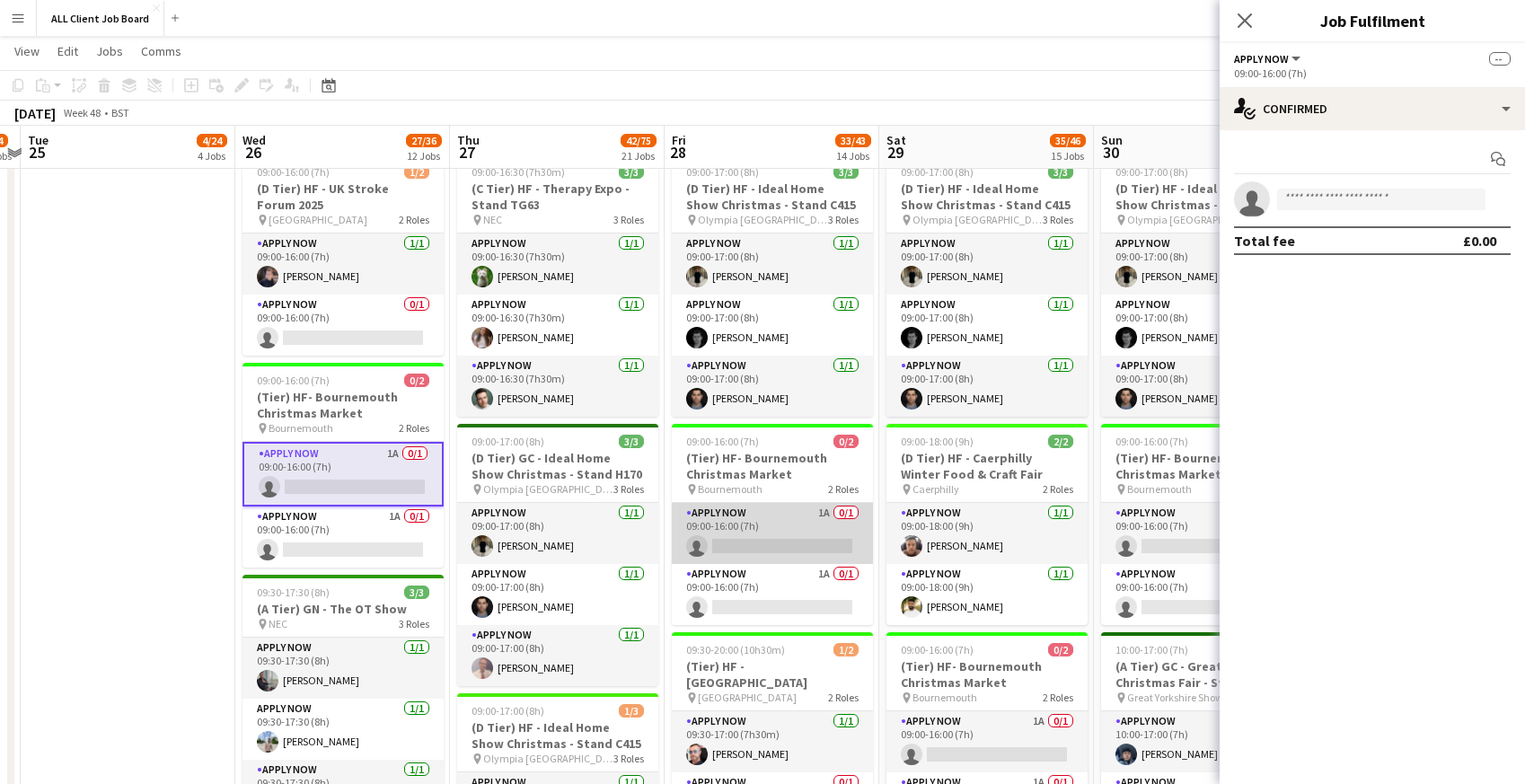
click at [763, 542] on app-card-role "APPLY NOW 1A 0/1 09:00-16:00 (7h) single-neutral-actions" at bounding box center [772, 533] width 201 height 61
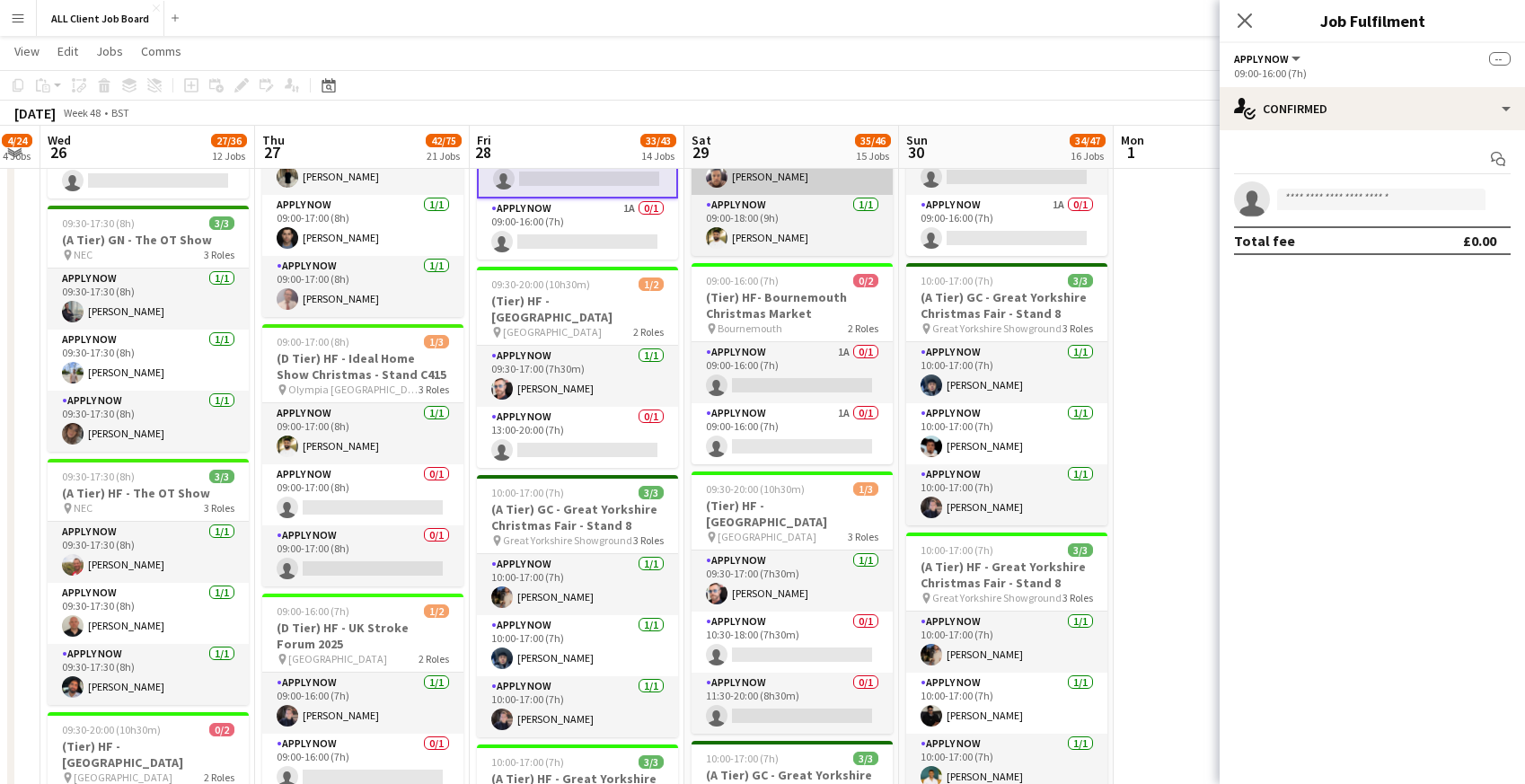
scroll to position [1785, 0]
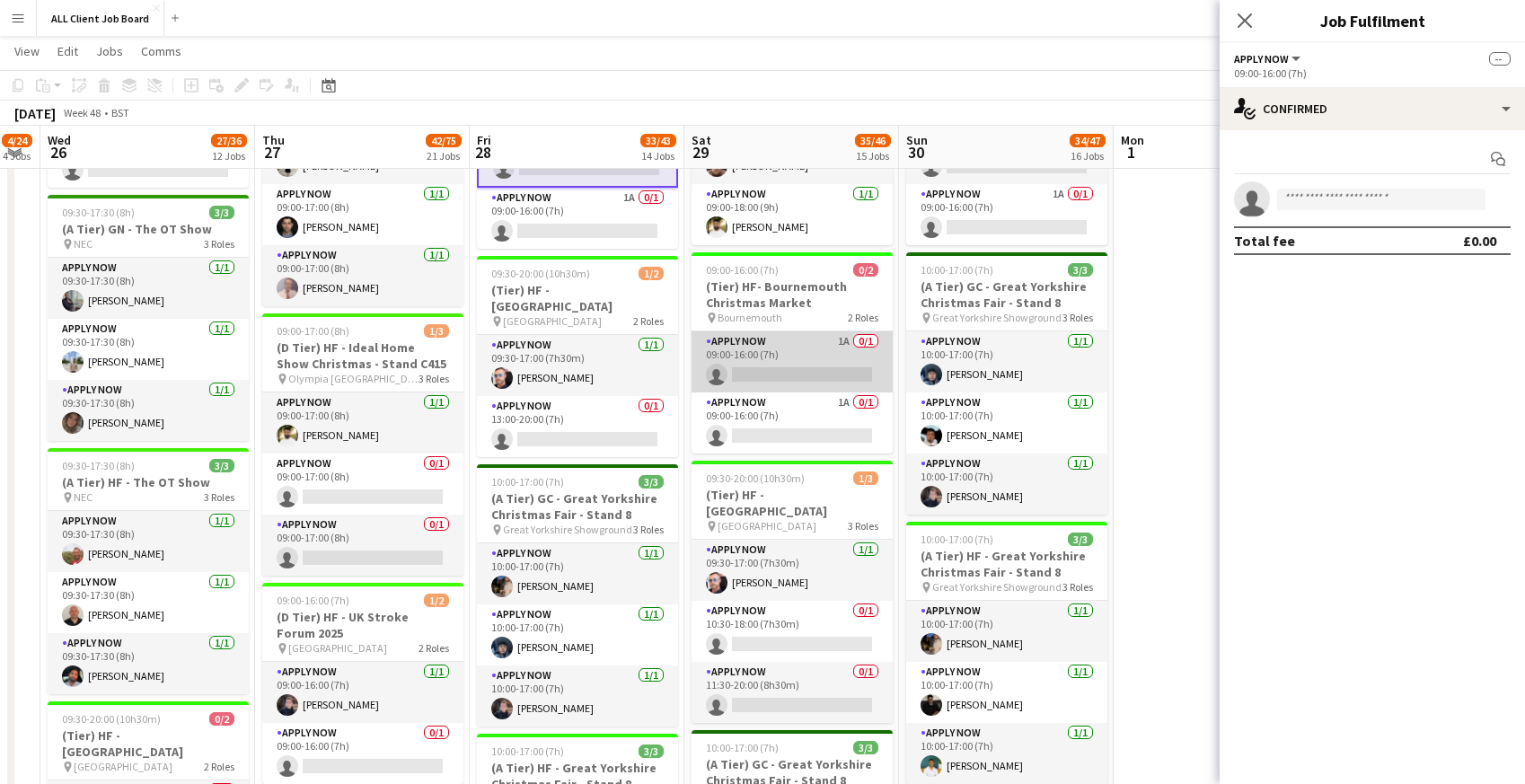
click at [761, 370] on app-card-role "APPLY NOW 1A 0/1 09:00-16:00 (7h) single-neutral-actions" at bounding box center [792, 362] width 201 height 61
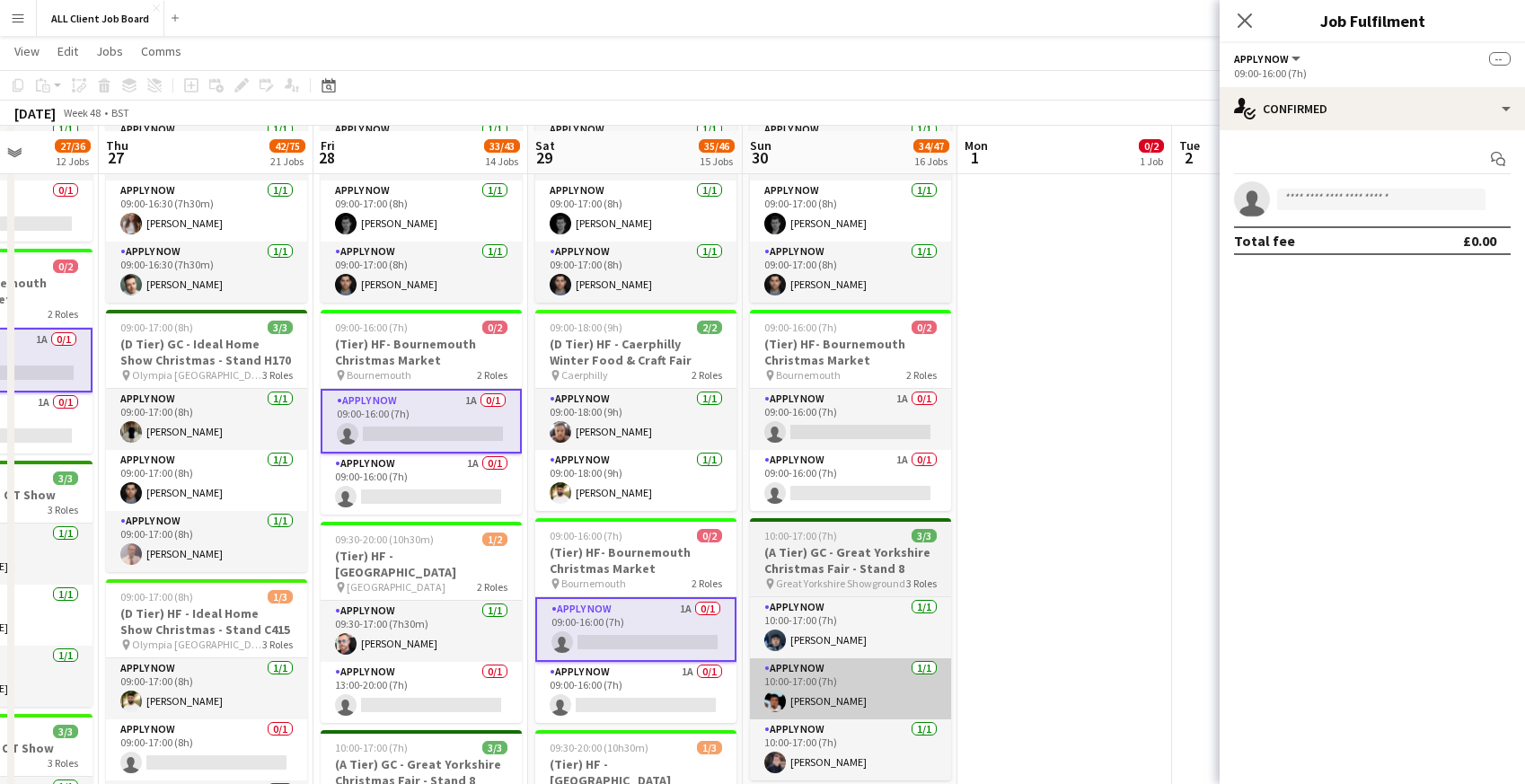
scroll to position [1519, 0]
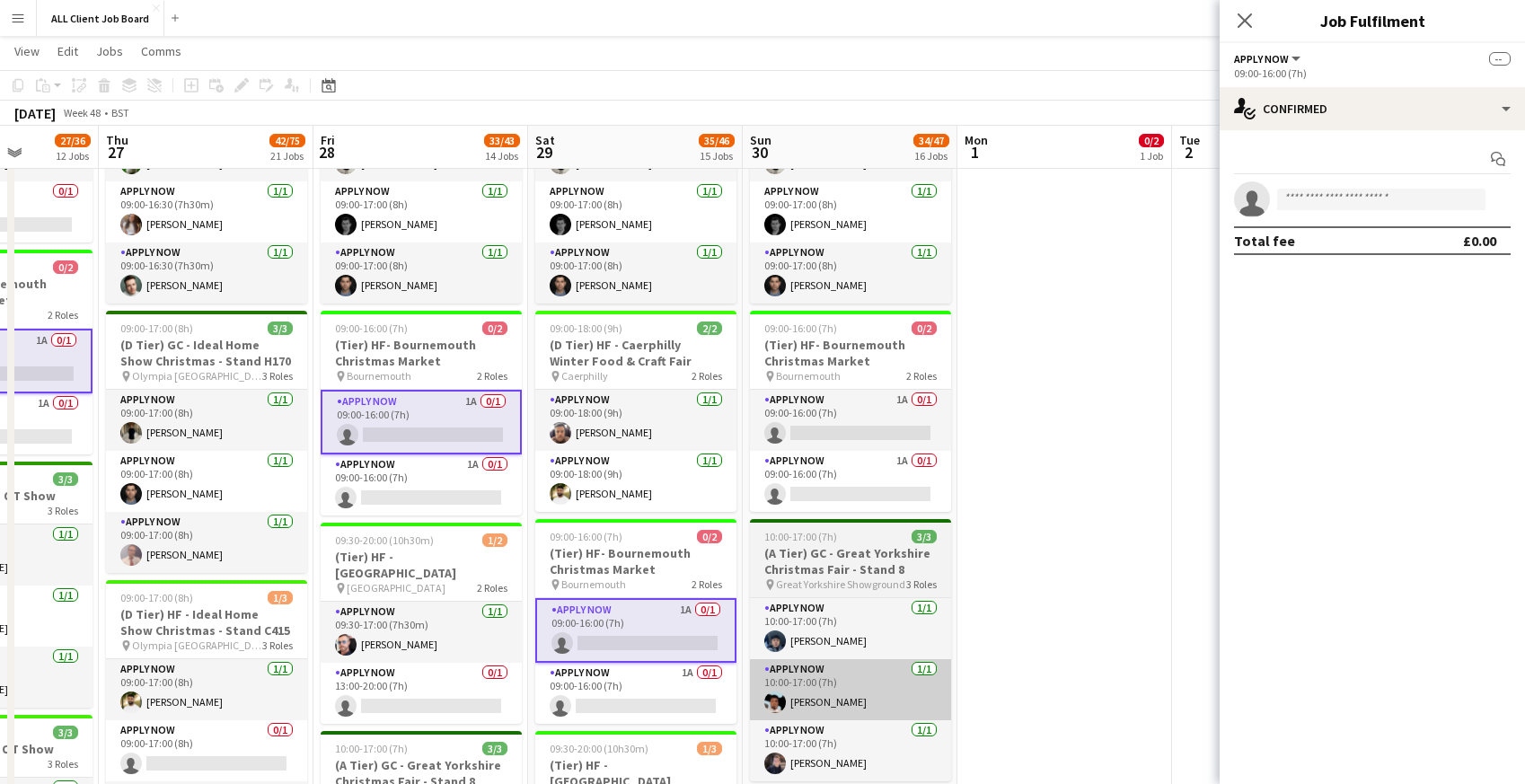
click at [832, 397] on app-card-role "APPLY NOW 1A 0/1 09:00-16:00 (7h) single-neutral-actions" at bounding box center [850, 421] width 201 height 61
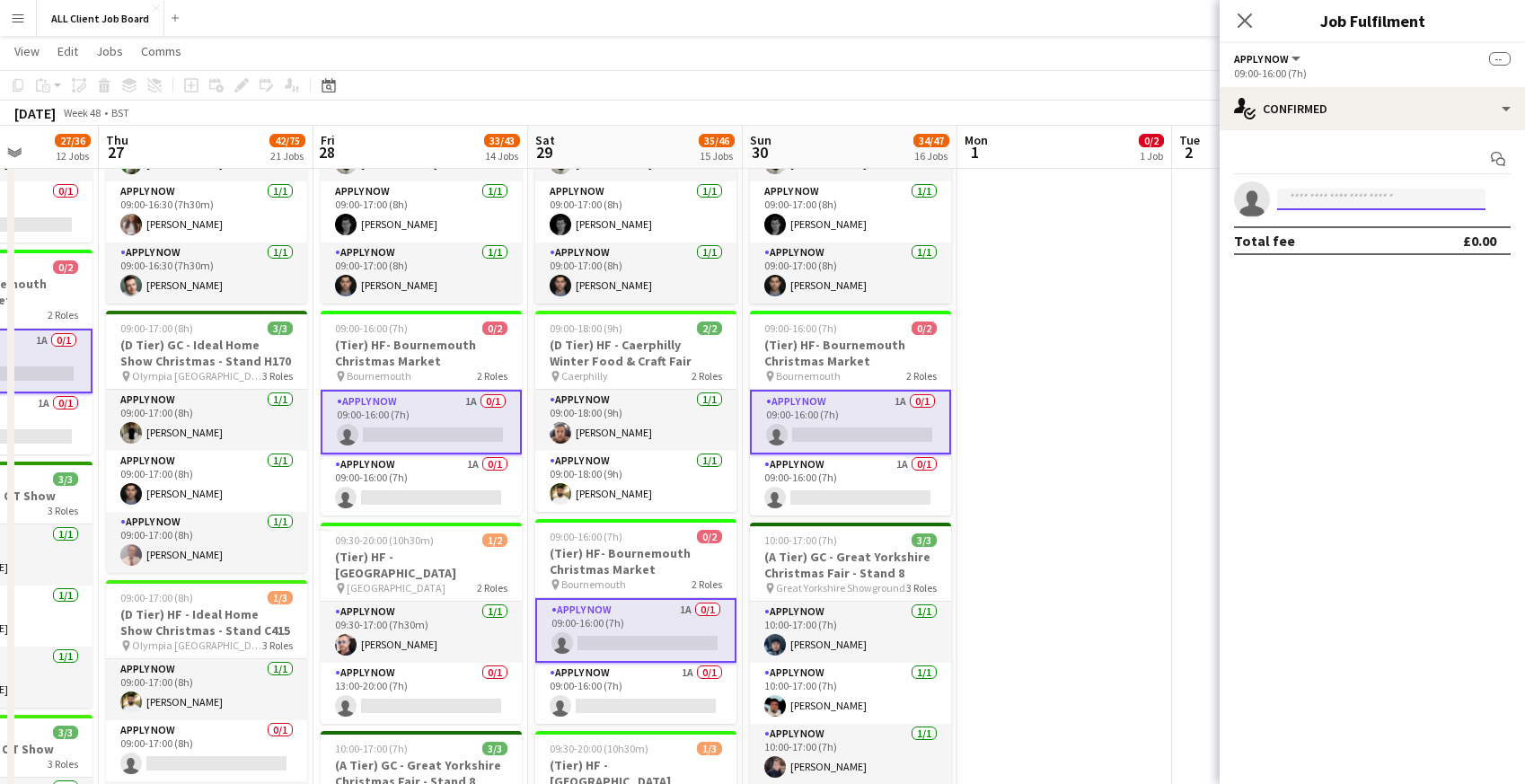
click at [1321, 202] on input at bounding box center [1381, 199] width 208 height 22
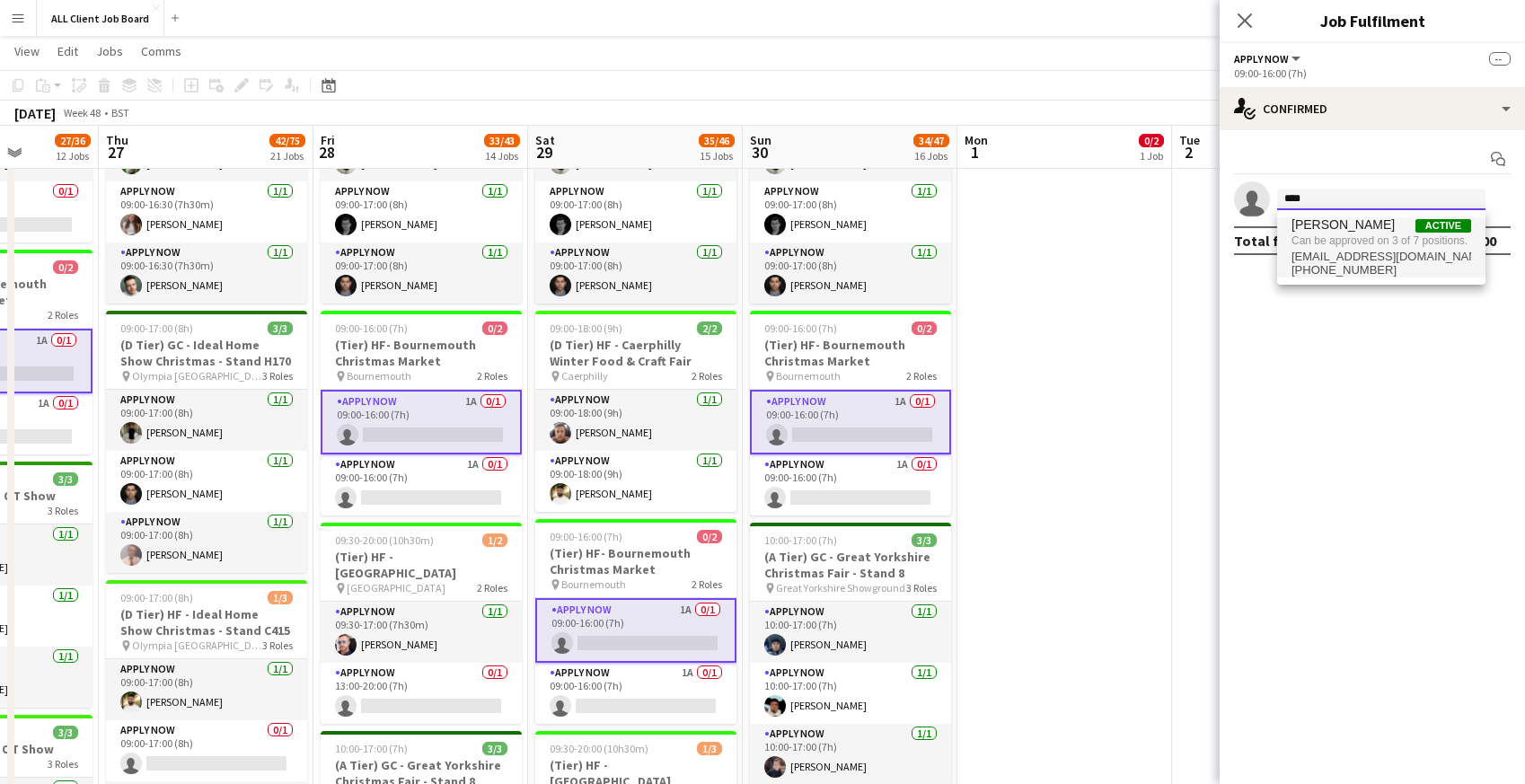
type input "****"
click at [1318, 240] on span "Can be approved on 3 of 7 positions." at bounding box center [1381, 240] width 180 height 16
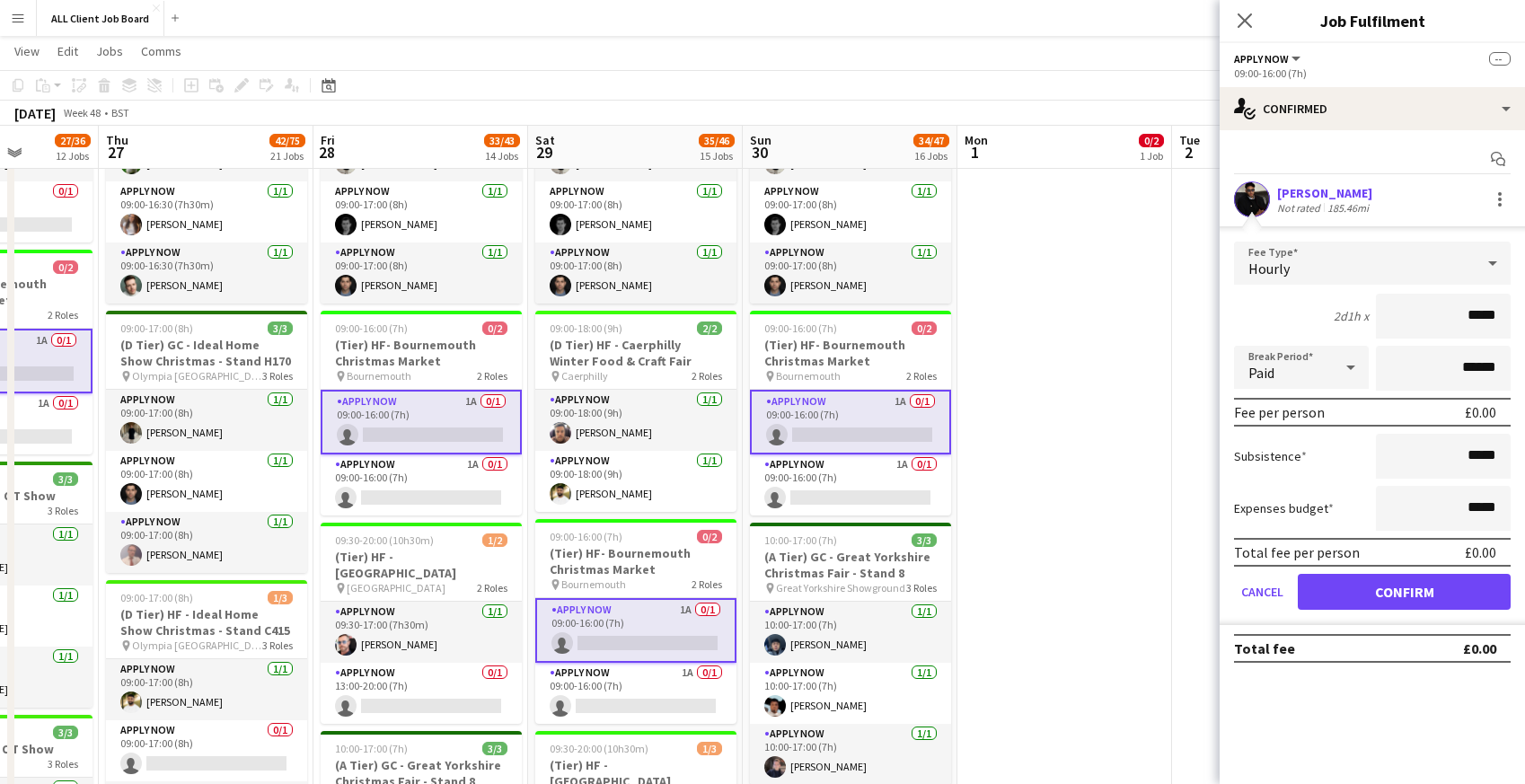
click at [1103, 475] on app-date-cell "09:00-16:00 (7h) 0/2 (Tier) HF- Bournemouth Christmas Market pin Bournemouth 2 …" at bounding box center [1064, 777] width 214 height 3643
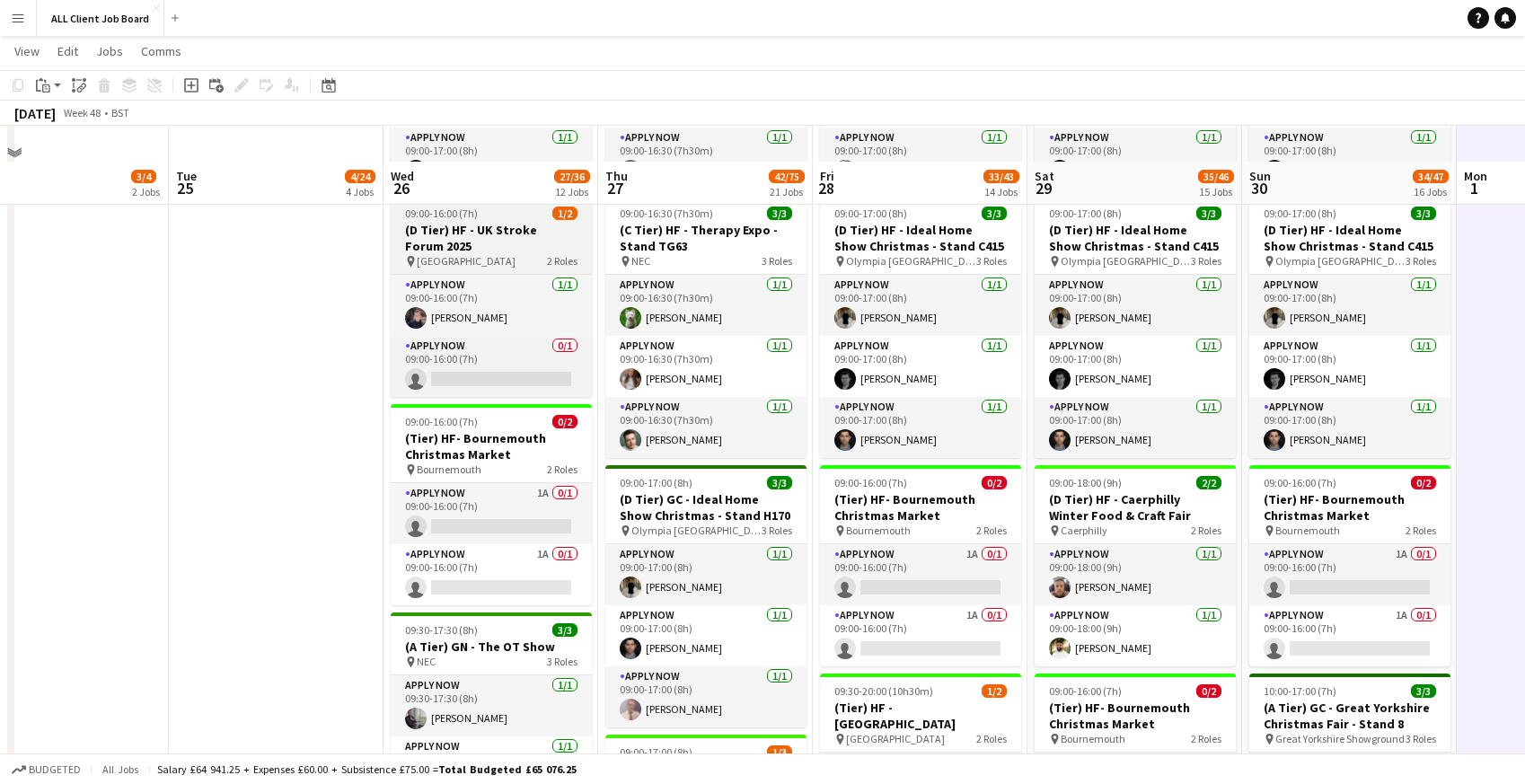
scroll to position [1355, 0]
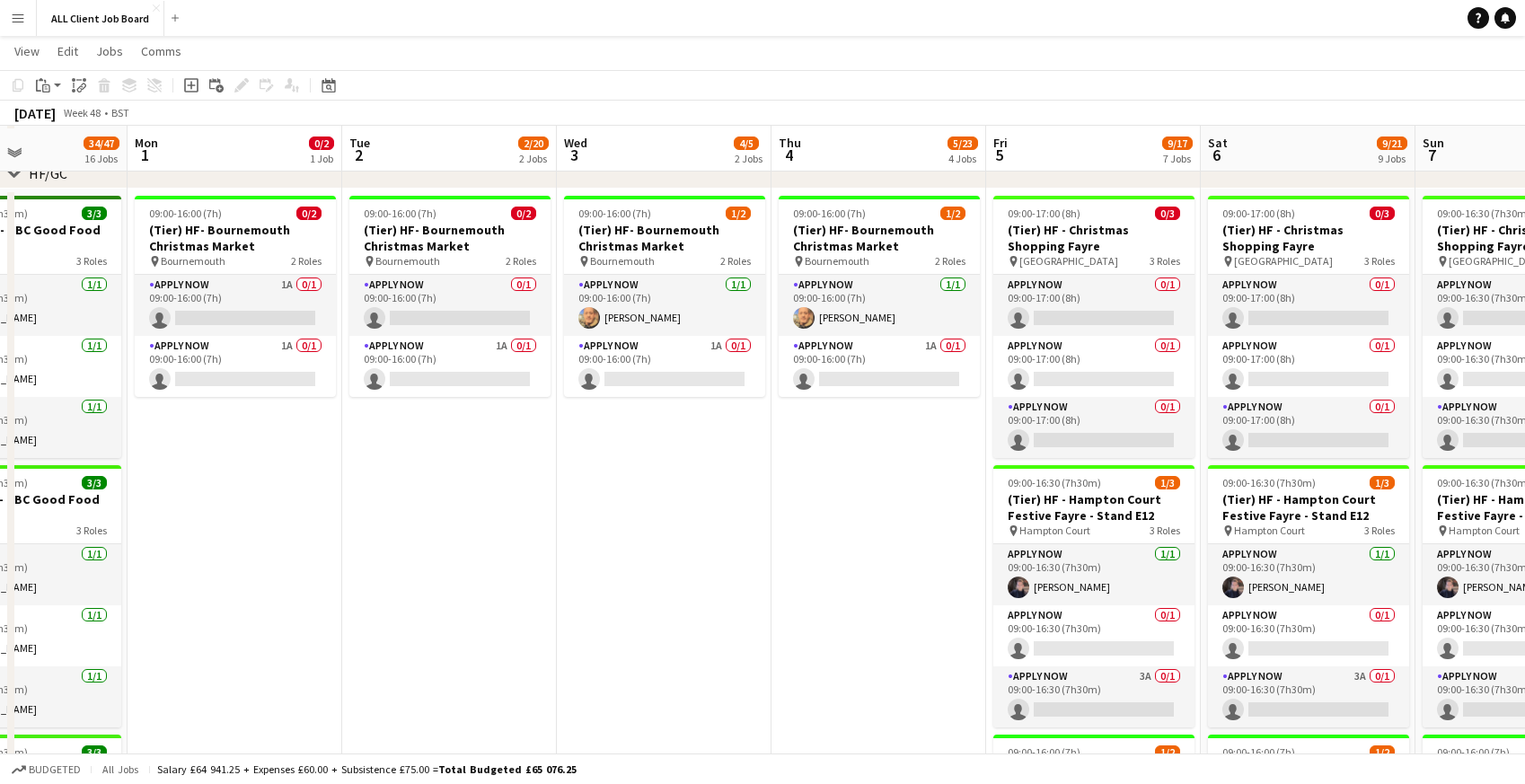
scroll to position [290, 0]
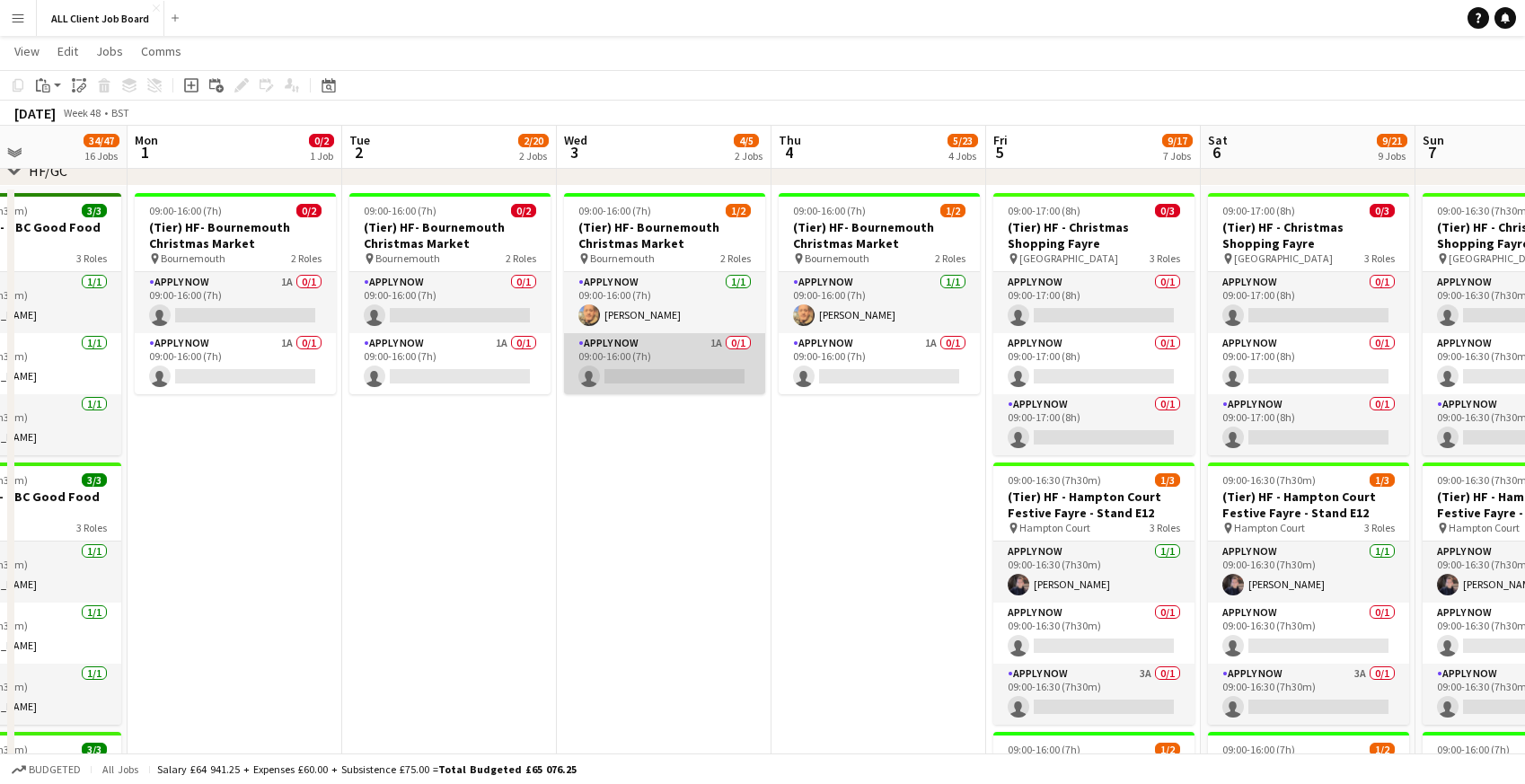
click at [646, 337] on app-card-role "APPLY NOW 1A 0/1 09:00-16:00 (7h) single-neutral-actions" at bounding box center [665, 363] width 201 height 61
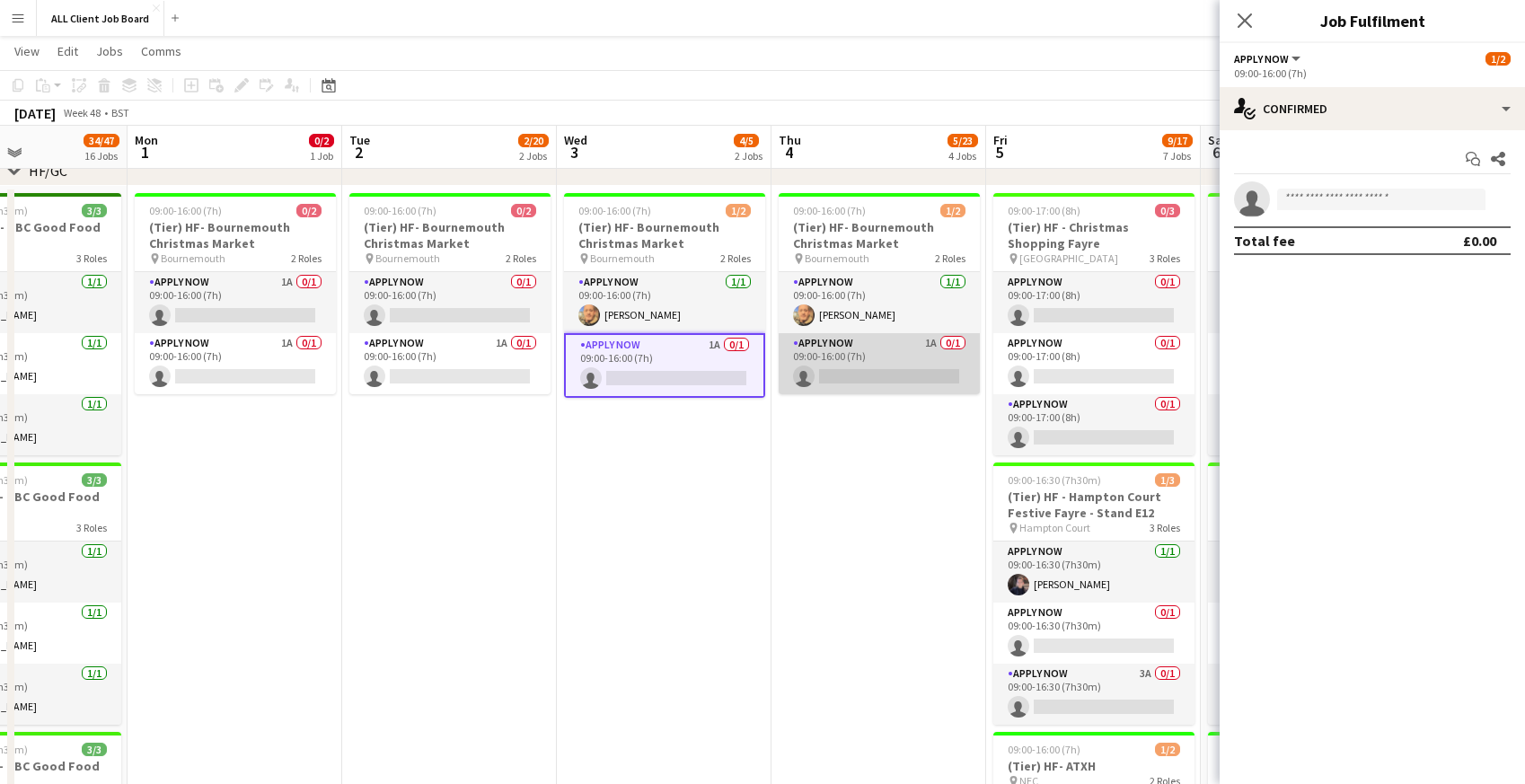
click at [855, 361] on app-card-role "APPLY NOW 1A 0/1 09:00-16:00 (7h) single-neutral-actions" at bounding box center [879, 363] width 201 height 61
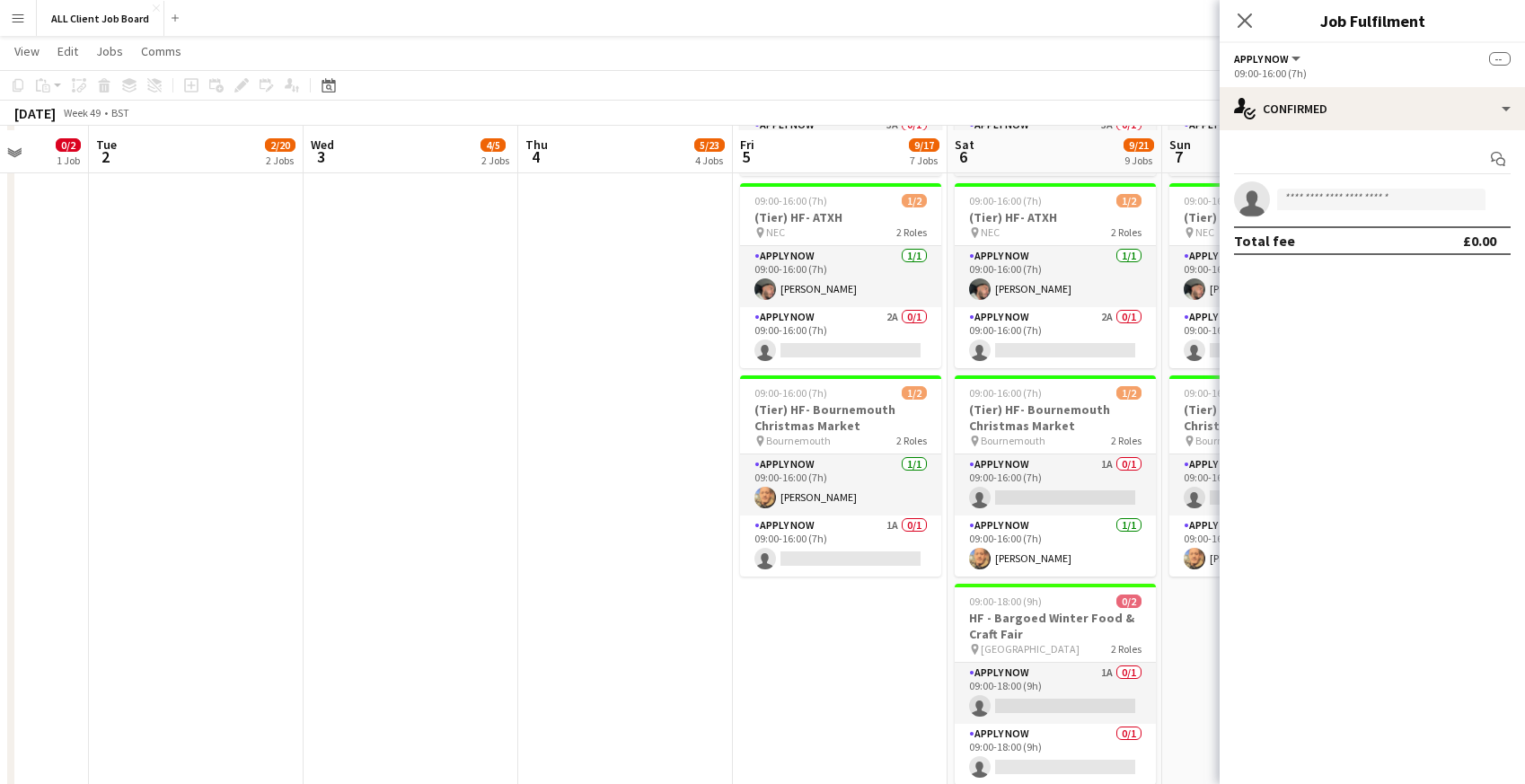
scroll to position [842, 0]
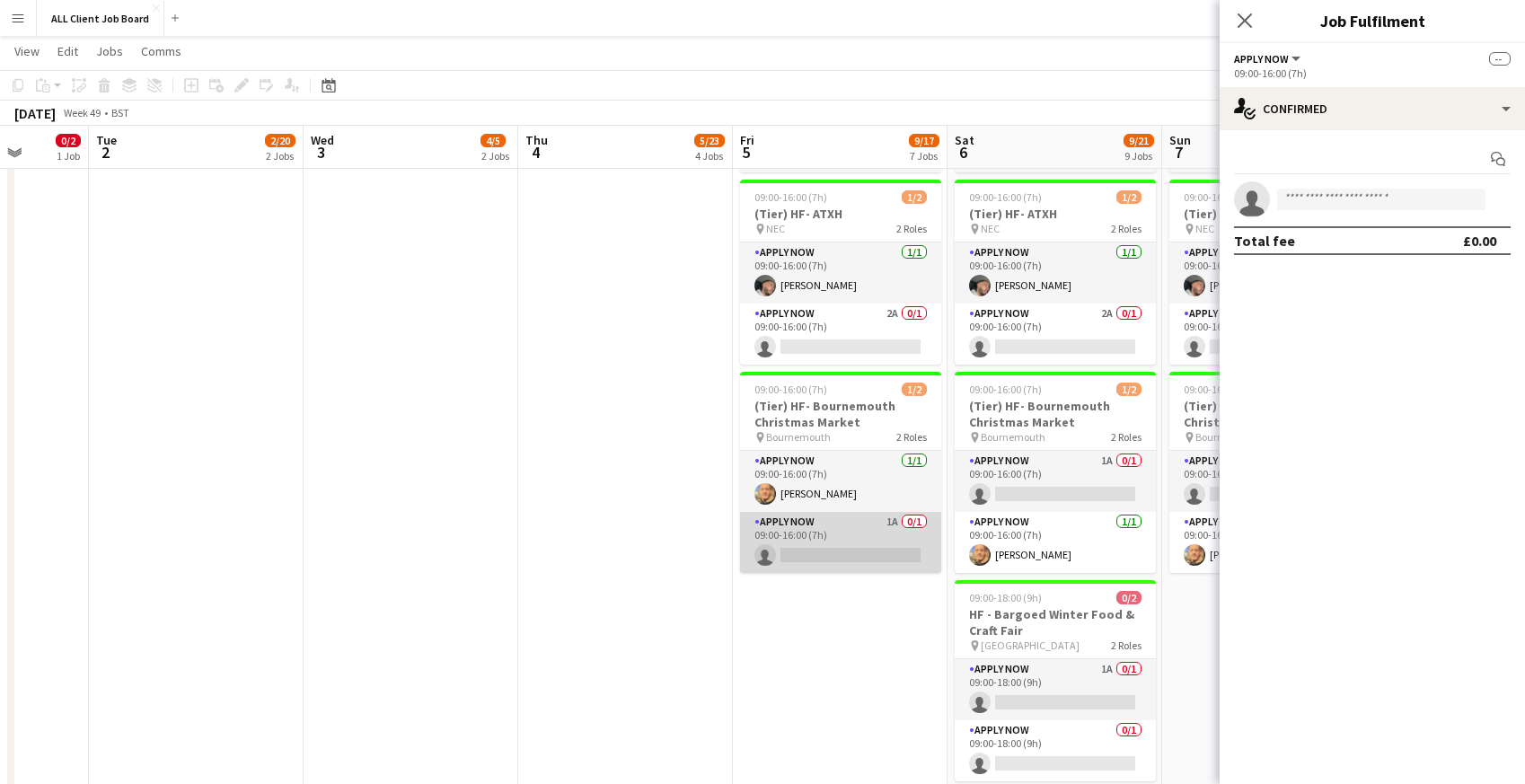
click at [824, 535] on app-card-role "APPLY NOW 1A 0/1 09:00-16:00 (7h) single-neutral-actions" at bounding box center [841, 542] width 201 height 61
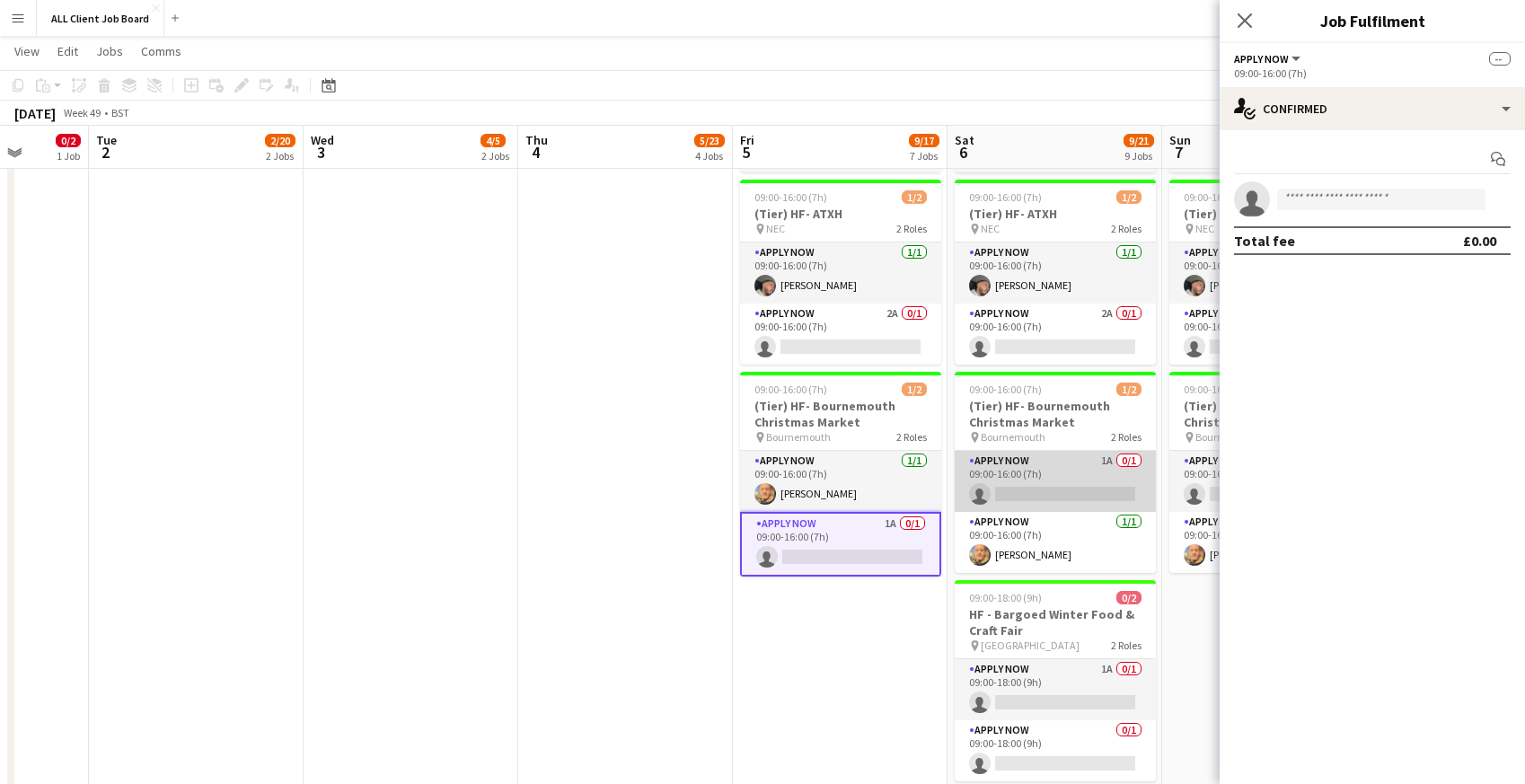
click at [1022, 477] on app-card-role "APPLY NOW 1A 0/1 09:00-16:00 (7h) single-neutral-actions" at bounding box center [1056, 481] width 201 height 61
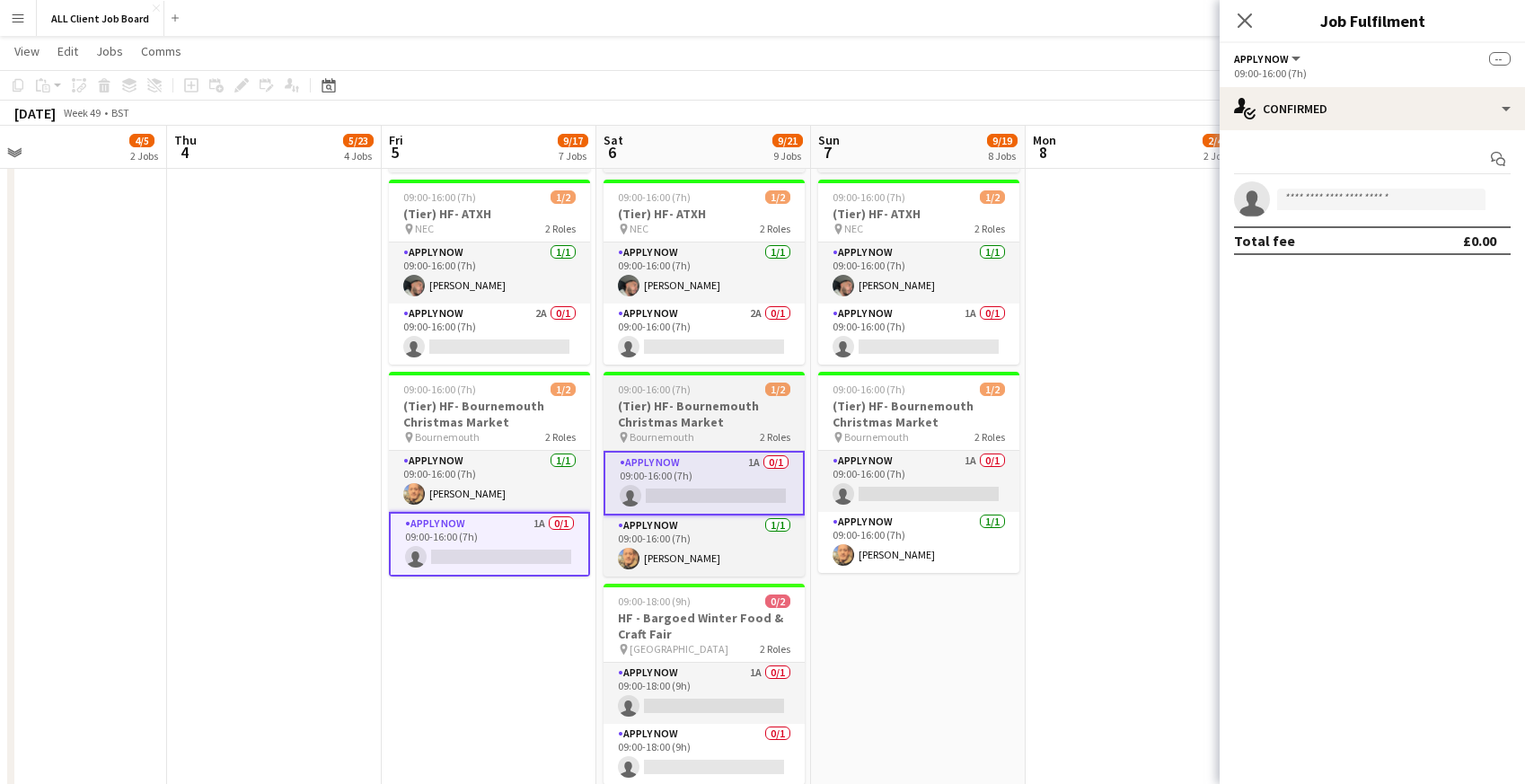
scroll to position [0, 702]
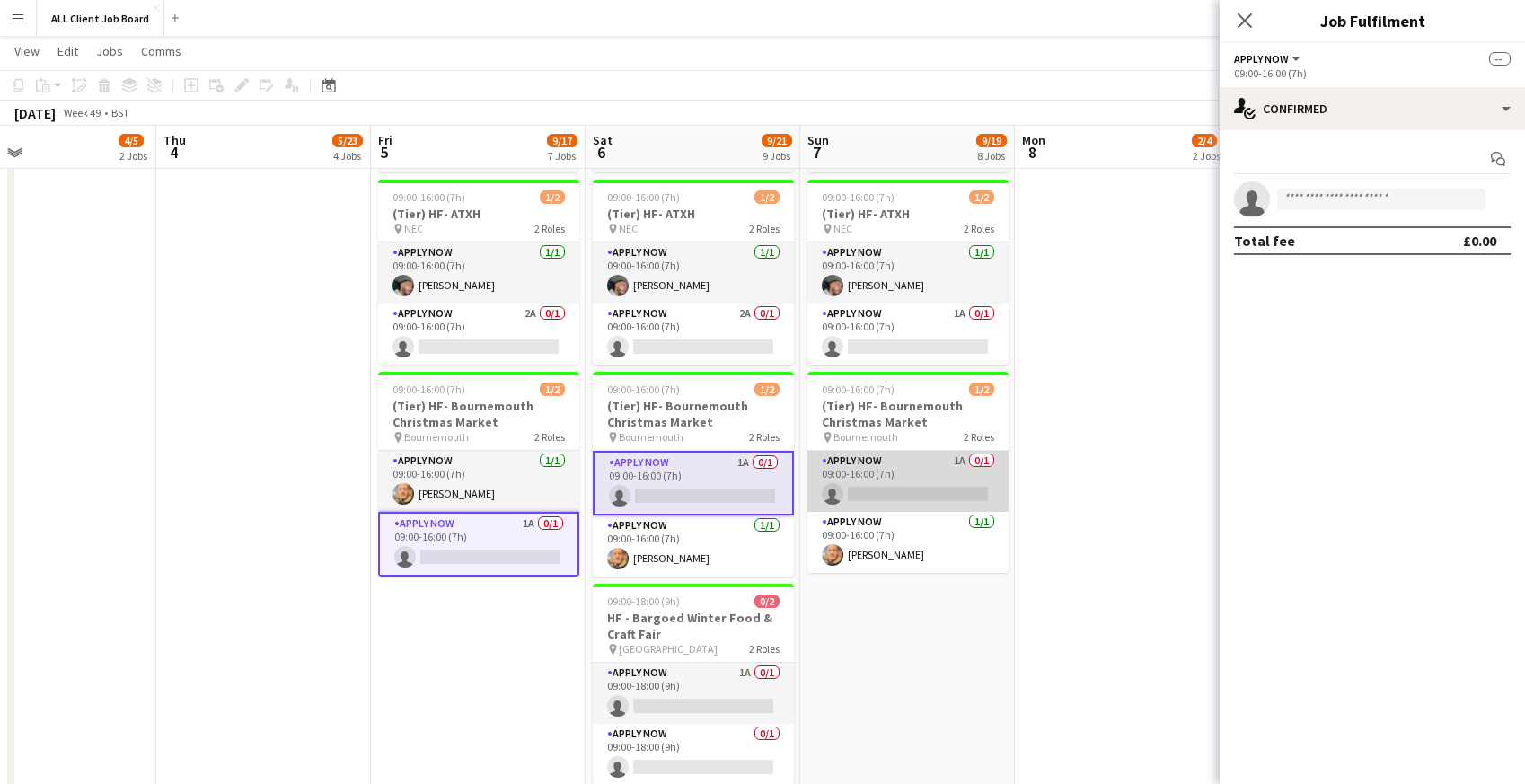
click at [869, 482] on app-card-role "APPLY NOW 1A 0/1 09:00-16:00 (7h) single-neutral-actions" at bounding box center [908, 481] width 201 height 61
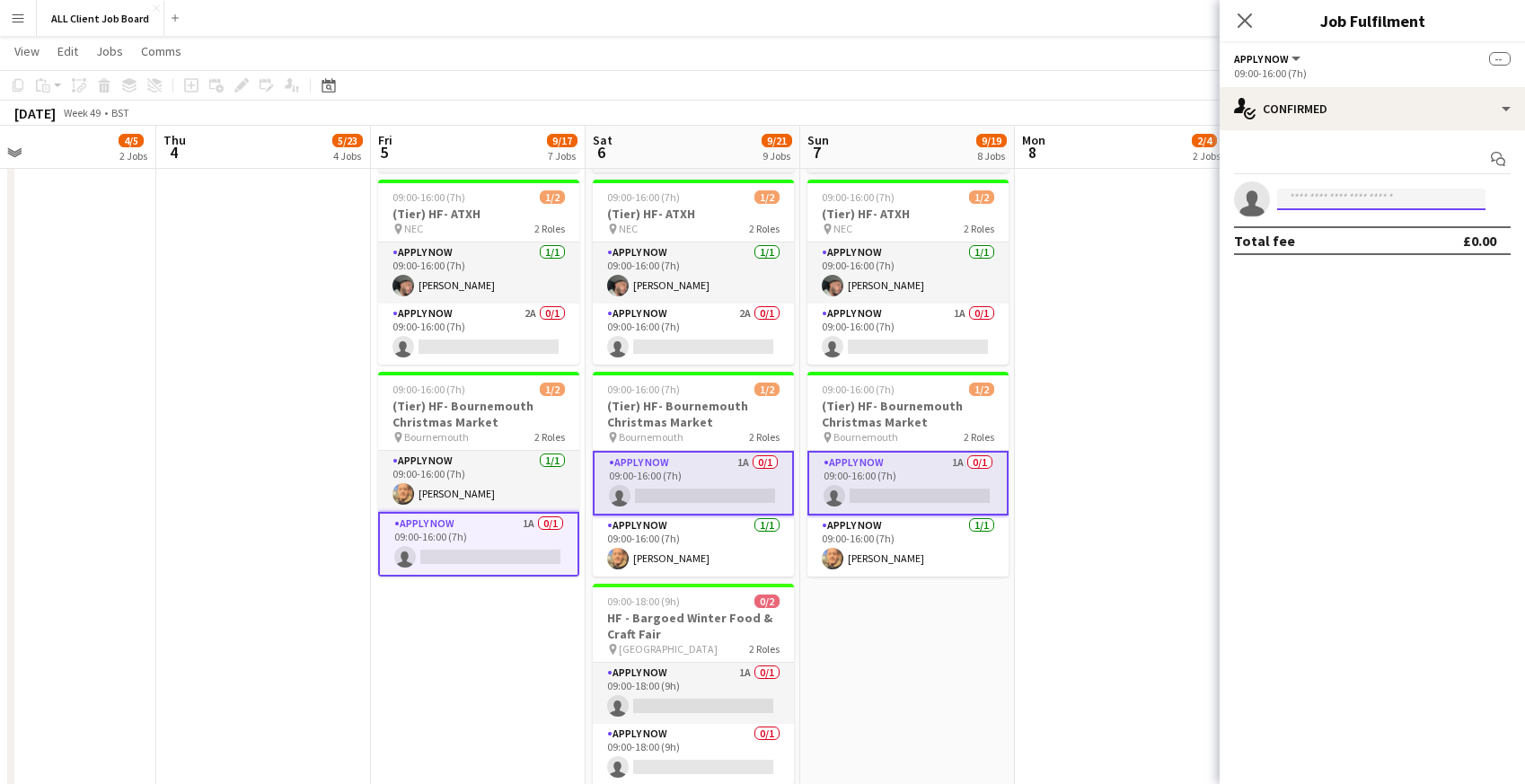
click at [1335, 202] on input at bounding box center [1381, 199] width 208 height 22
type input "***"
click at [1332, 226] on span "[PERSON_NAME]" at bounding box center [1342, 224] width 104 height 15
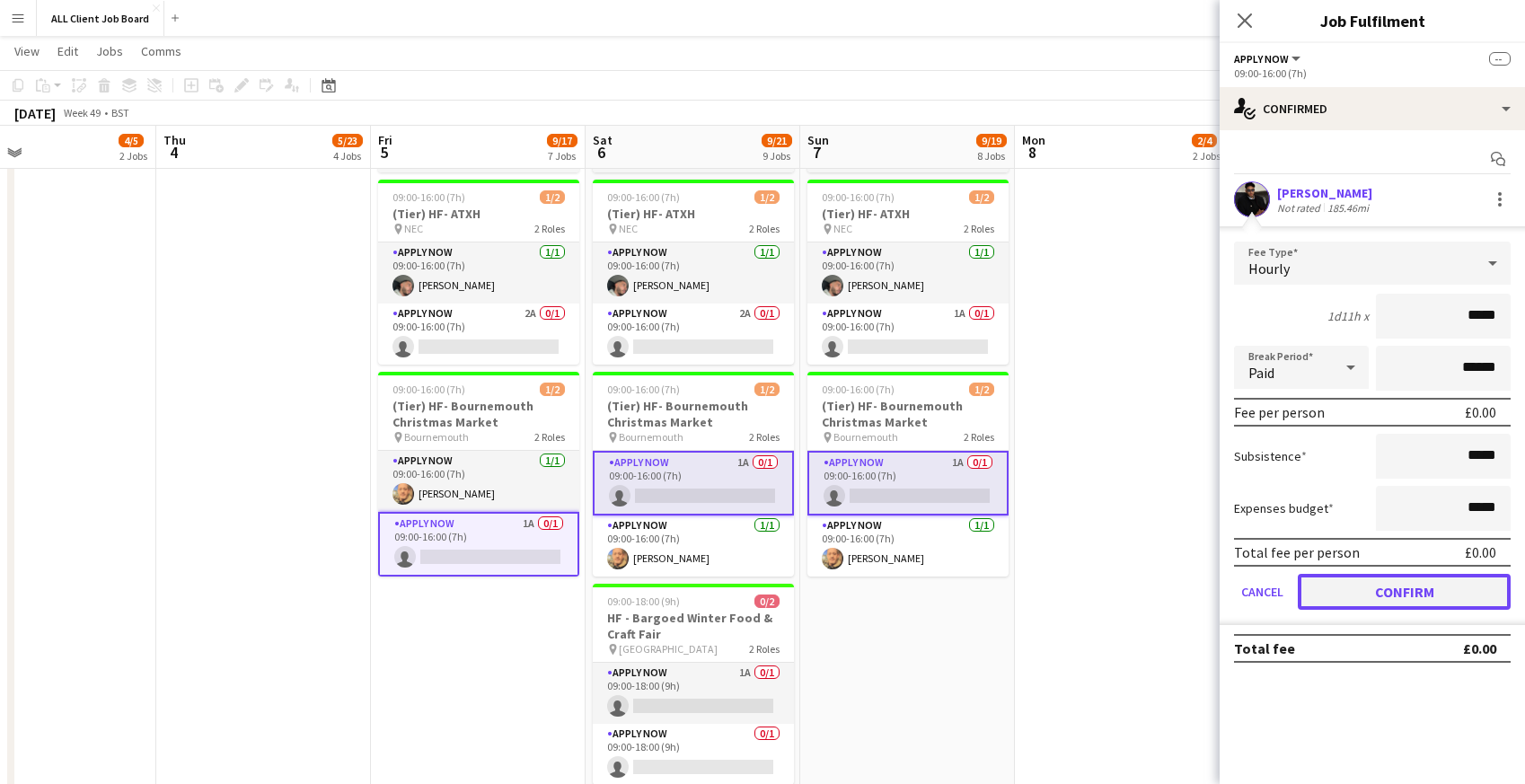
click at [1330, 590] on button "Confirm" at bounding box center [1404, 591] width 212 height 36
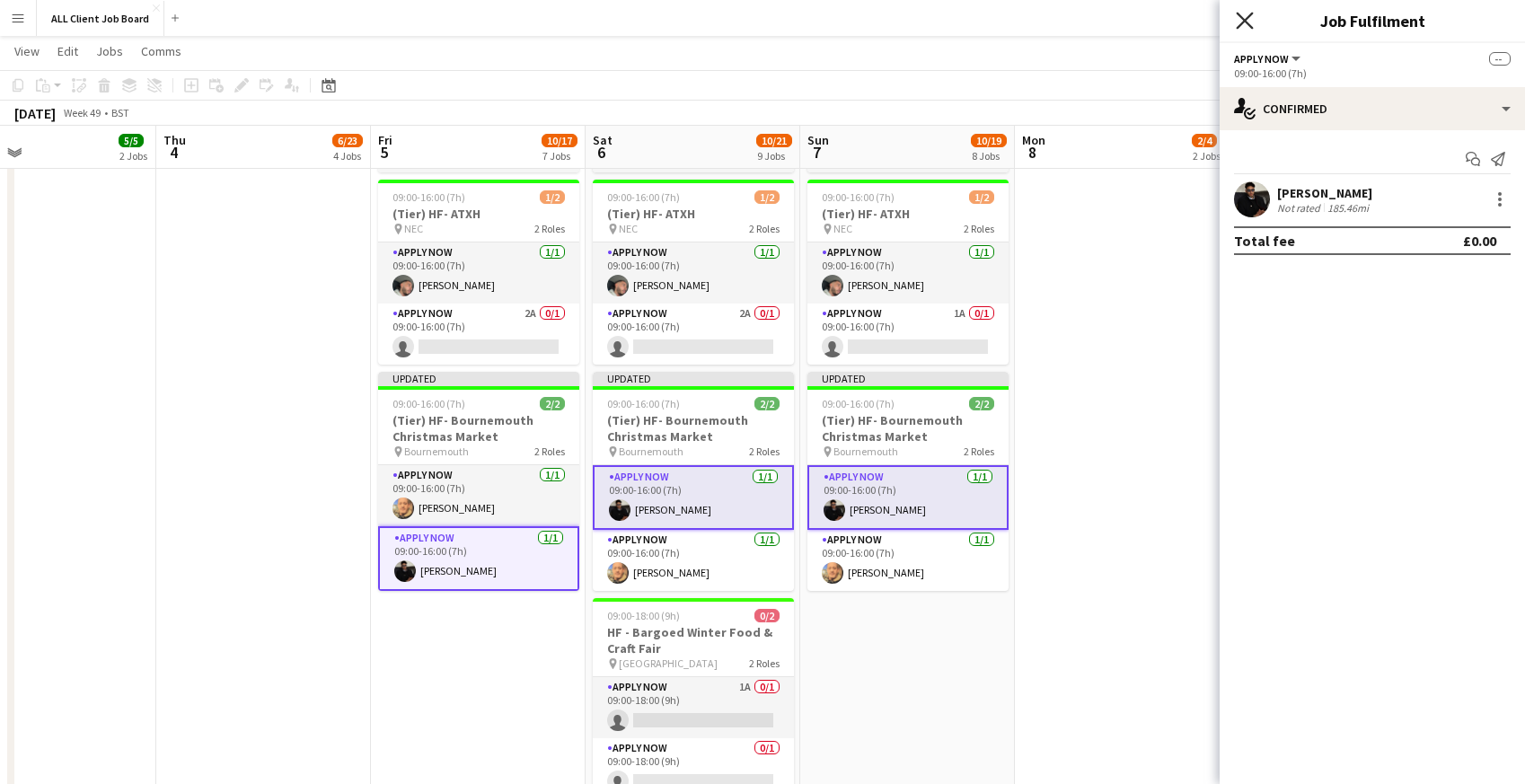
click at [1242, 25] on icon at bounding box center [1244, 20] width 17 height 17
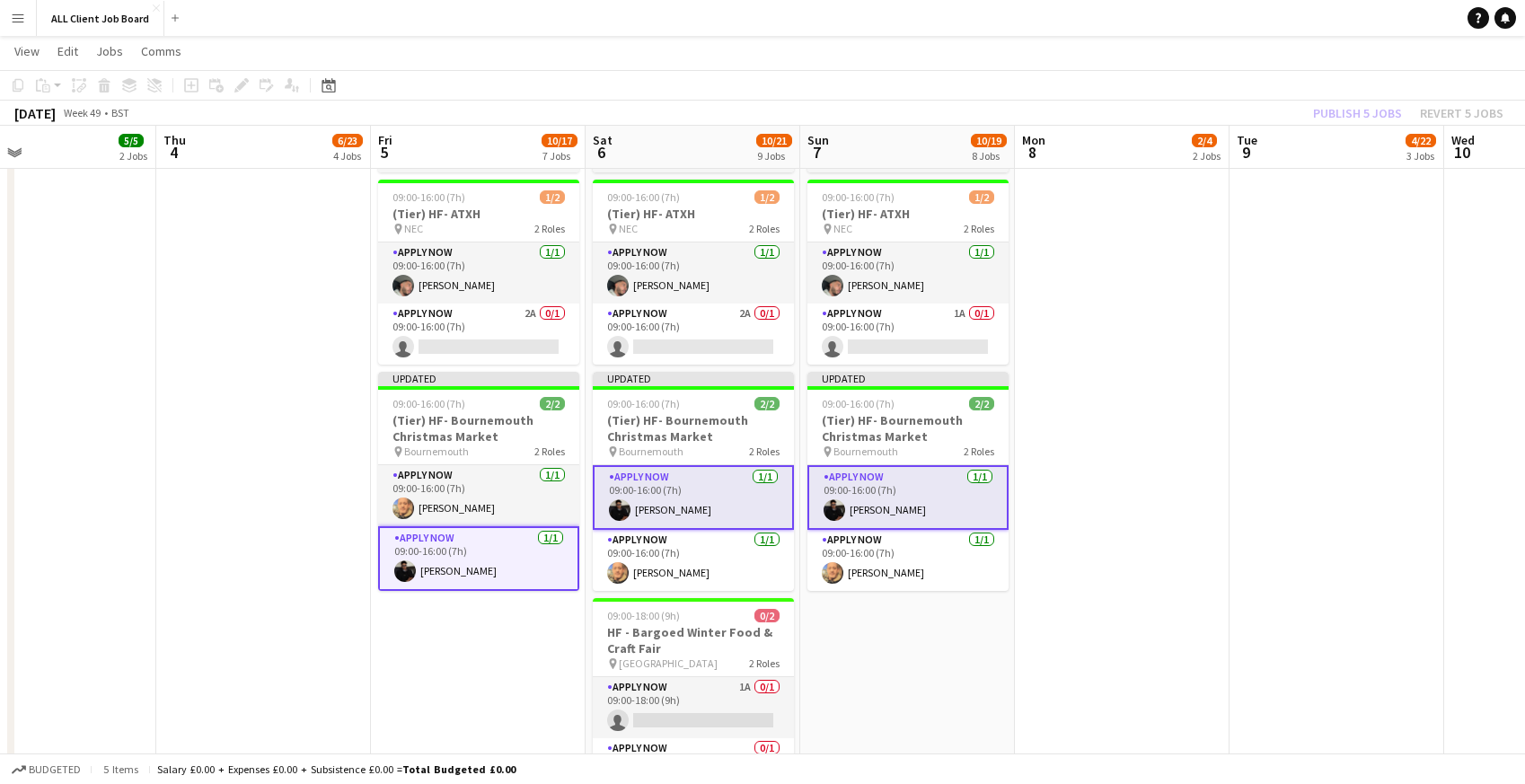
click at [1212, 15] on app-navbar "Menu Boards Boards Boards All jobs Status Workforce Workforce My Workforce Recr…" at bounding box center [762, 18] width 1525 height 36
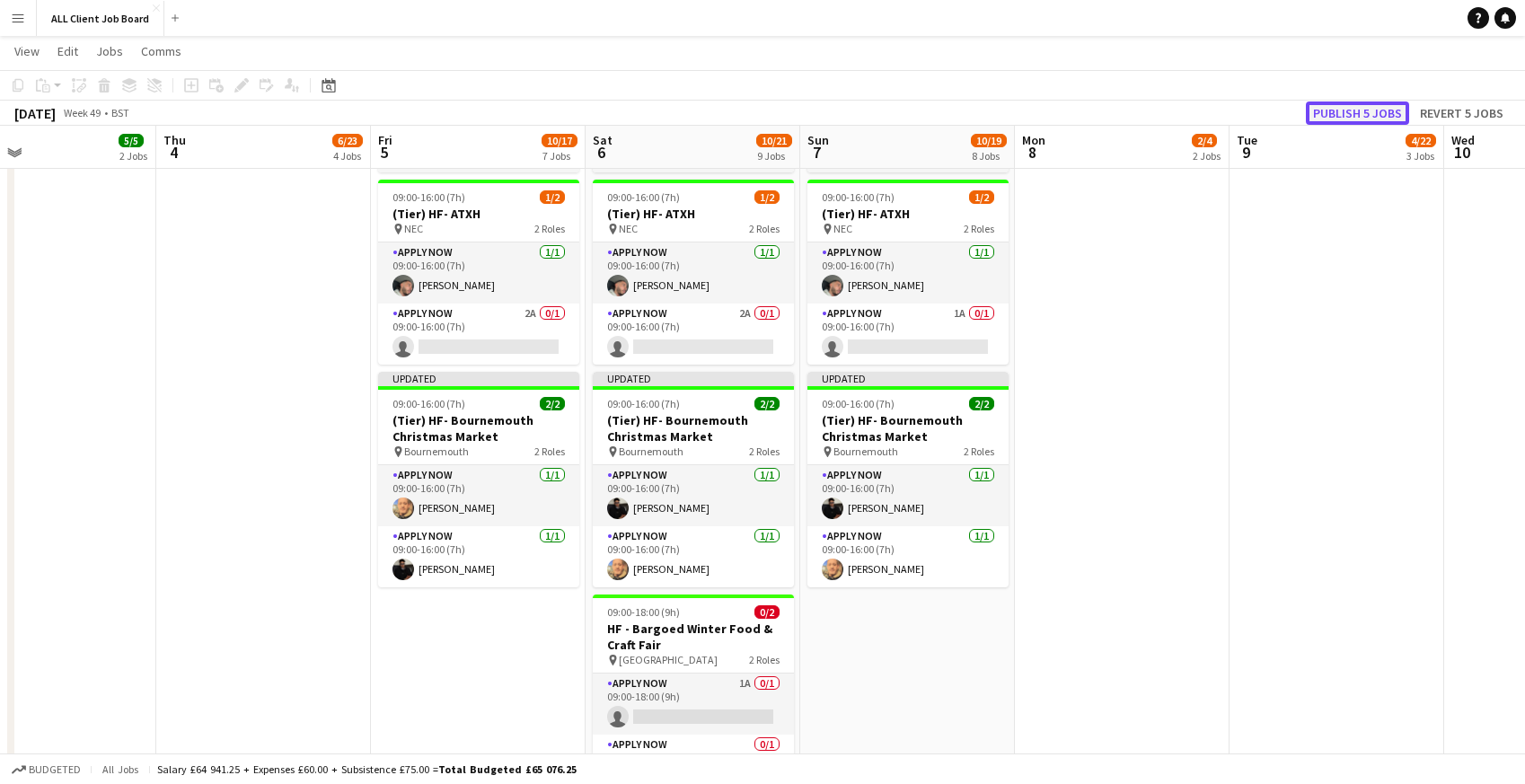
click at [1361, 113] on button "Publish 5 jobs" at bounding box center [1357, 114] width 104 height 24
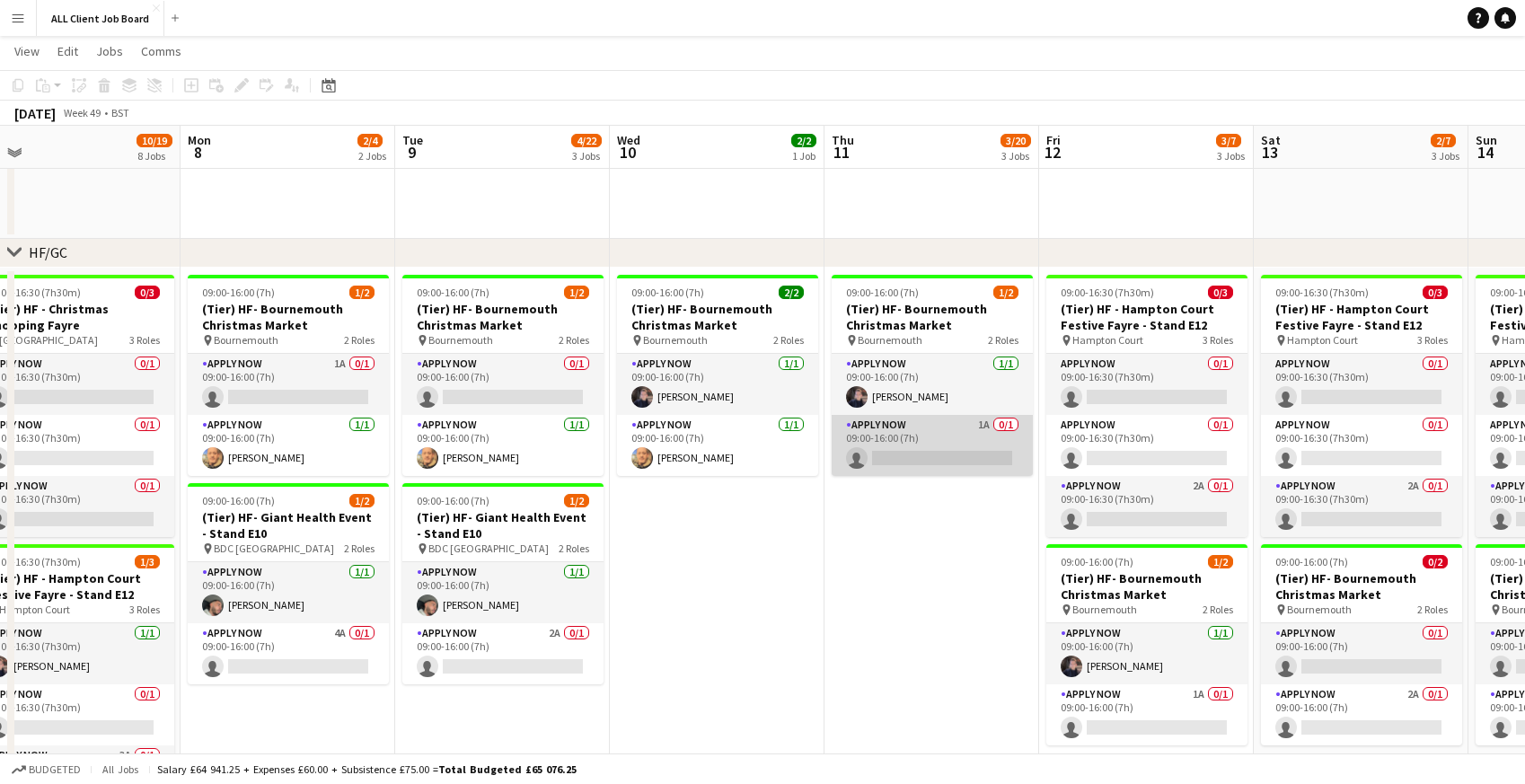
scroll to position [0, 679]
click at [913, 436] on app-card-role "APPLY NOW 1A 0/1 09:00-16:00 (7h) single-neutral-actions" at bounding box center [931, 445] width 201 height 61
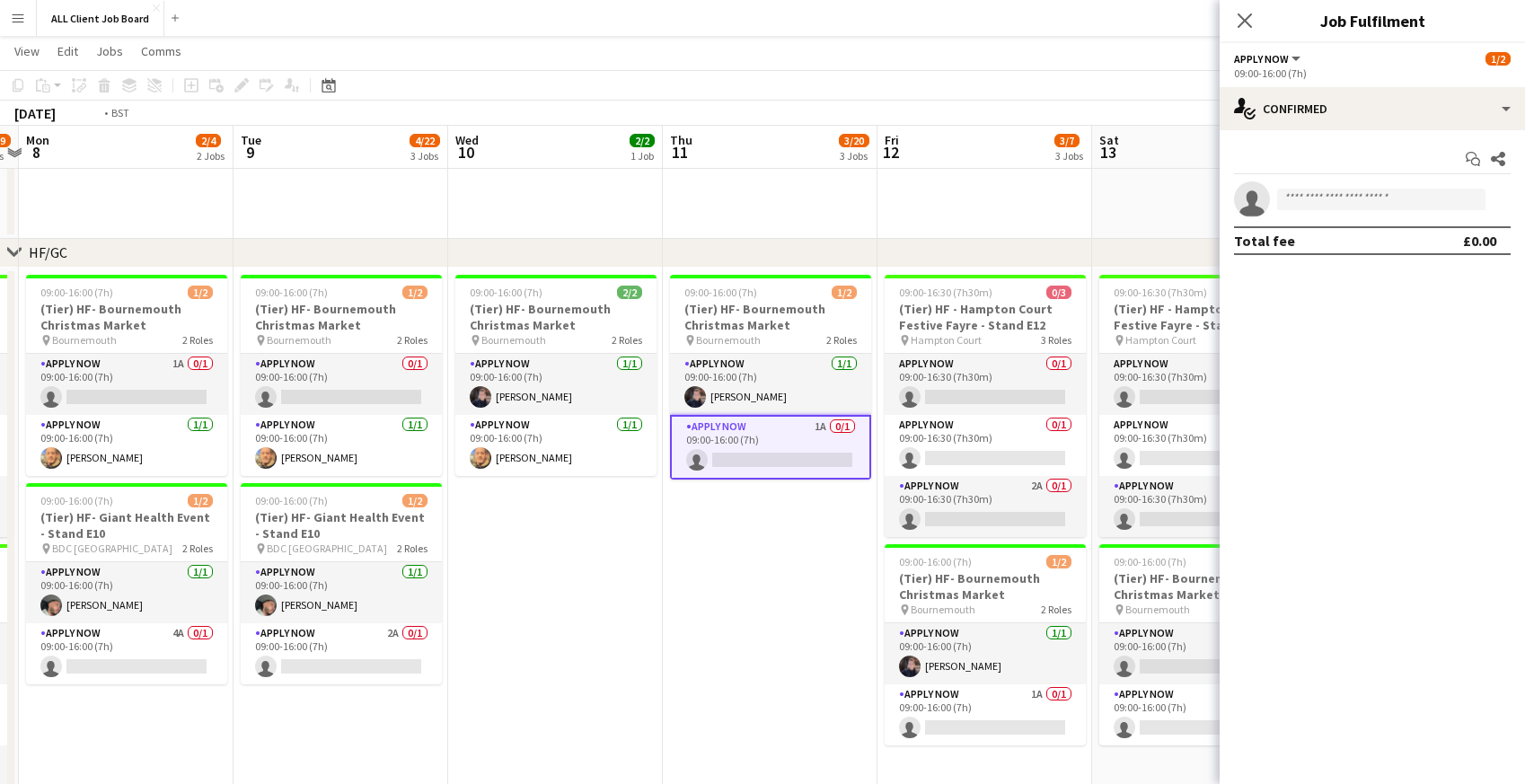
scroll to position [0, 863]
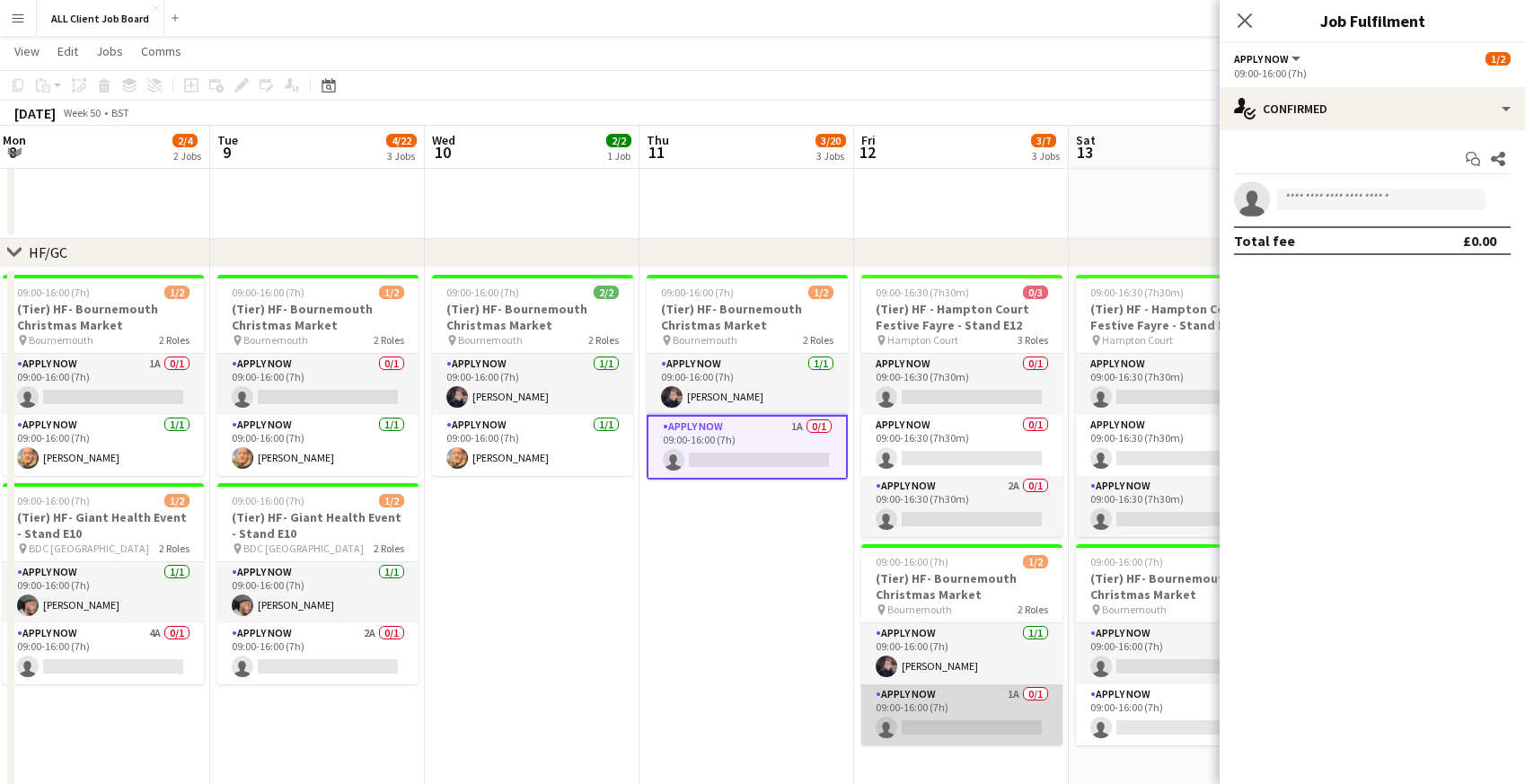
click at [957, 705] on app-card-role "APPLY NOW 1A 0/1 09:00-16:00 (7h) single-neutral-actions" at bounding box center [962, 715] width 201 height 61
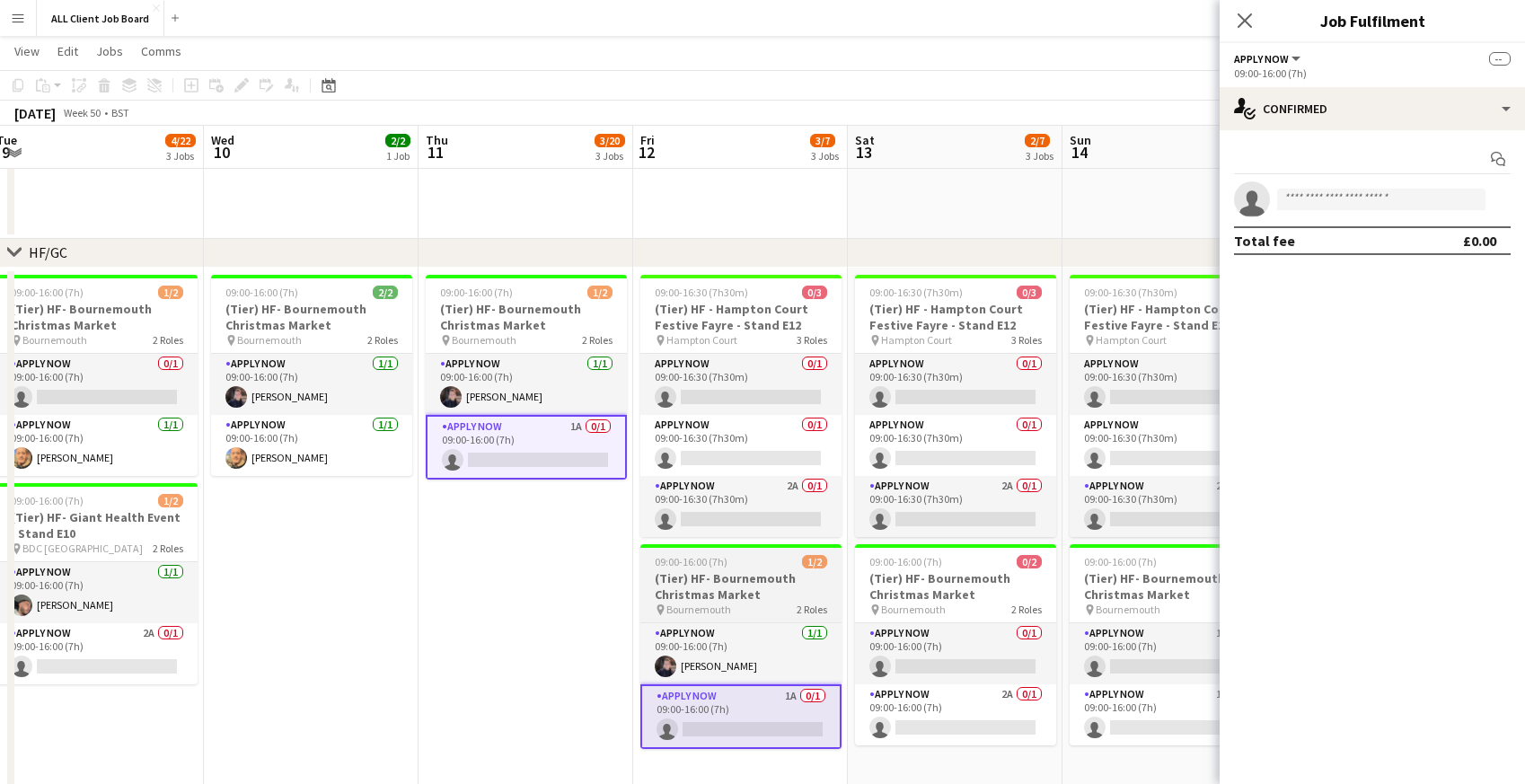
scroll to position [0, 714]
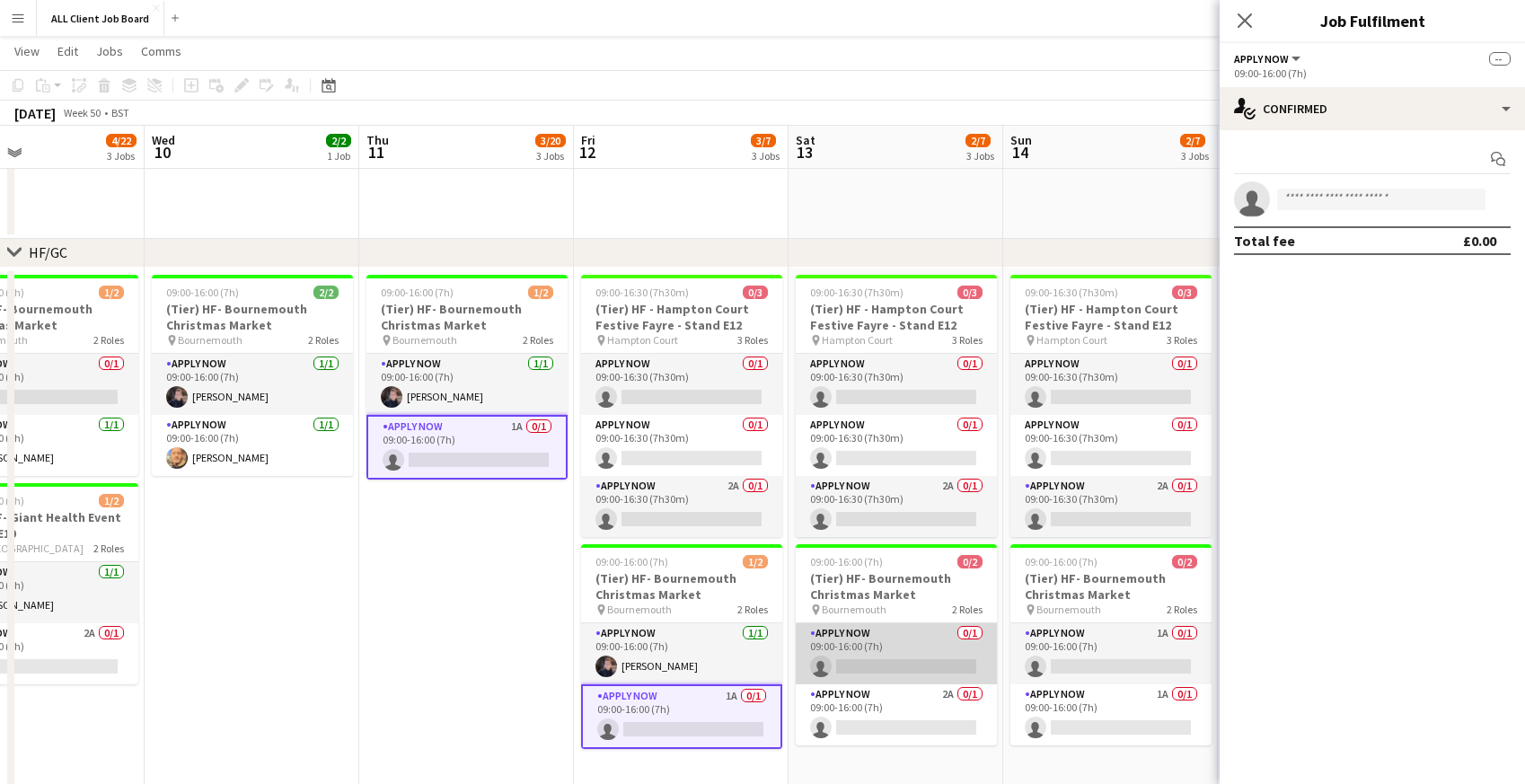
click at [897, 646] on app-card-role "APPLY NOW 0/1 09:00-16:00 (7h) single-neutral-actions" at bounding box center [897, 654] width 201 height 61
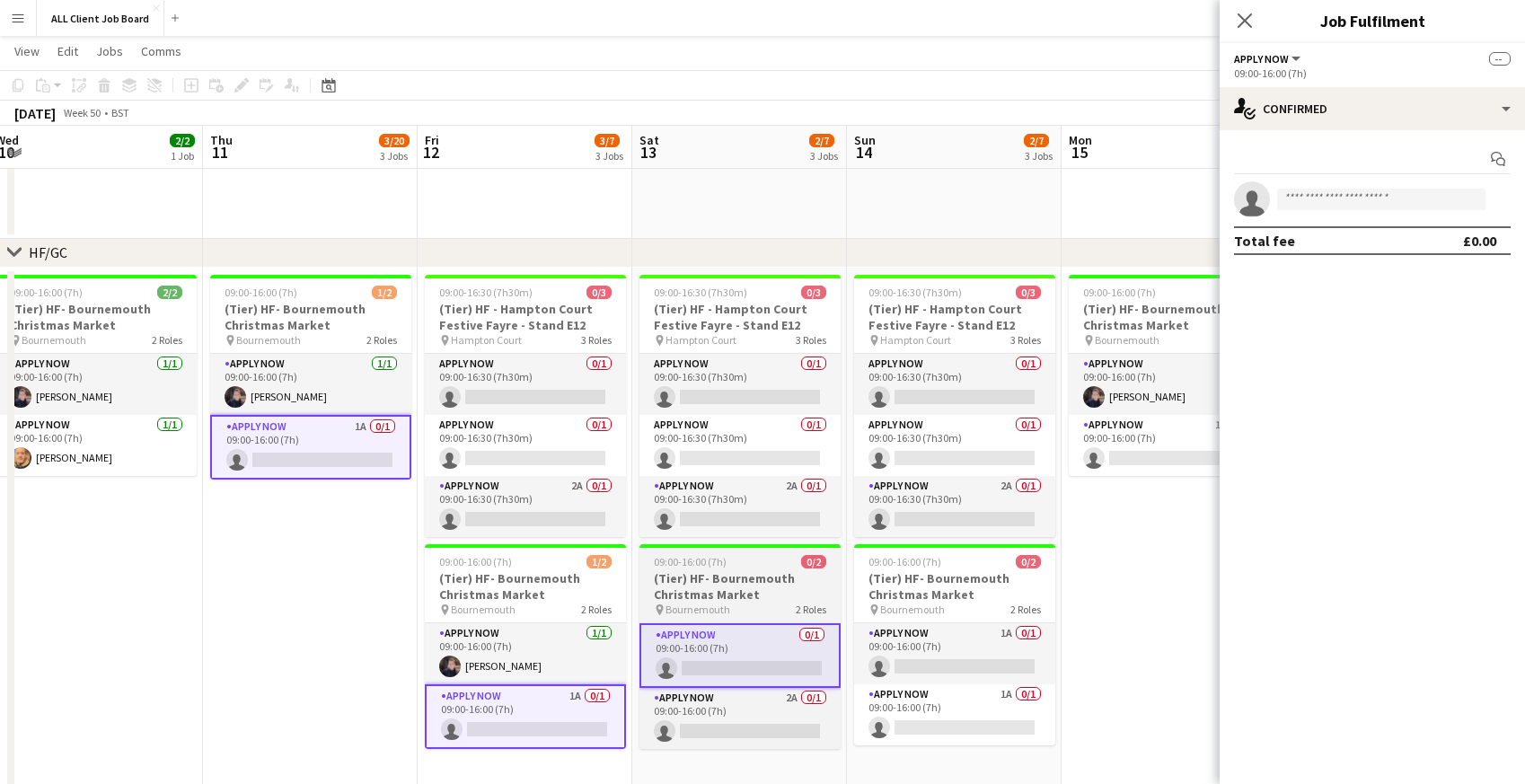
scroll to position [0, 876]
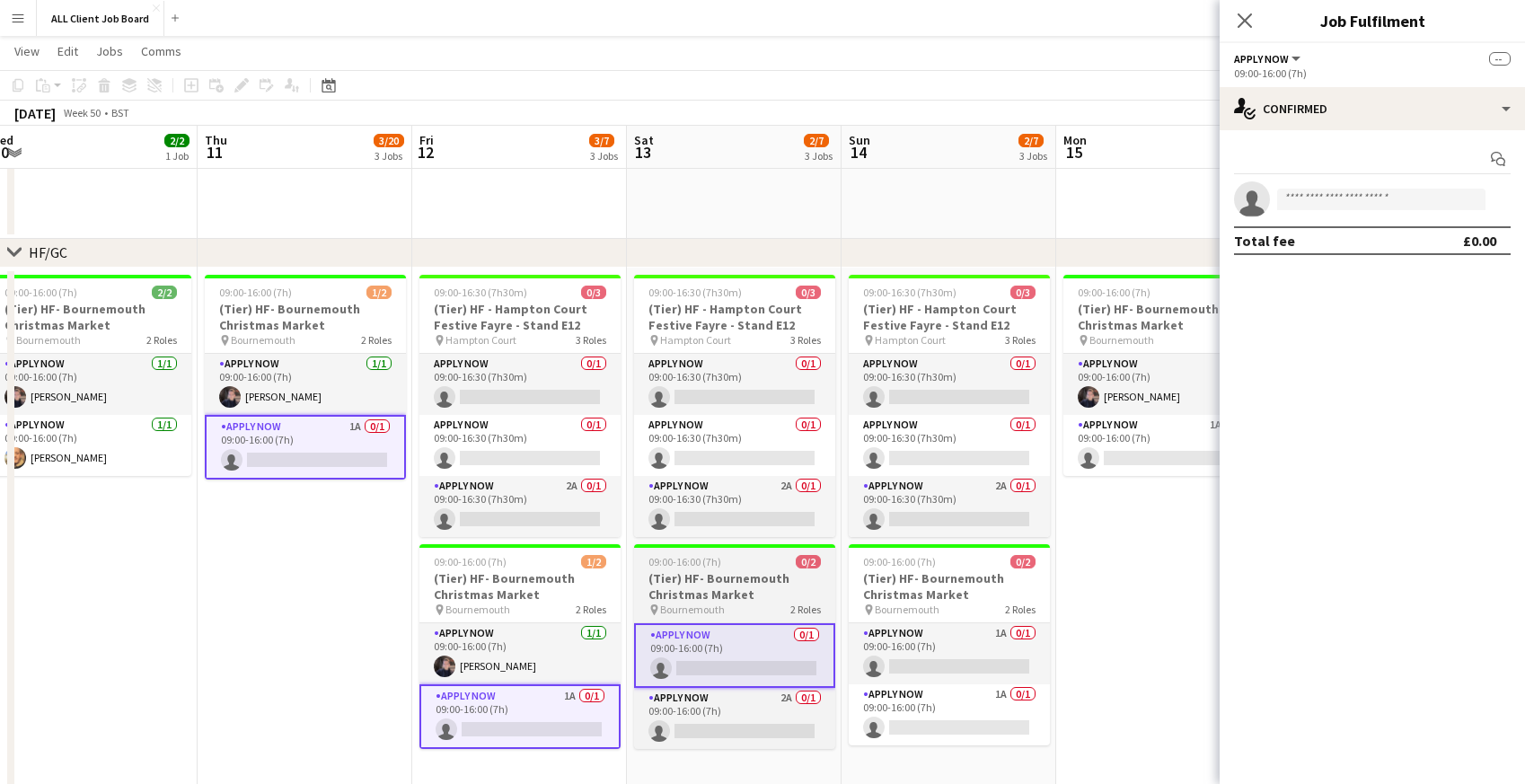
click at [897, 646] on app-card-role "APPLY NOW 1A 0/1 09:00-16:00 (7h) single-neutral-actions" at bounding box center [949, 654] width 201 height 61
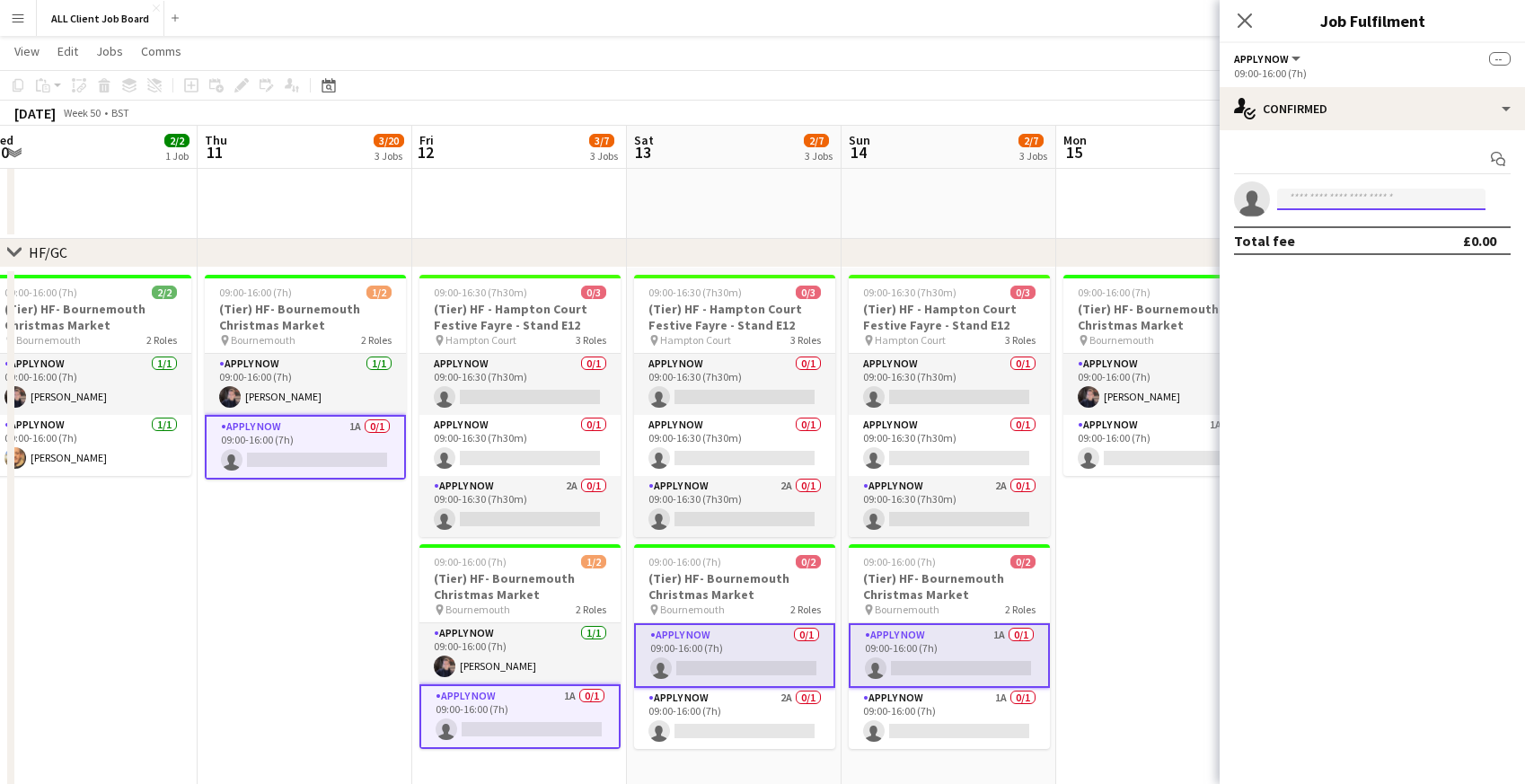
click at [1327, 197] on input at bounding box center [1381, 199] width 208 height 22
type input "****"
click at [1313, 245] on span "[EMAIL_ADDRESS][DOMAIN_NAME]" at bounding box center [1381, 239] width 180 height 15
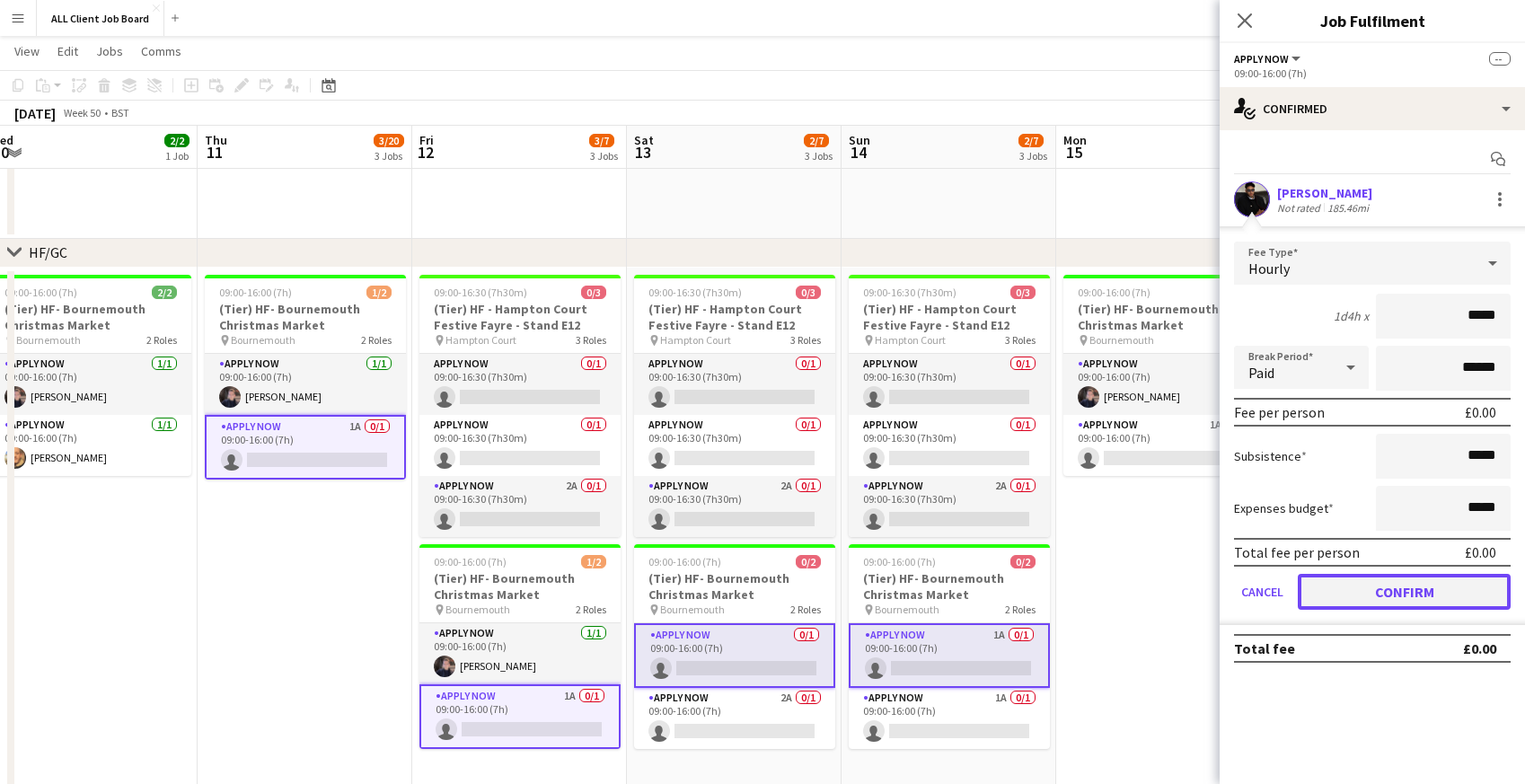
click at [1330, 593] on button "Confirm" at bounding box center [1404, 591] width 212 height 36
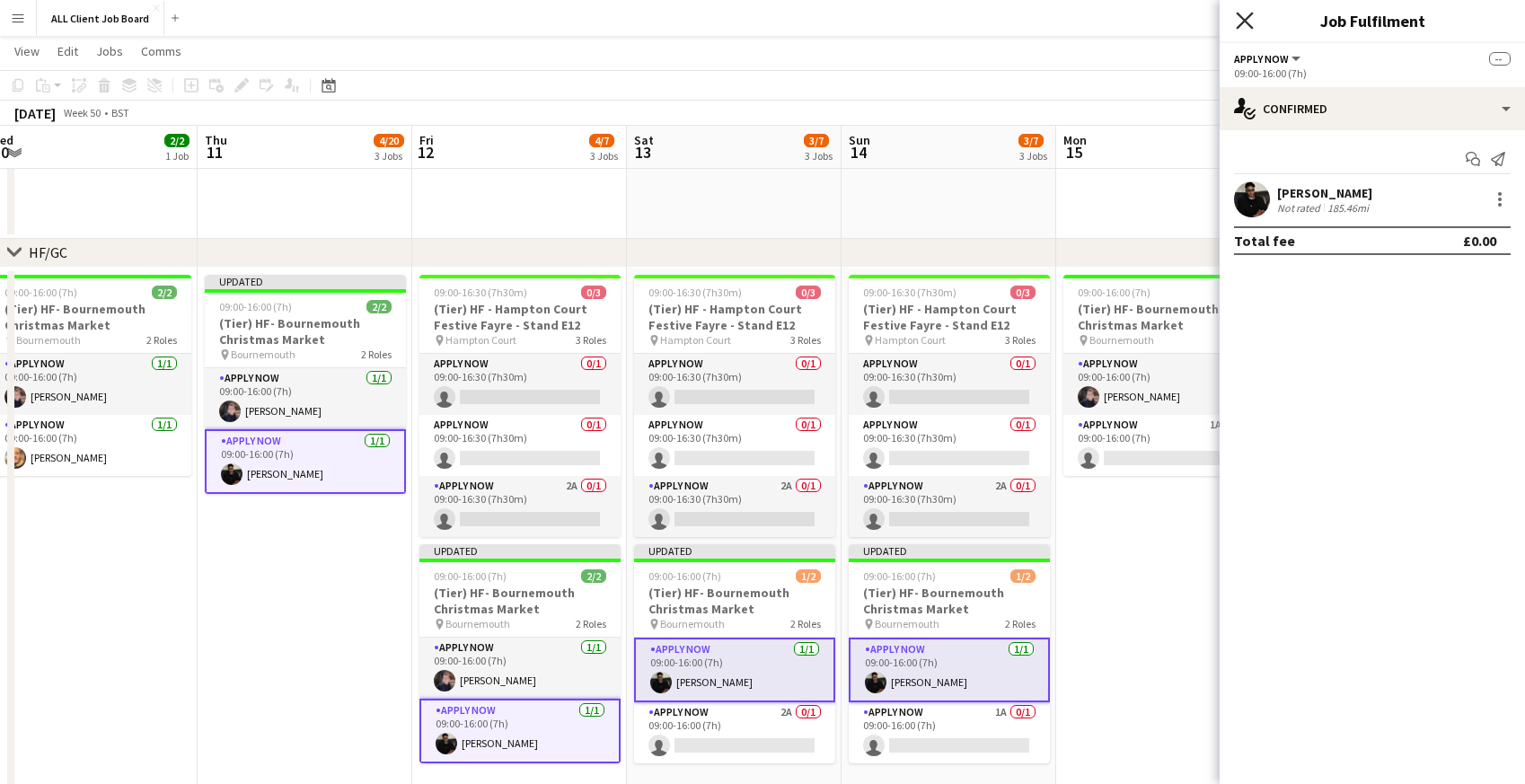
click at [1240, 21] on icon "Close pop-in" at bounding box center [1244, 20] width 17 height 17
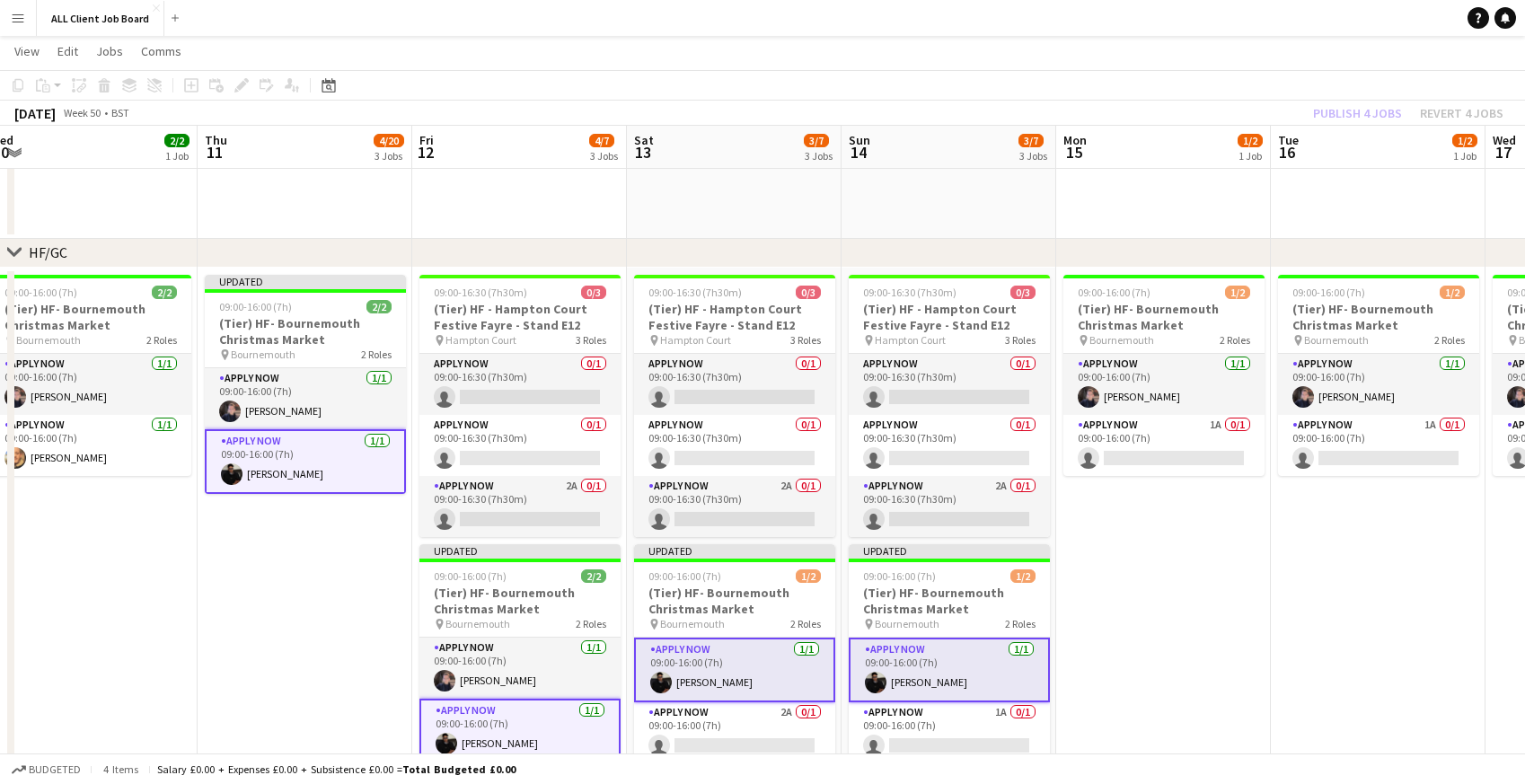
click at [1163, 25] on app-navbar "Menu Boards Boards Boards All jobs Status Workforce Workforce My Workforce Recr…" at bounding box center [762, 18] width 1525 height 36
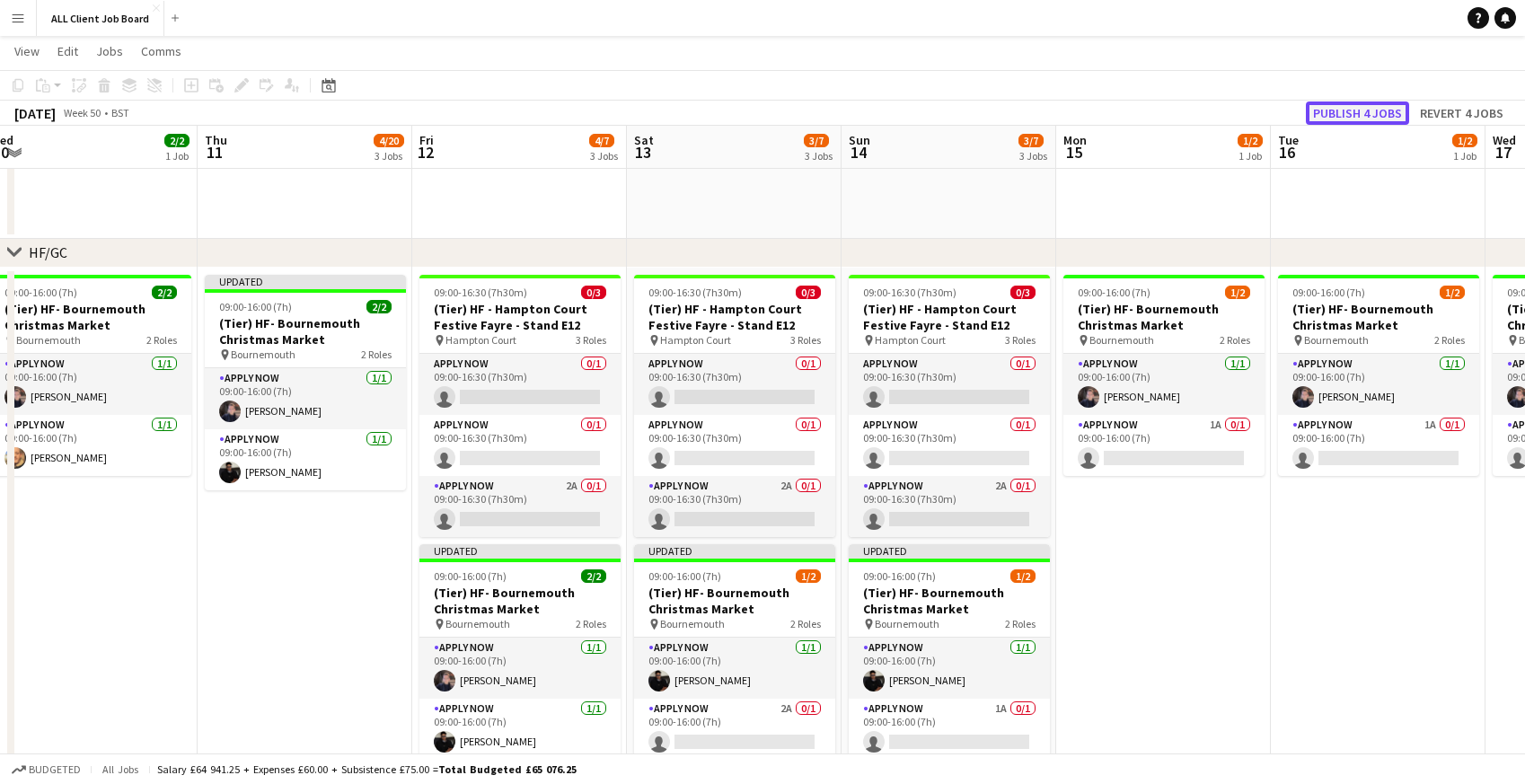
click at [1332, 115] on button "Publish 4 jobs" at bounding box center [1357, 114] width 104 height 24
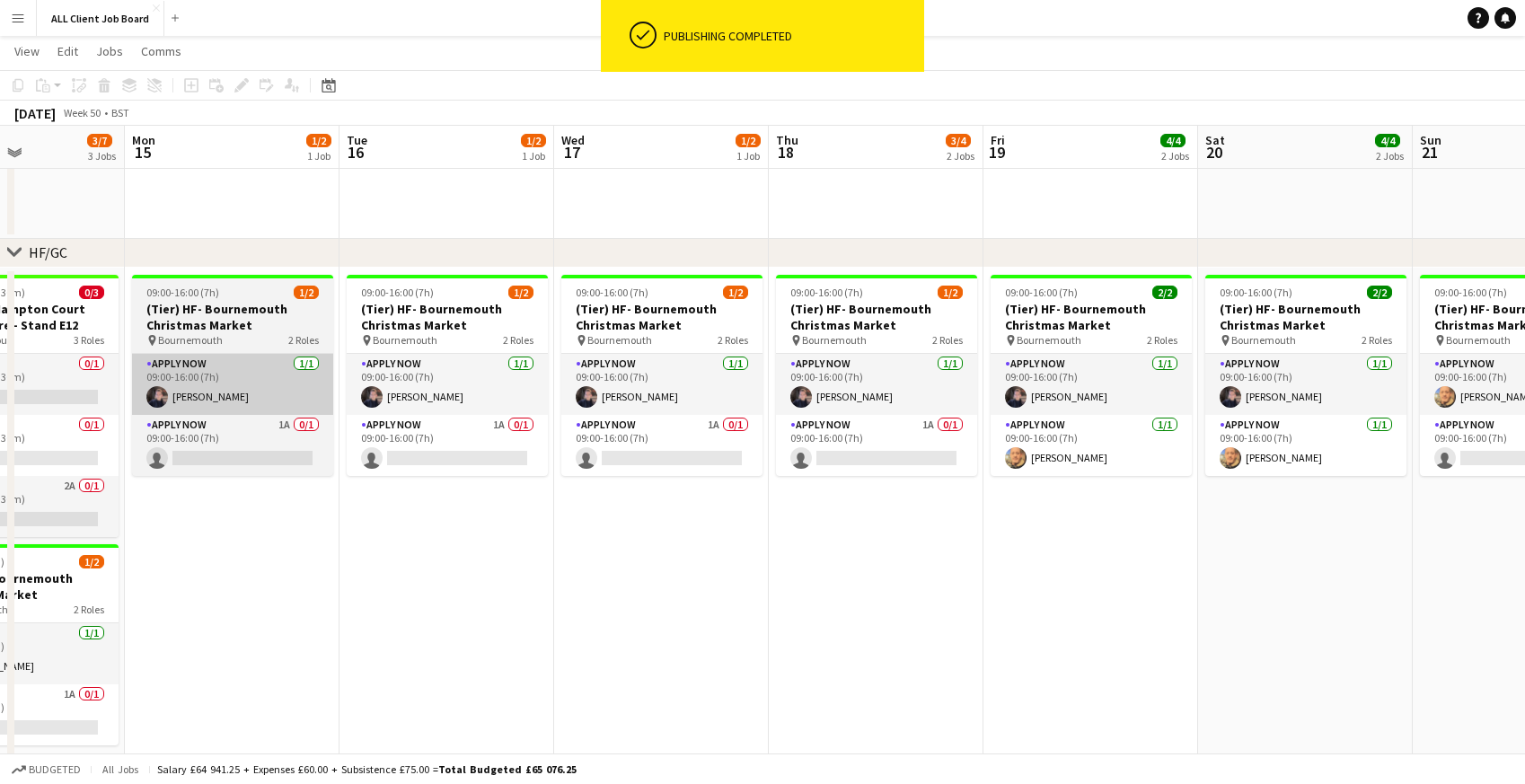
scroll to position [0, 480]
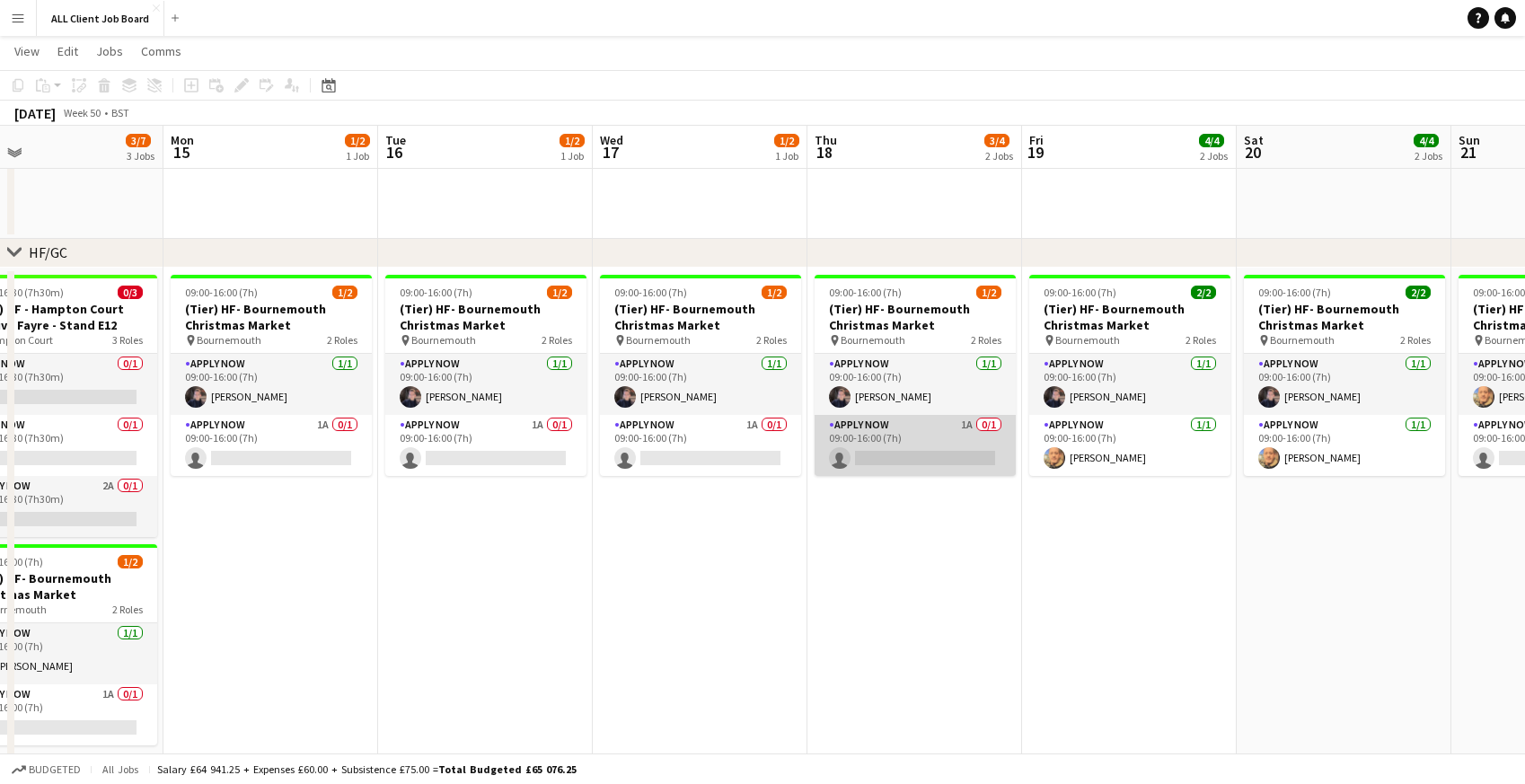
click at [924, 449] on app-card-role "APPLY NOW 1A 0/1 09:00-16:00 (7h) single-neutral-actions" at bounding box center [916, 445] width 201 height 61
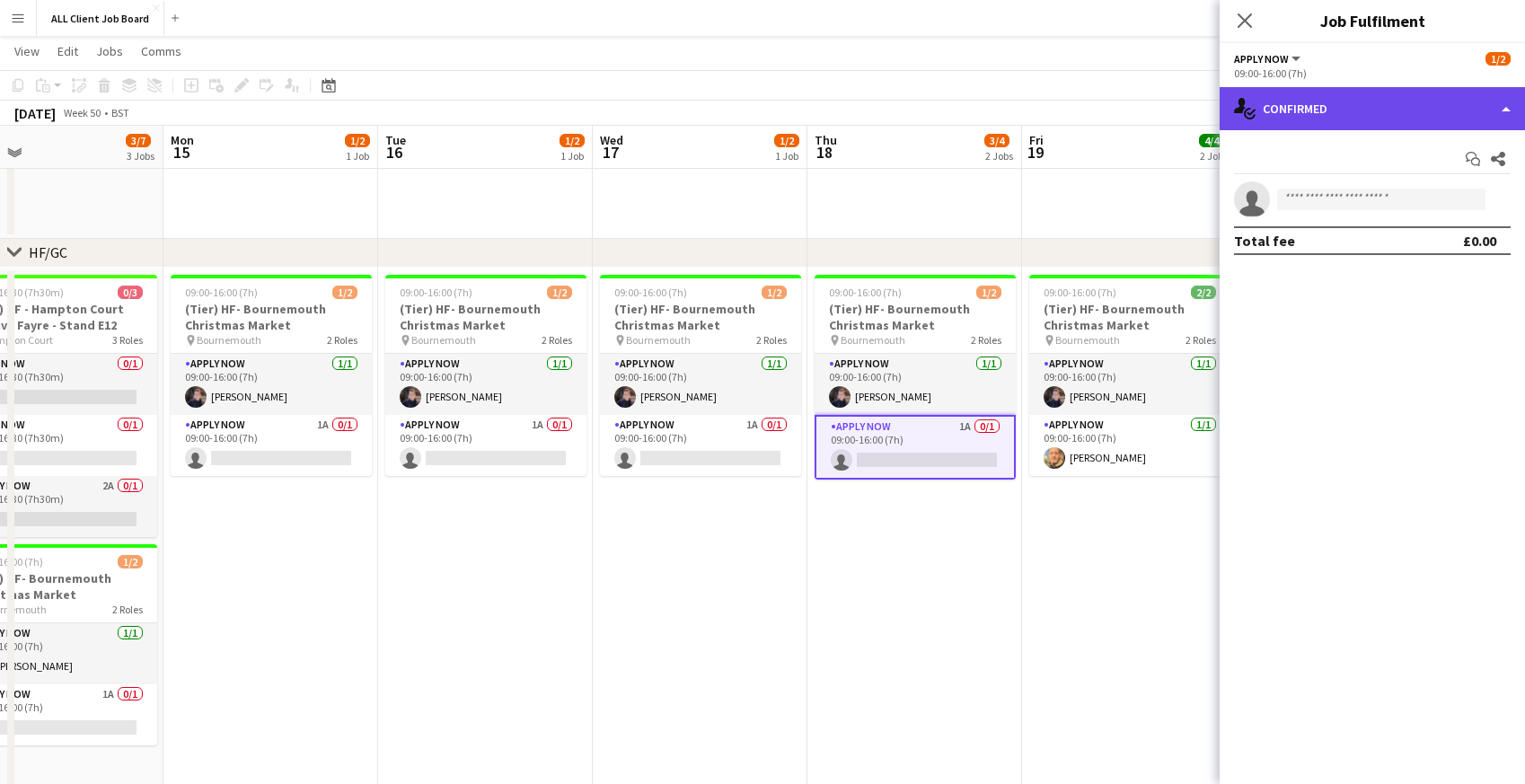
click at [1341, 97] on div "single-neutral-actions-check-2 Confirmed" at bounding box center [1372, 109] width 305 height 43
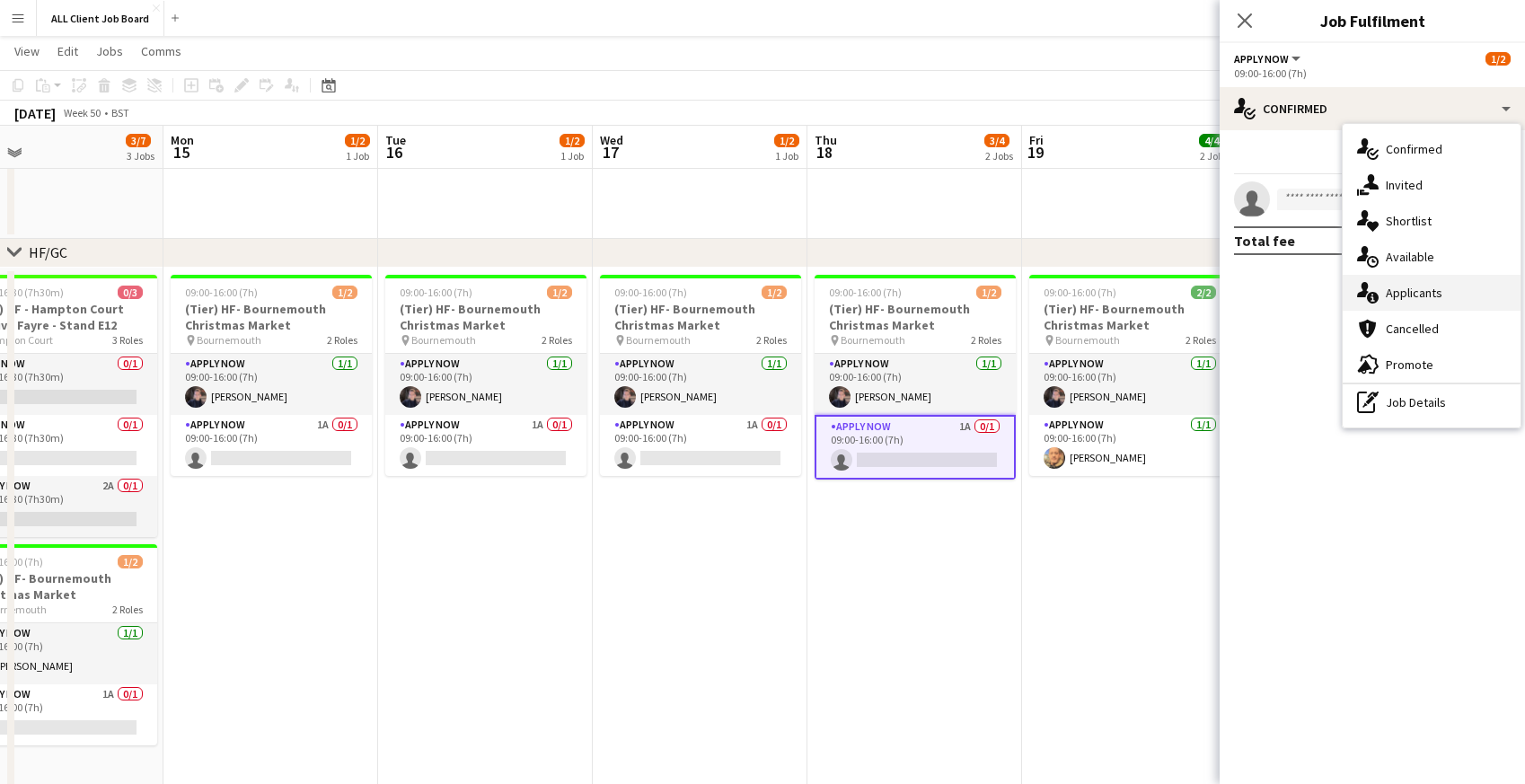
click at [1398, 299] on span "Applicants" at bounding box center [1413, 292] width 56 height 16
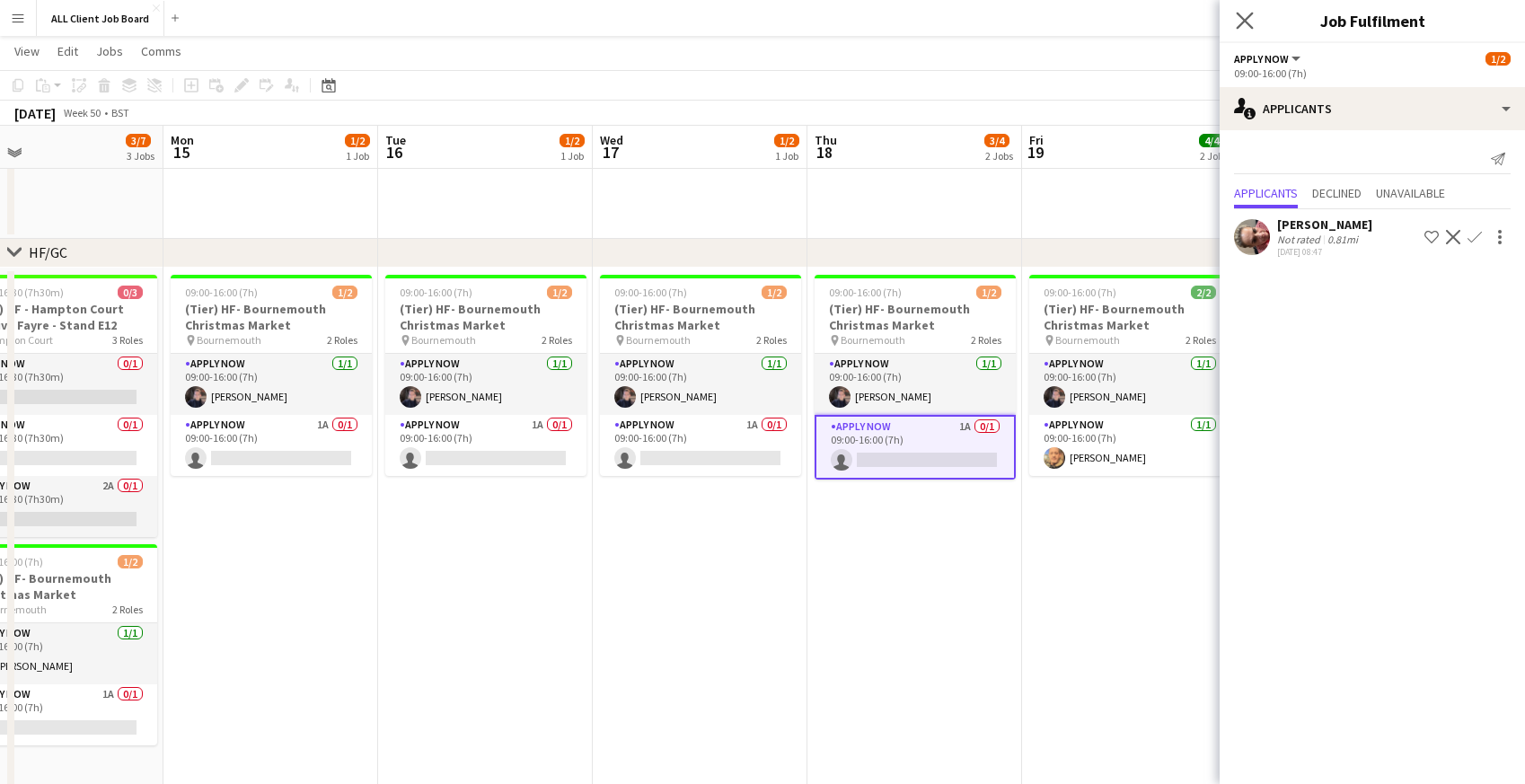
click at [1248, 11] on app-icon "Close pop-in" at bounding box center [1244, 21] width 26 height 26
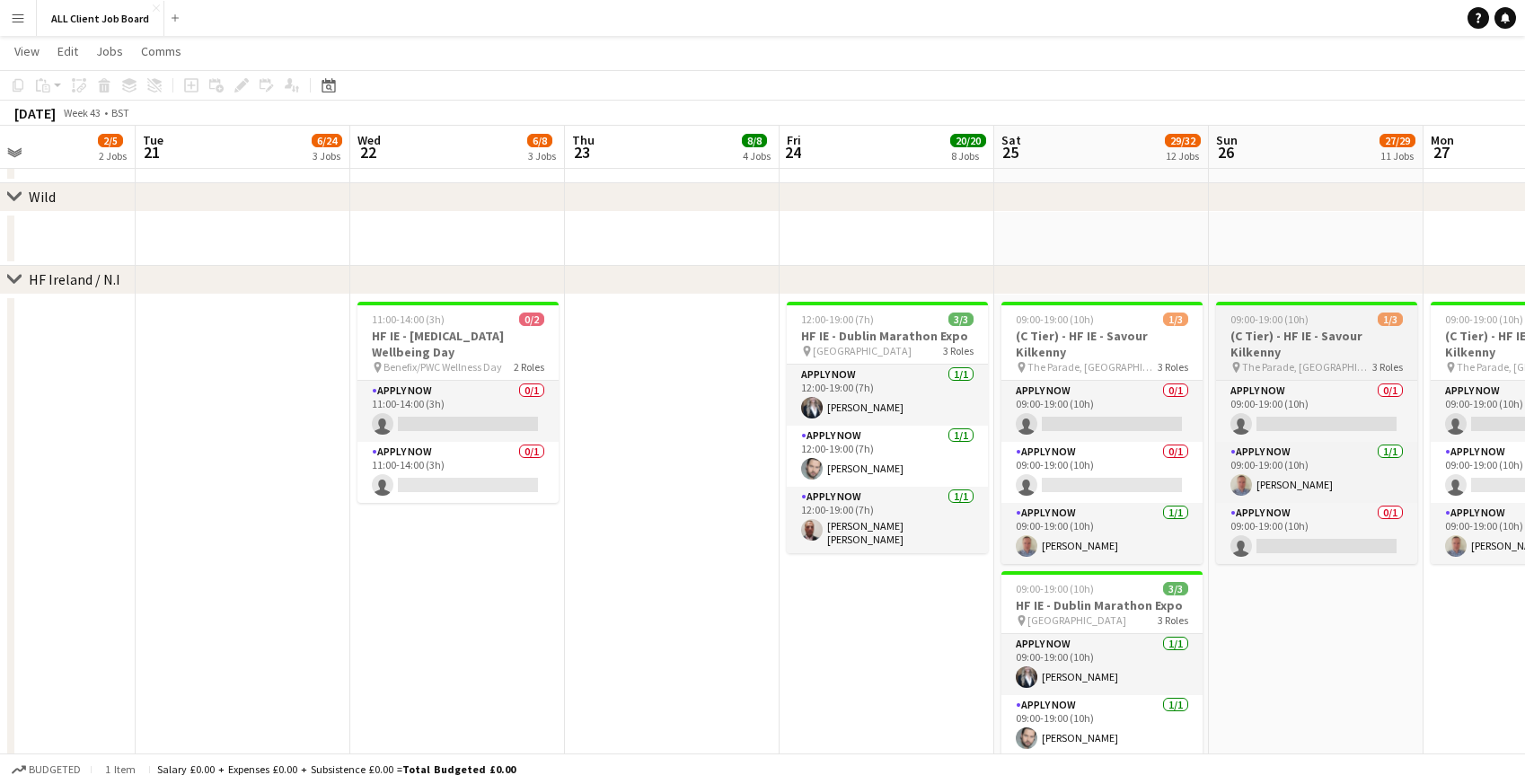
scroll to position [0, 507]
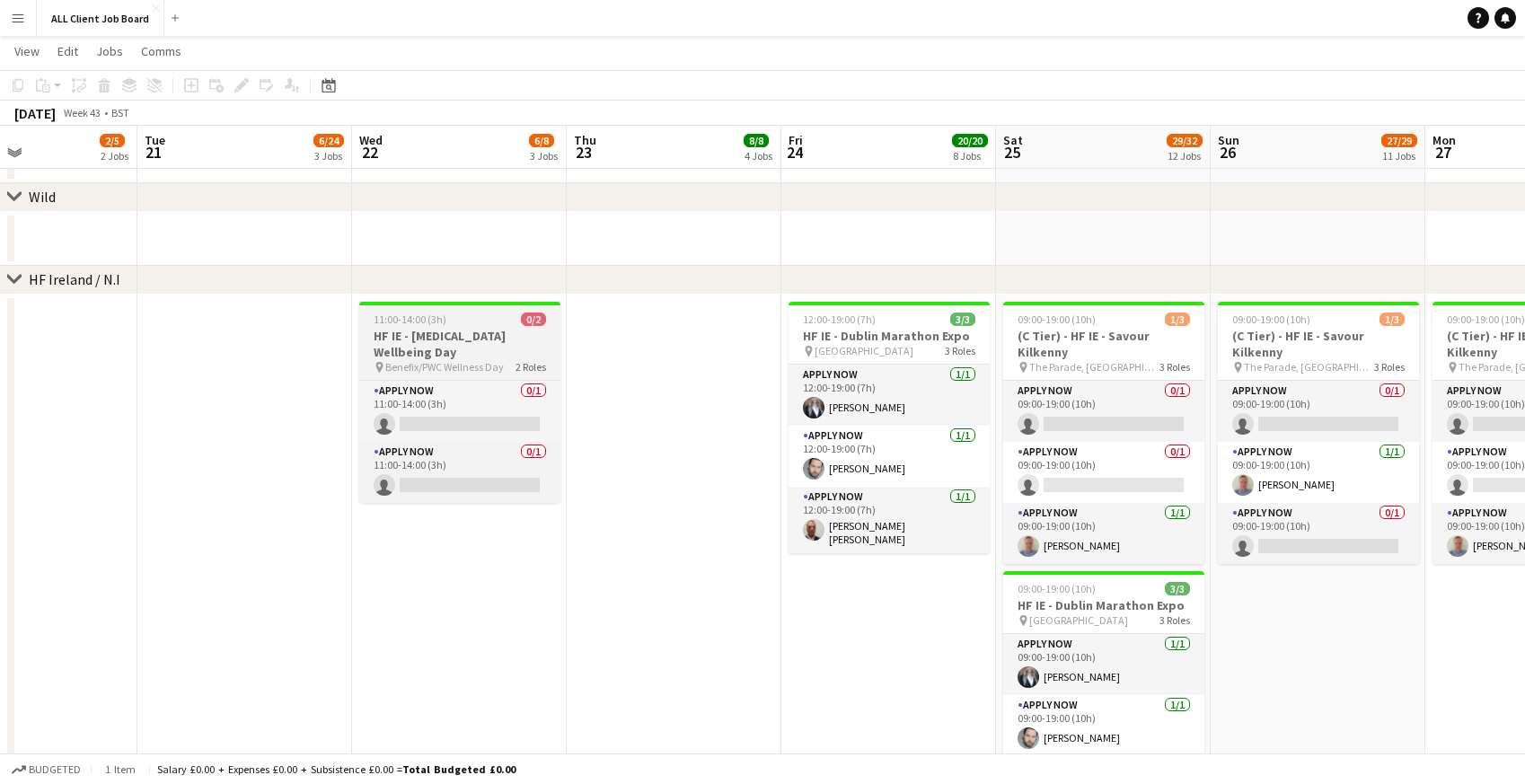
click at [391, 341] on h3 "HF IE - [MEDICAL_DATA] Wellbeing Day" at bounding box center [460, 344] width 201 height 33
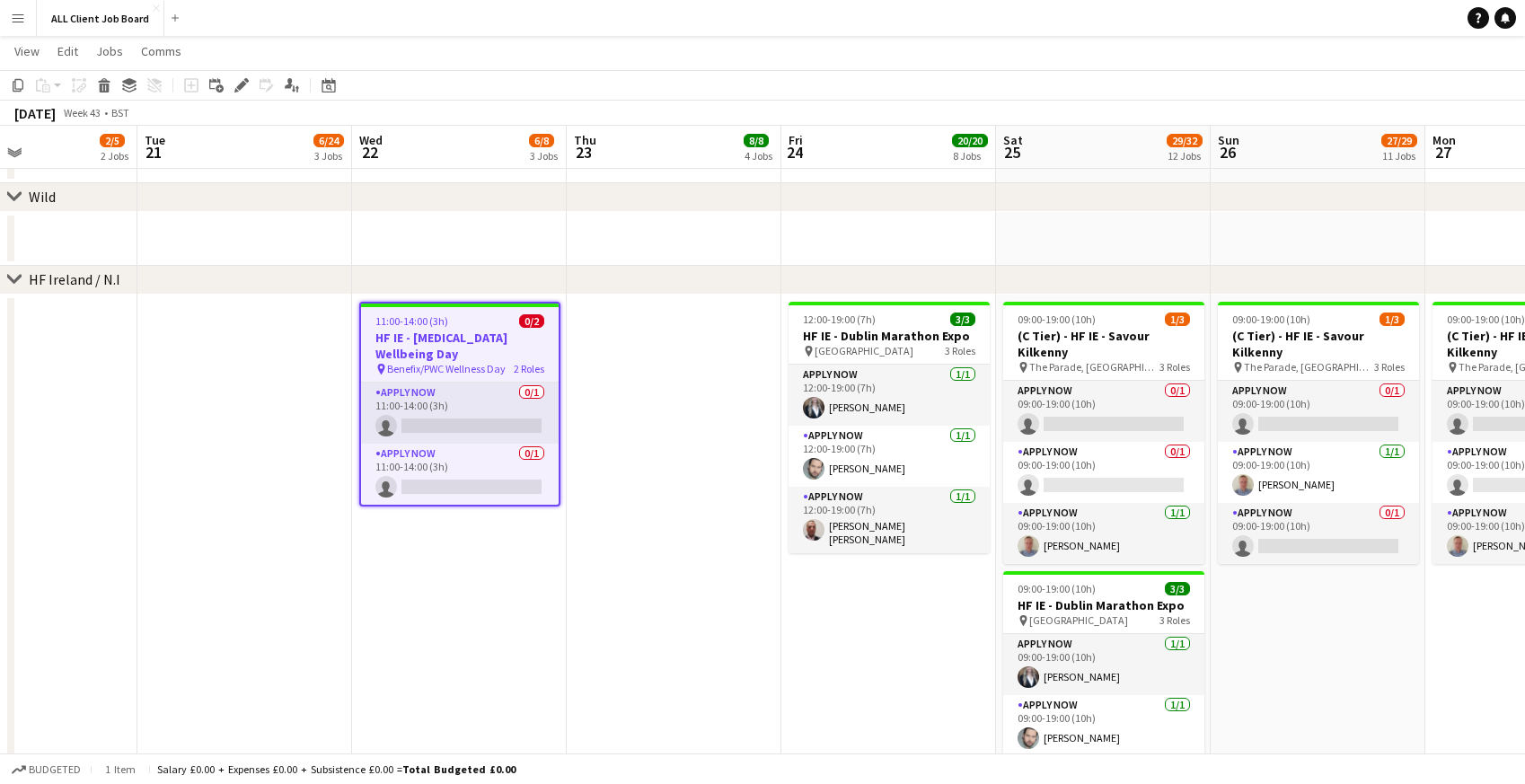
click at [315, 563] on app-date-cell at bounding box center [244, 688] width 214 height 789
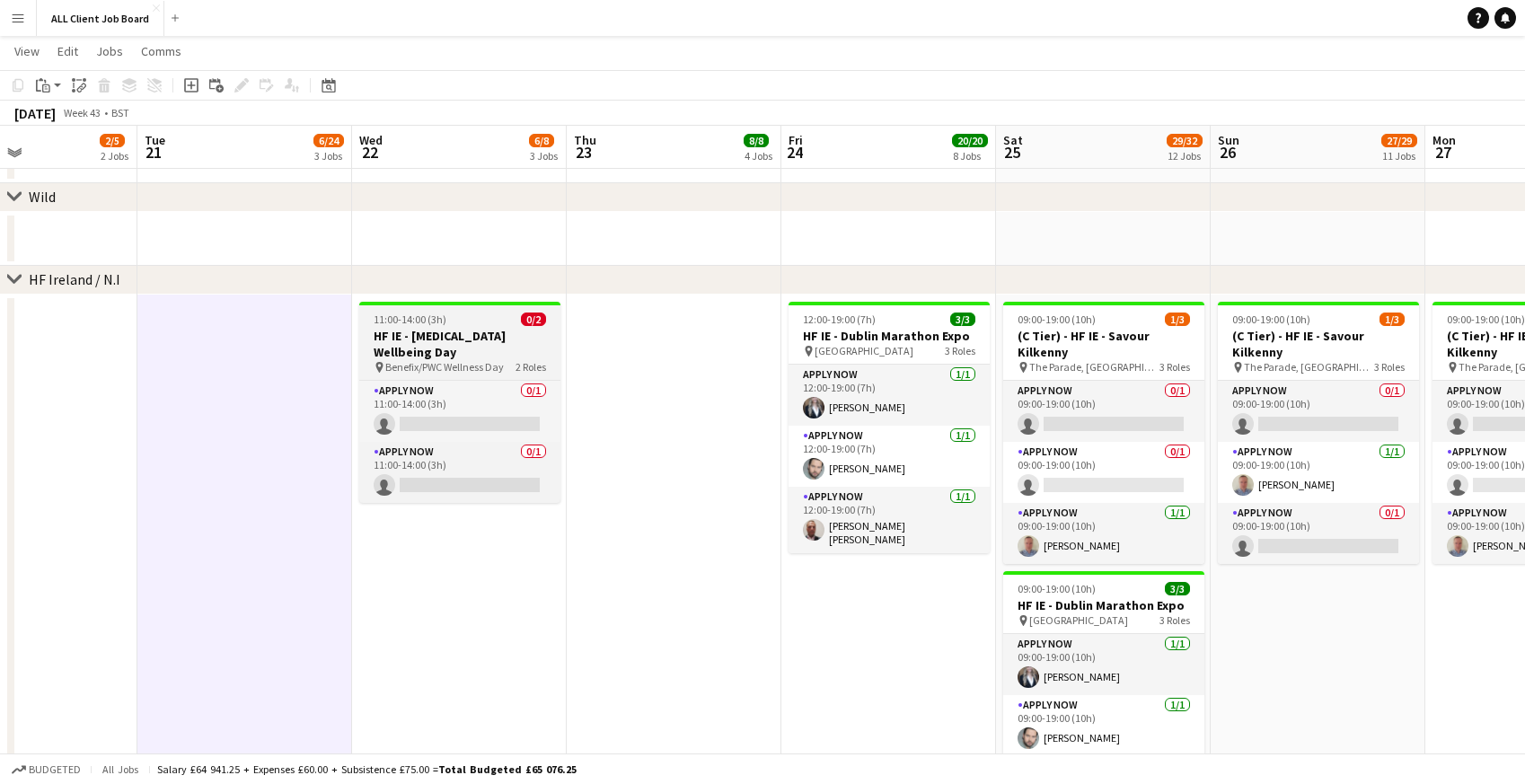
click at [473, 360] on span "Benefix/PWC Wellness Day" at bounding box center [444, 367] width 119 height 14
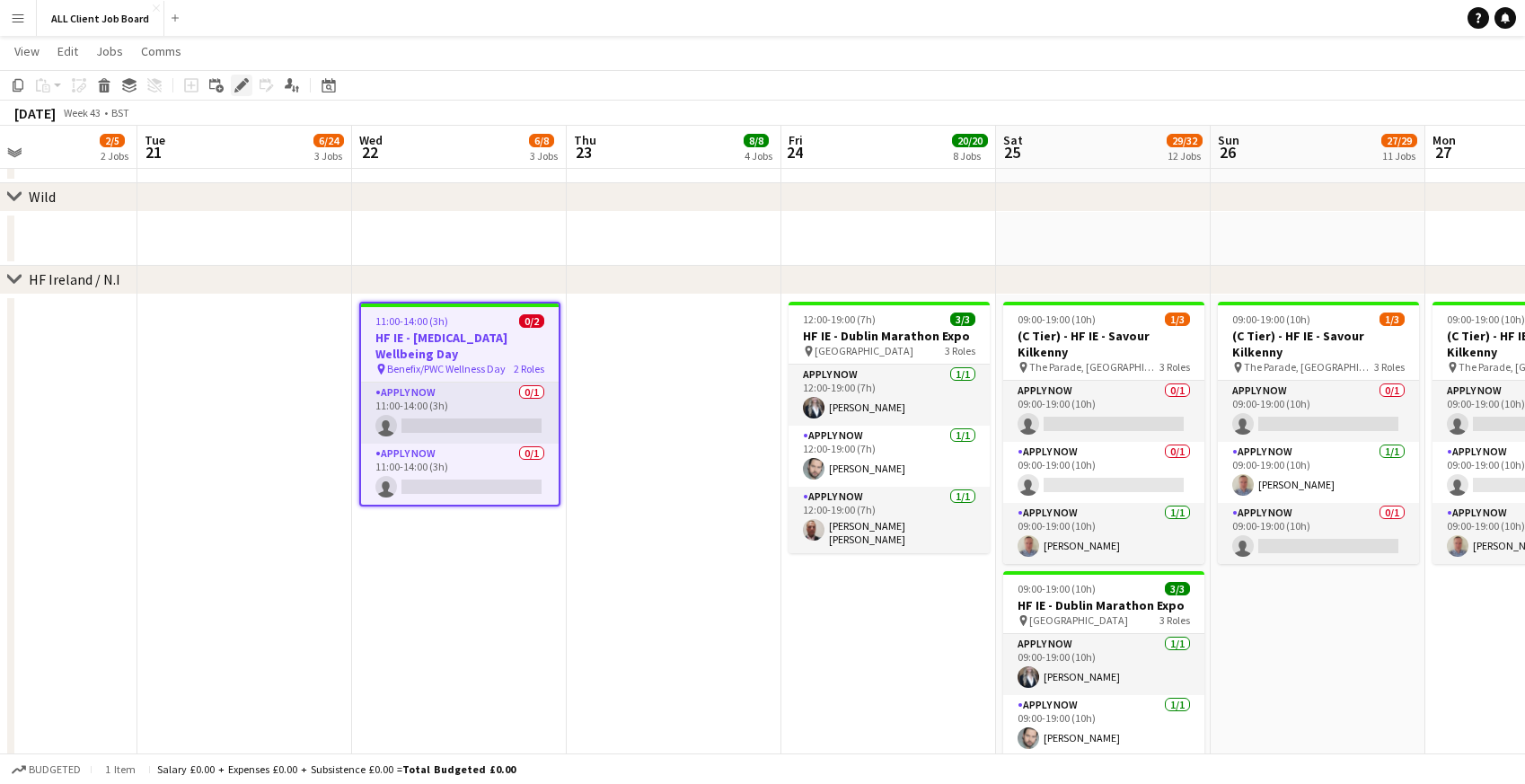
click at [245, 85] on icon "Edit" at bounding box center [241, 85] width 15 height 15
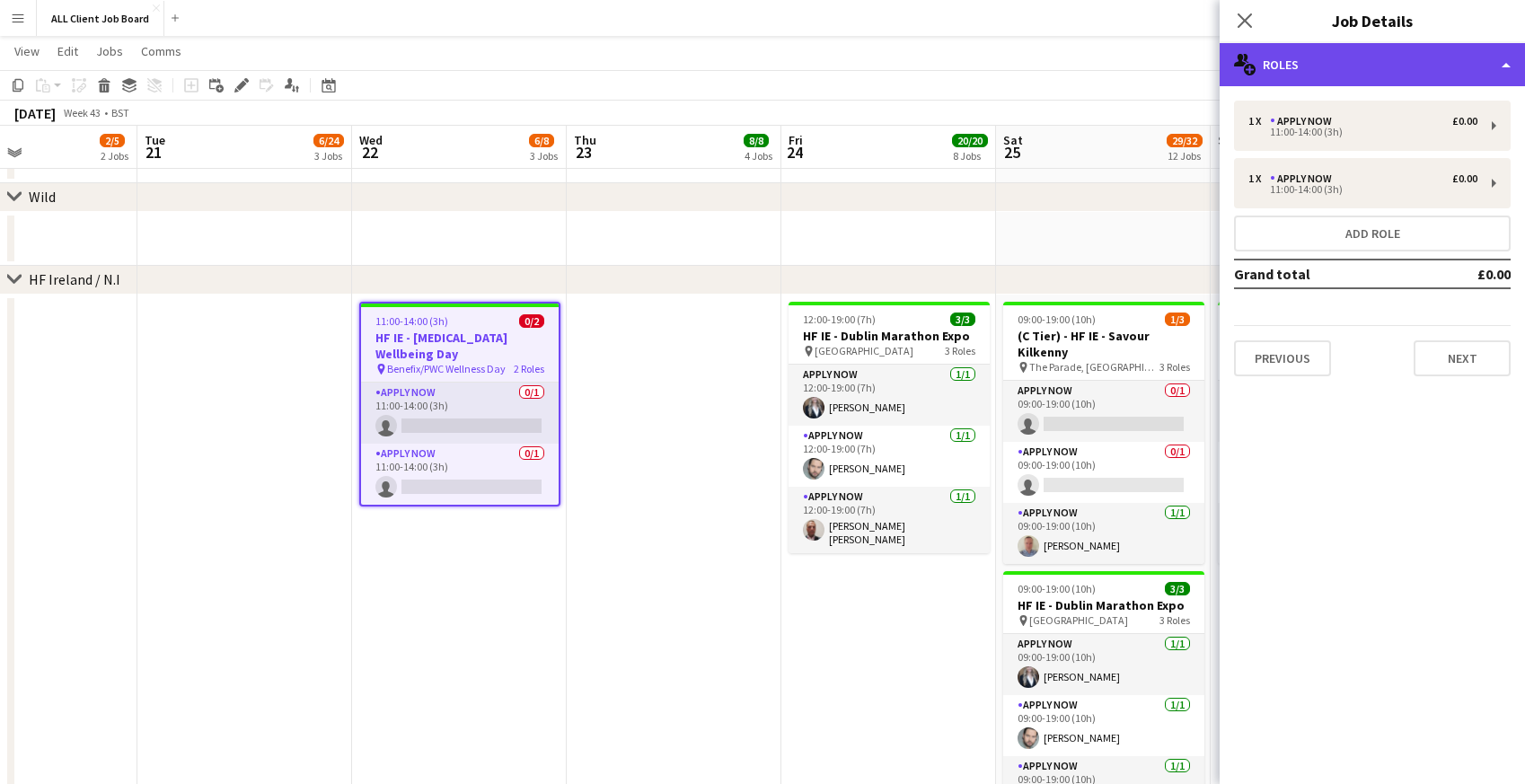
click at [1423, 70] on div "multiple-users-add Roles" at bounding box center [1372, 65] width 305 height 43
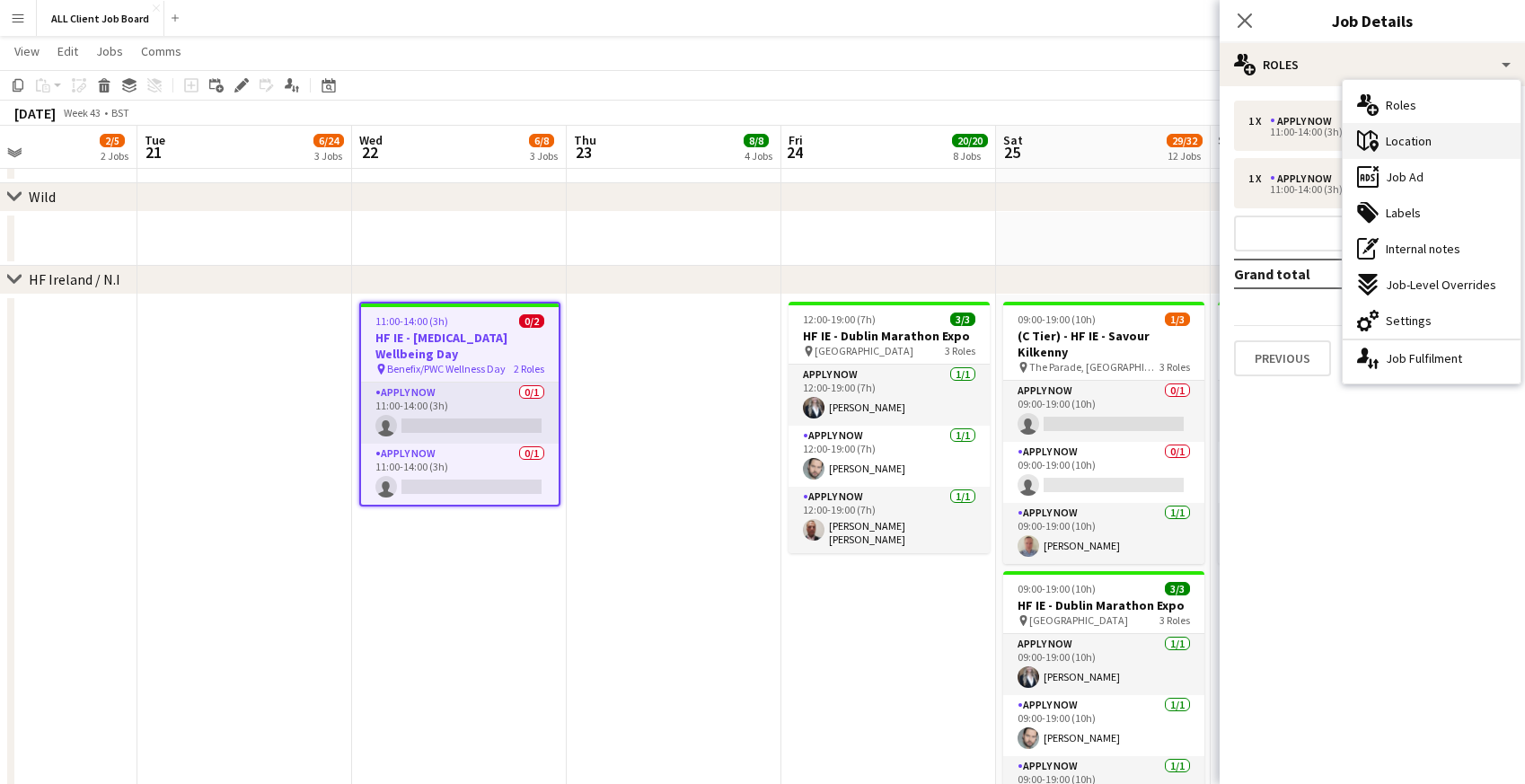
click at [1401, 143] on span "Location" at bounding box center [1408, 141] width 45 height 16
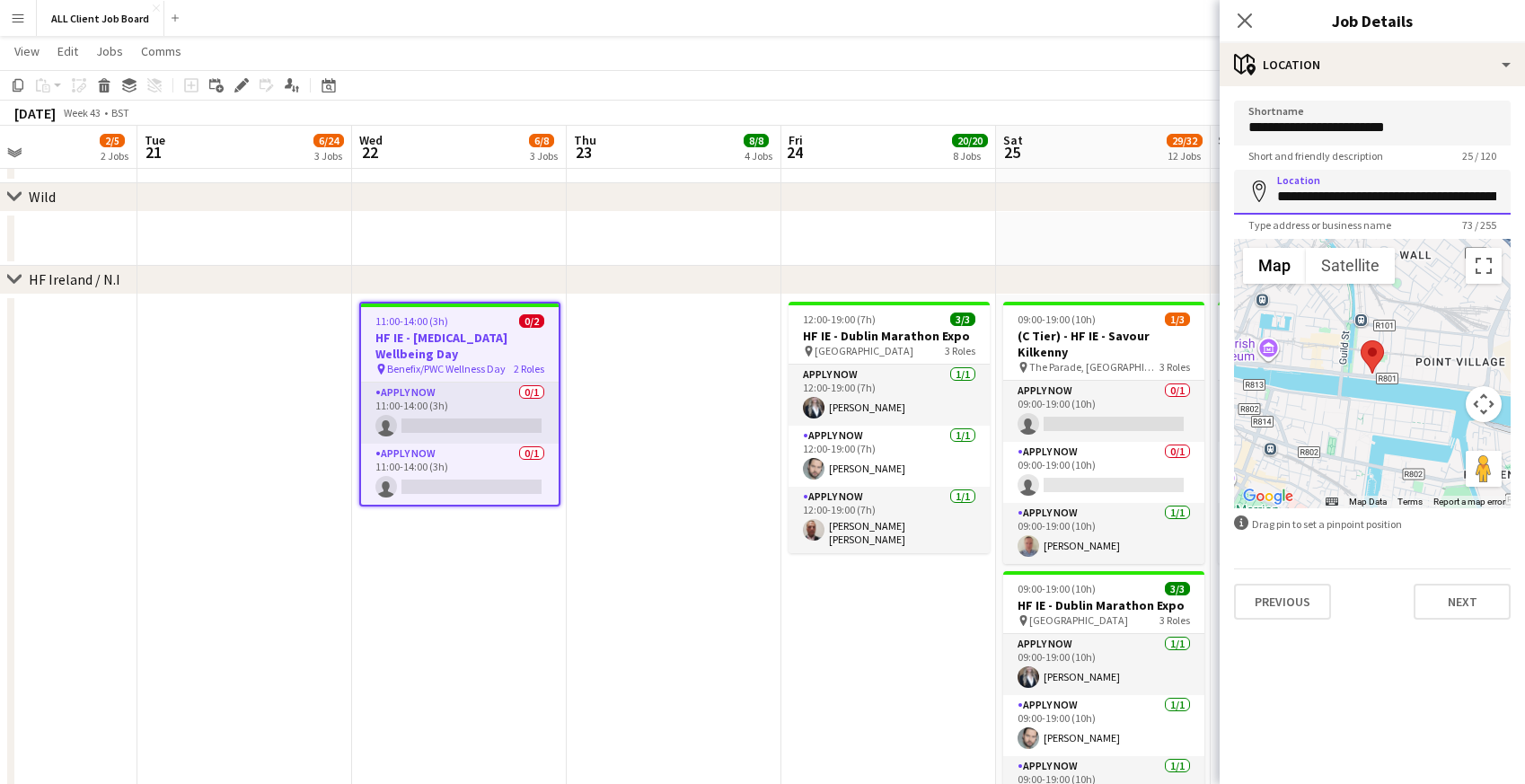
click at [1383, 197] on input "**********" at bounding box center [1372, 192] width 277 height 44
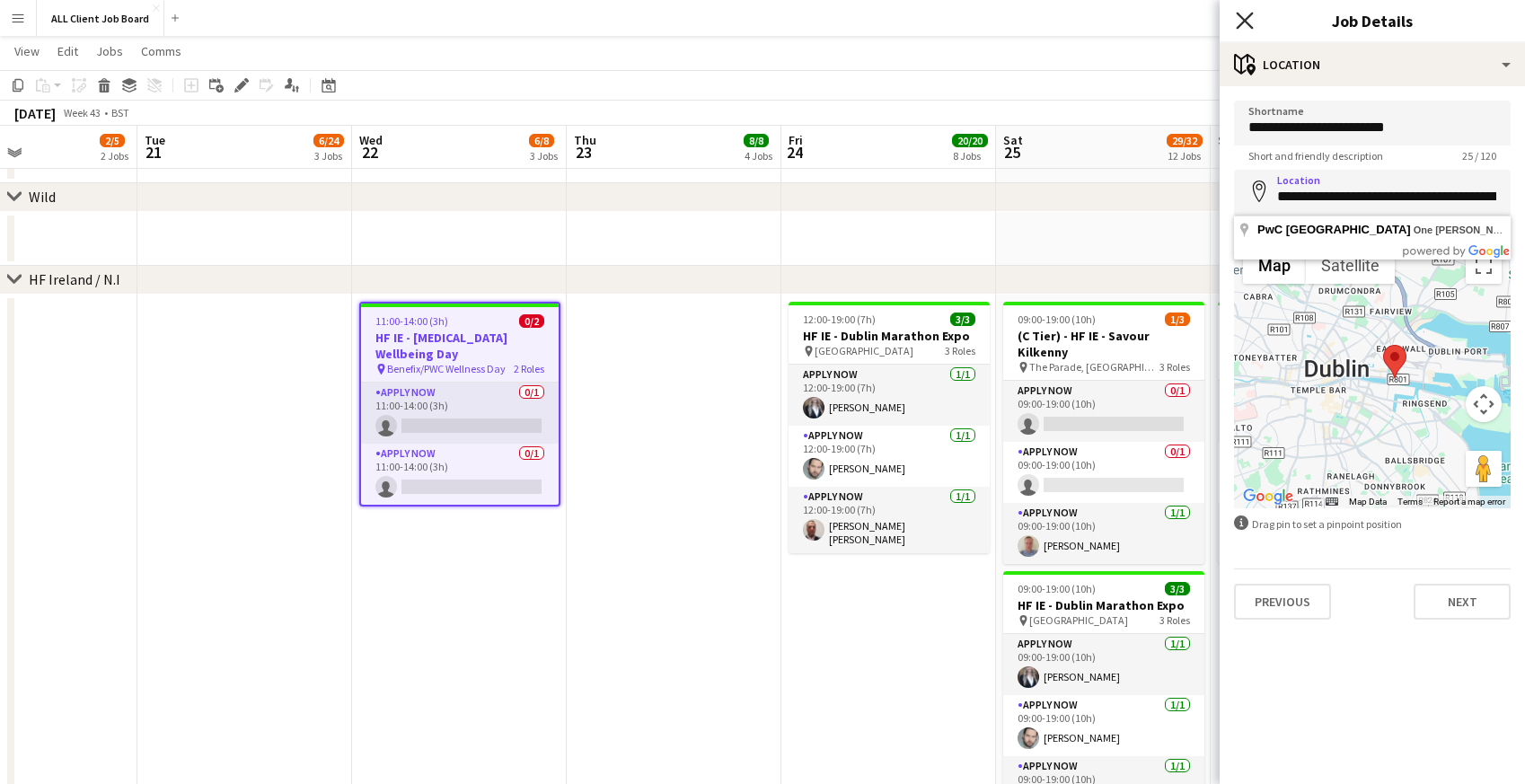
click at [1241, 19] on icon "Close pop-in" at bounding box center [1244, 20] width 17 height 17
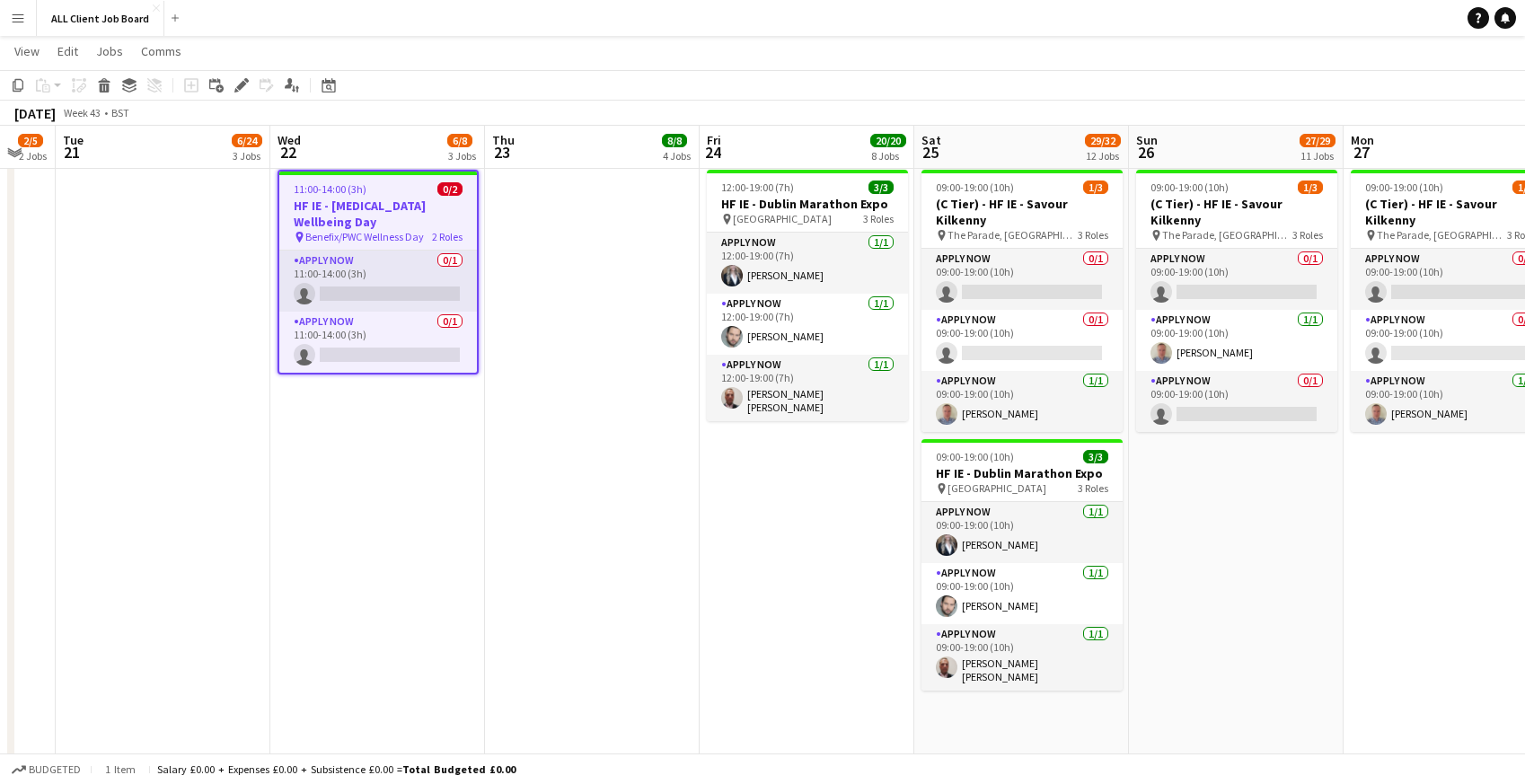
scroll to position [0, 369]
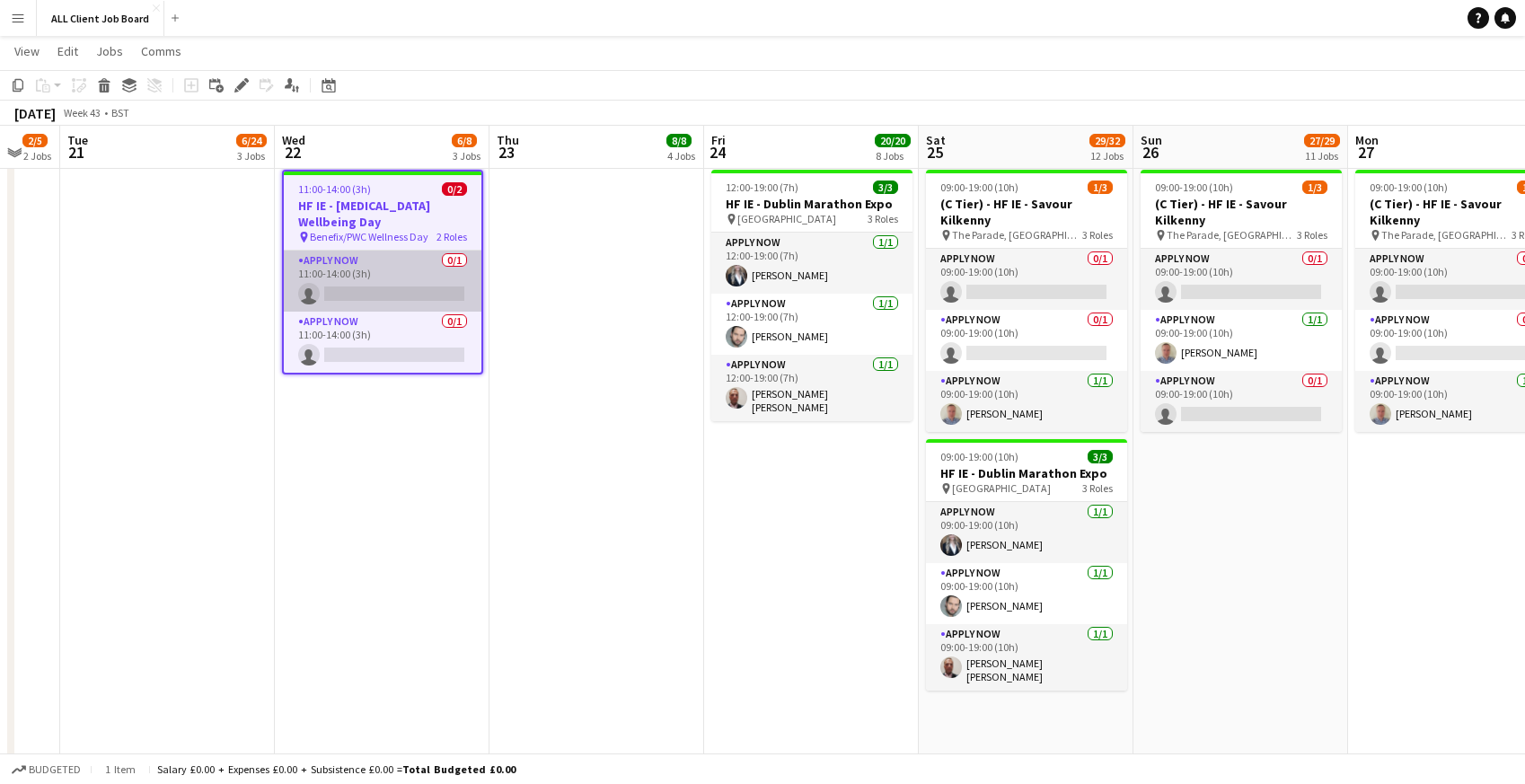
click at [398, 274] on app-card-role "APPLY NOW 0/1 11:00-14:00 (3h) single-neutral-actions" at bounding box center [382, 281] width 198 height 61
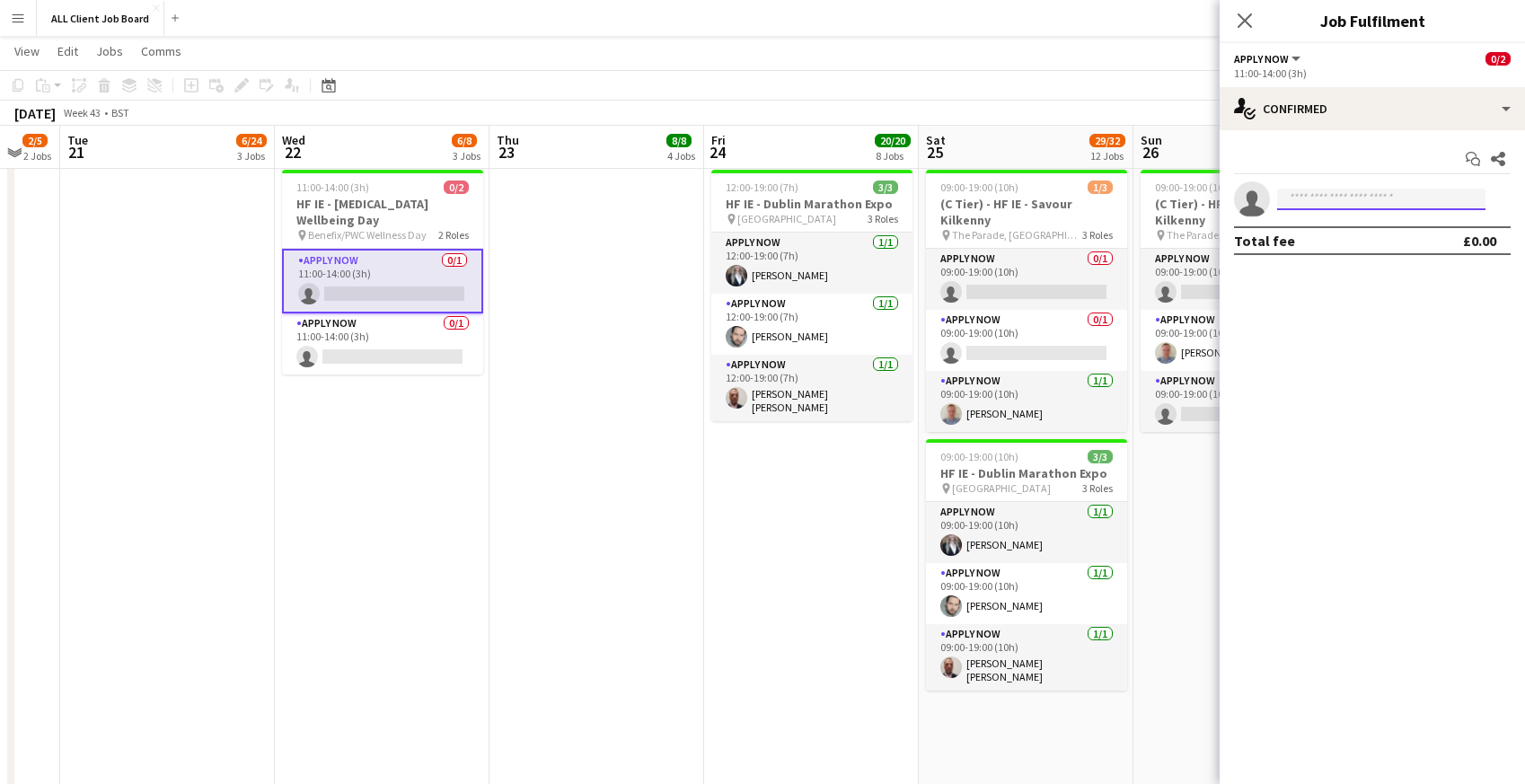
click at [1352, 199] on input at bounding box center [1381, 199] width 208 height 22
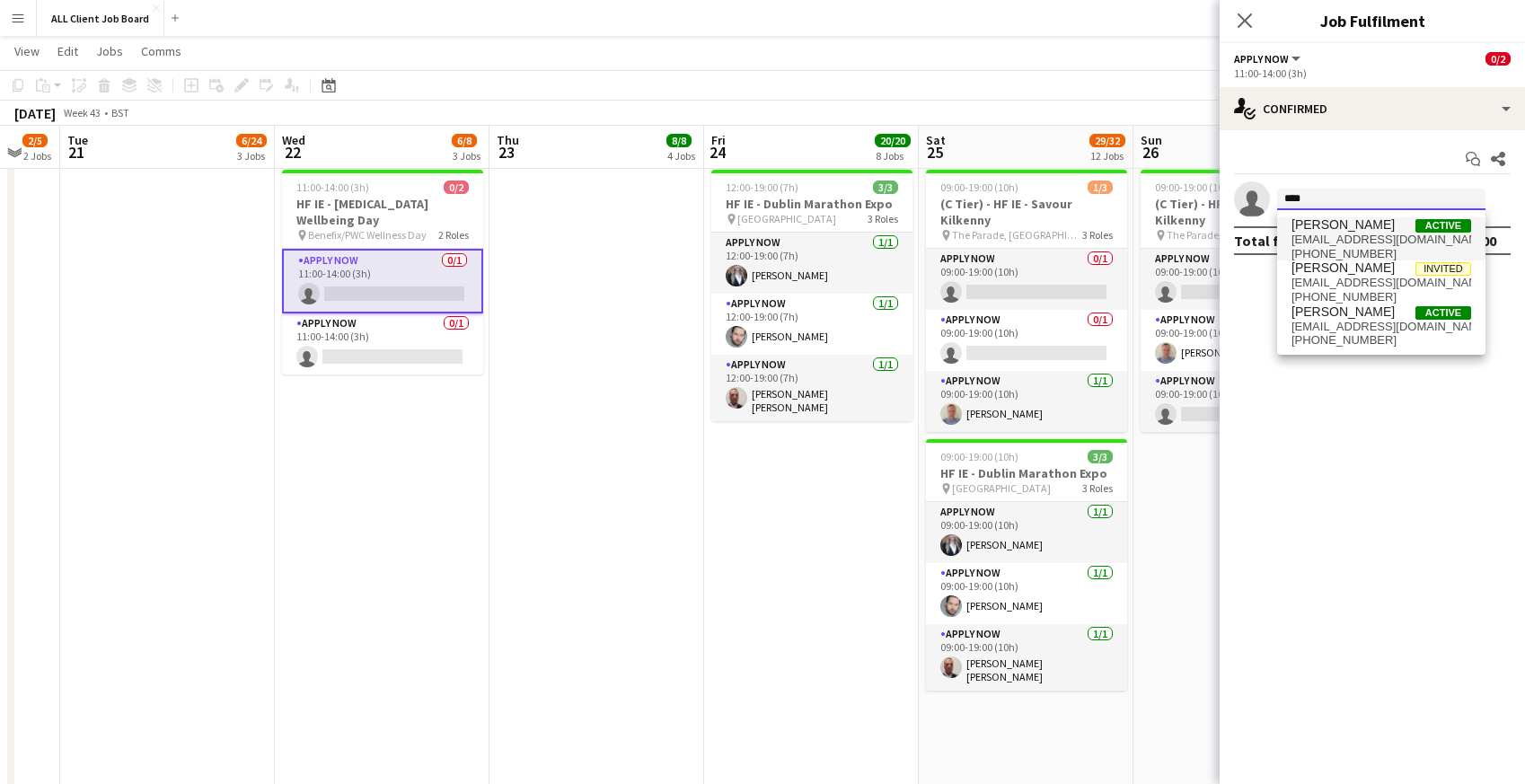
type input "****"
click at [1319, 248] on span "[PHONE_NUMBER]" at bounding box center [1381, 254] width 180 height 15
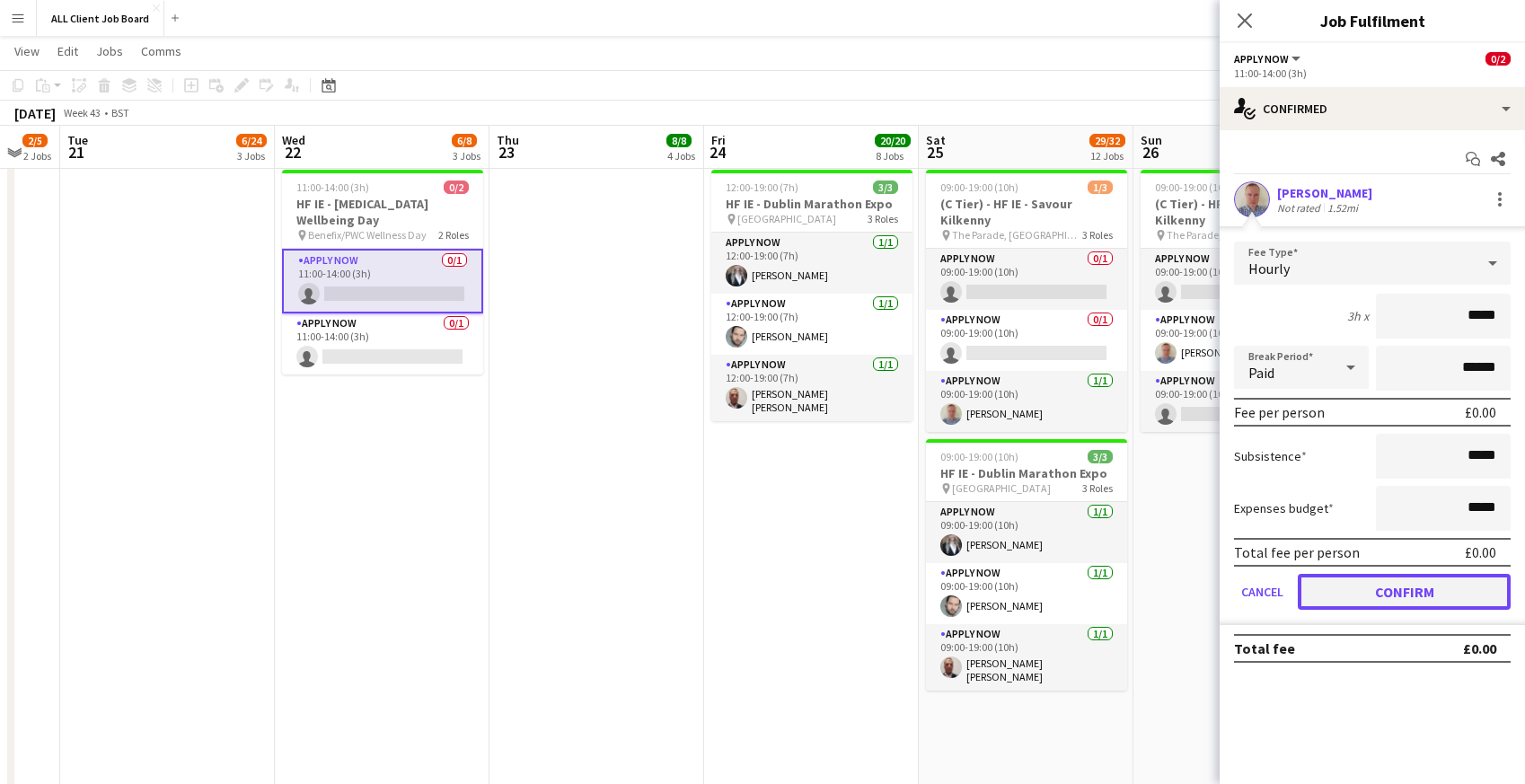
click at [1344, 593] on button "Confirm" at bounding box center [1404, 591] width 212 height 36
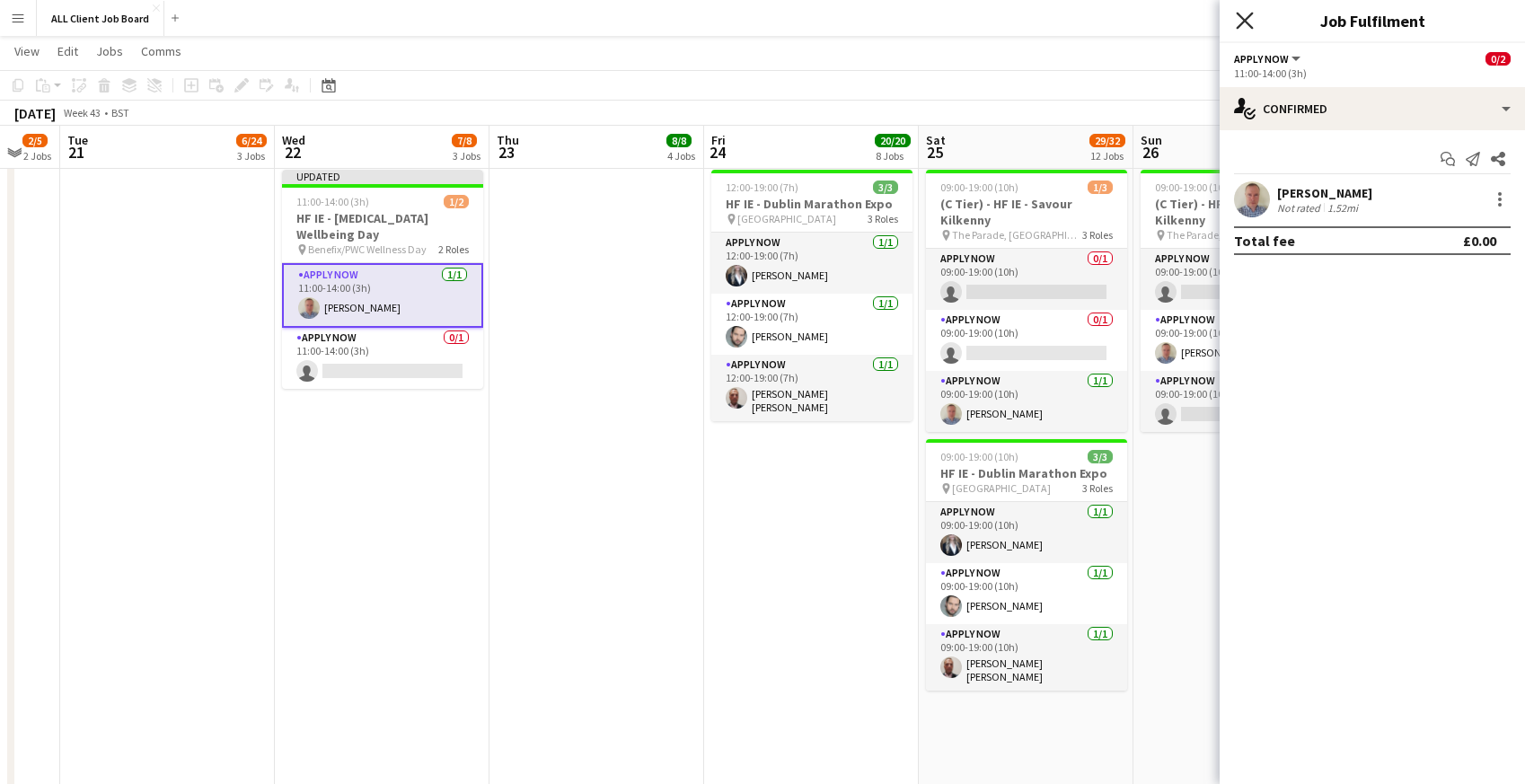
click at [1242, 17] on icon at bounding box center [1244, 20] width 17 height 17
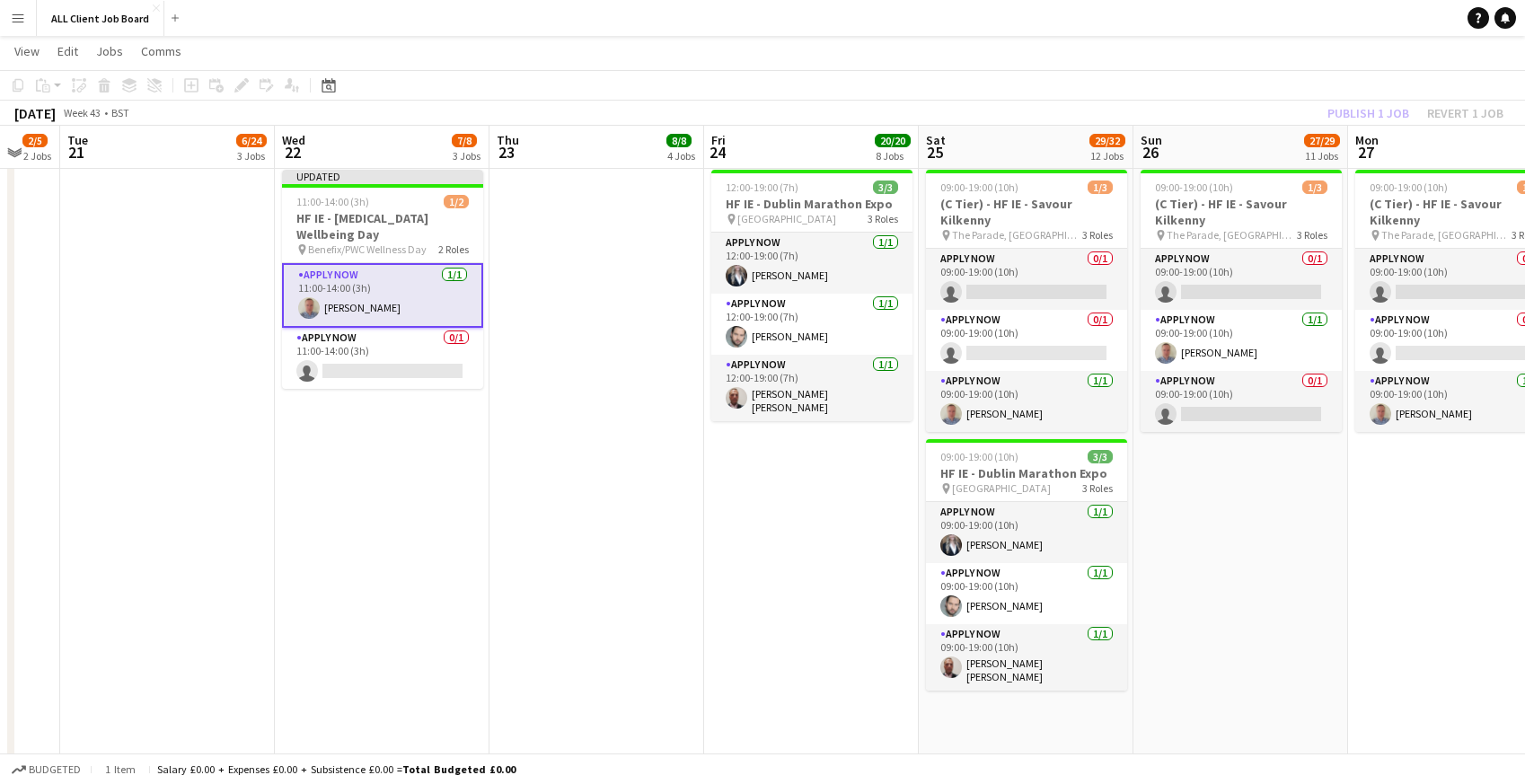
drag, startPoint x: 1222, startPoint y: 15, endPoint x: 1258, endPoint y: 43, distance: 45.6
click at [1222, 15] on app-navbar "Menu Boards Boards Boards All jobs Status Workforce Workforce My Workforce Recr…" at bounding box center [762, 18] width 1525 height 36
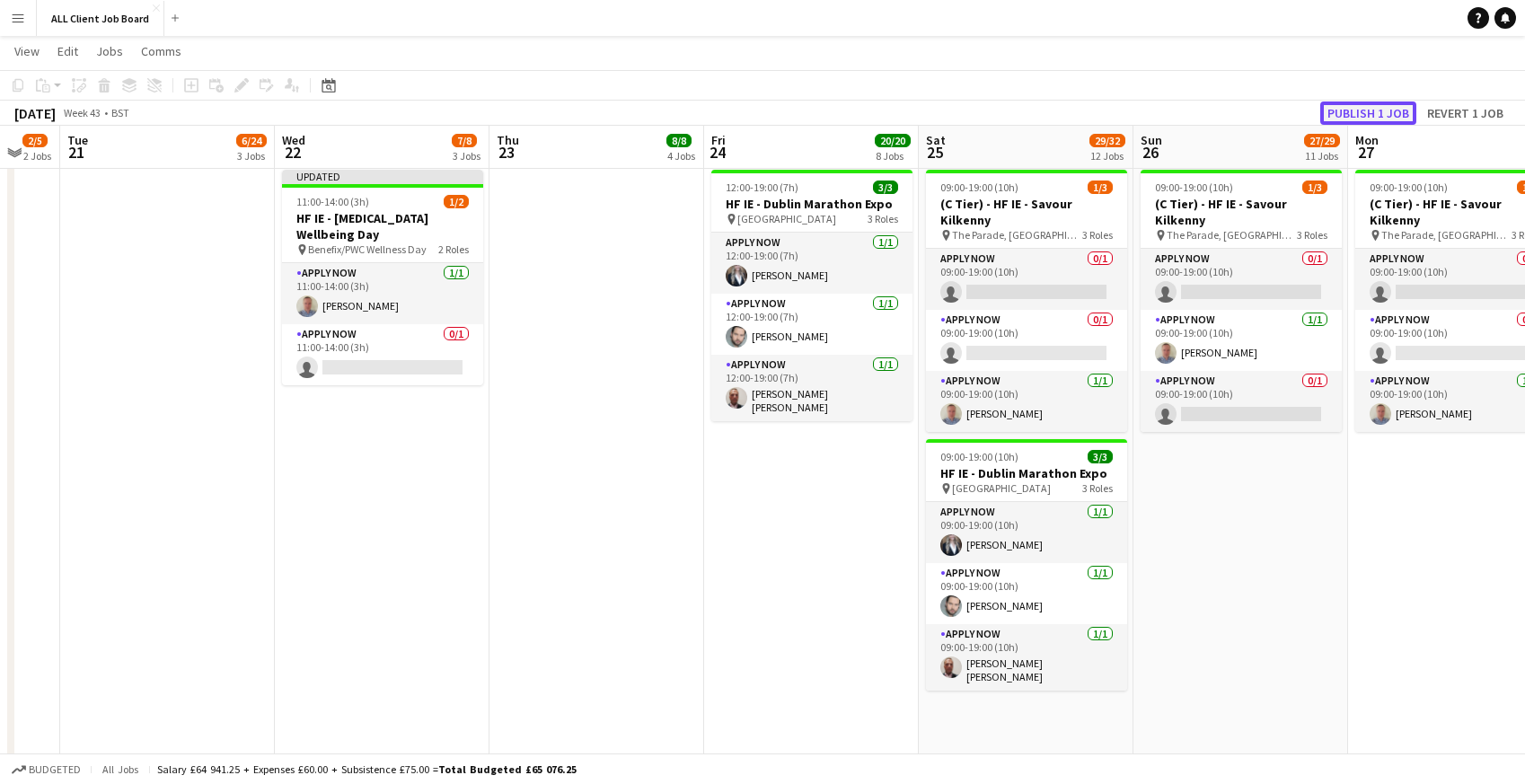
click at [1337, 113] on button "Publish 1 job" at bounding box center [1368, 114] width 96 height 24
